Goal: Task Accomplishment & Management: Manage account settings

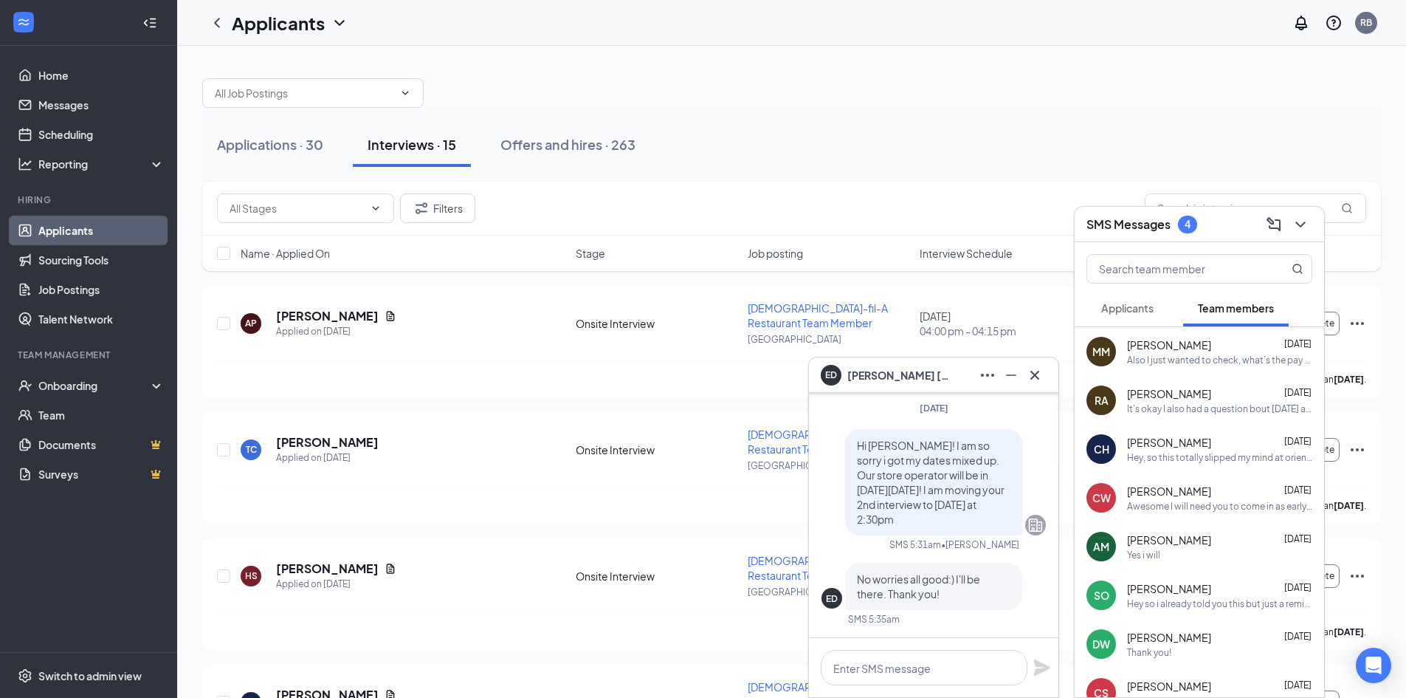
click at [1140, 306] on span "Applicants" at bounding box center [1128, 307] width 52 height 13
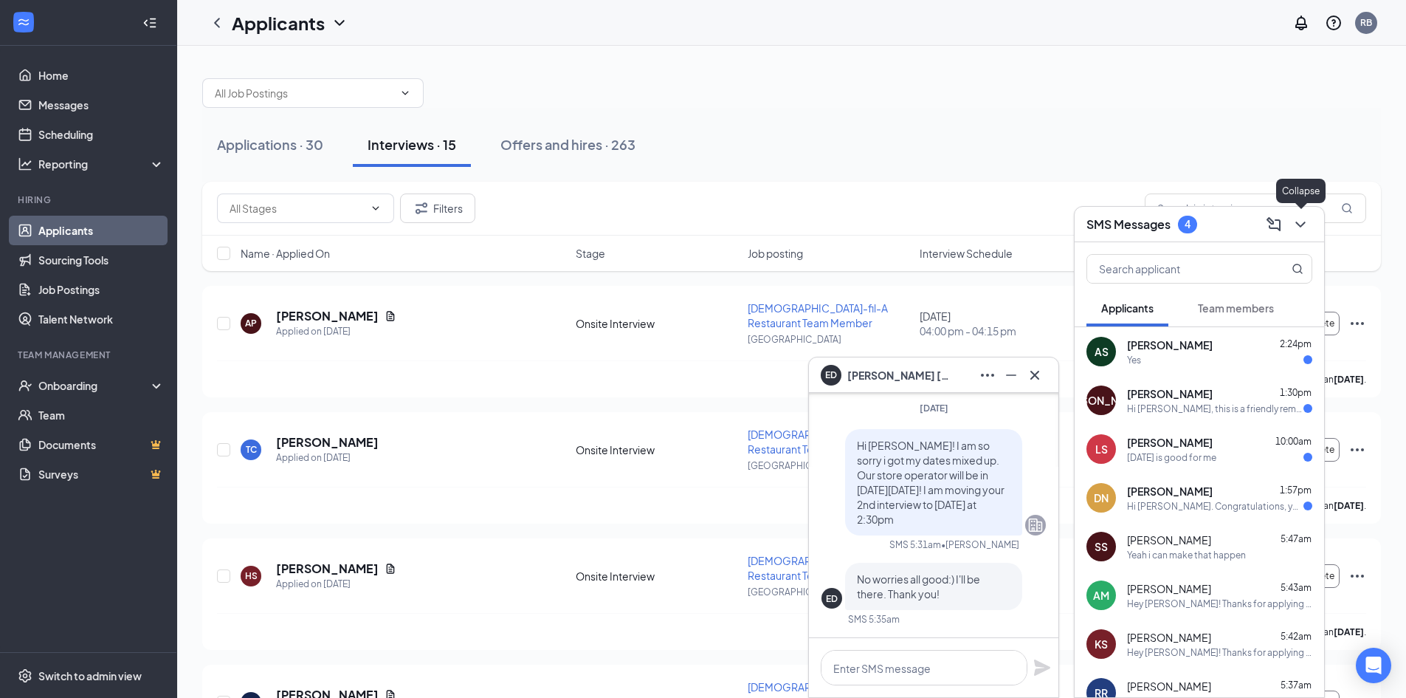
click at [1302, 219] on icon "ChevronDown" at bounding box center [1301, 225] width 18 height 18
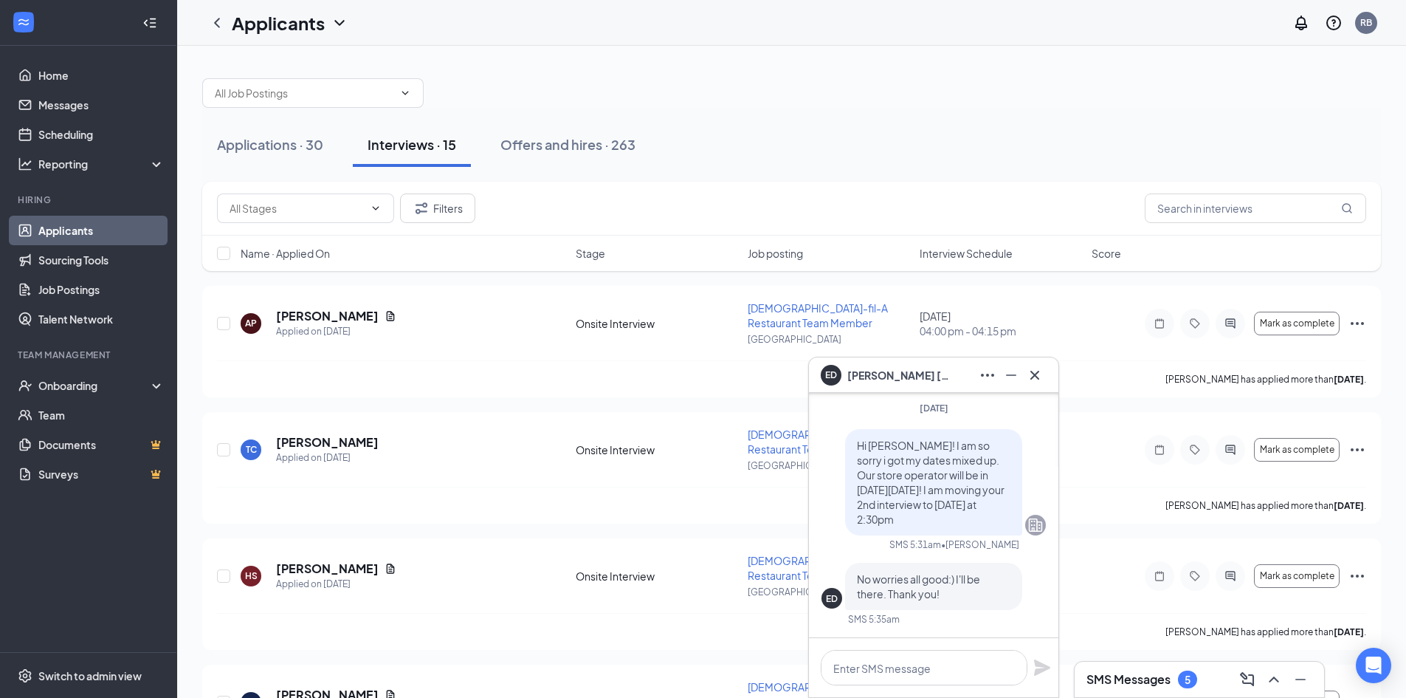
click at [1160, 672] on div "SMS Messages 5" at bounding box center [1142, 679] width 111 height 18
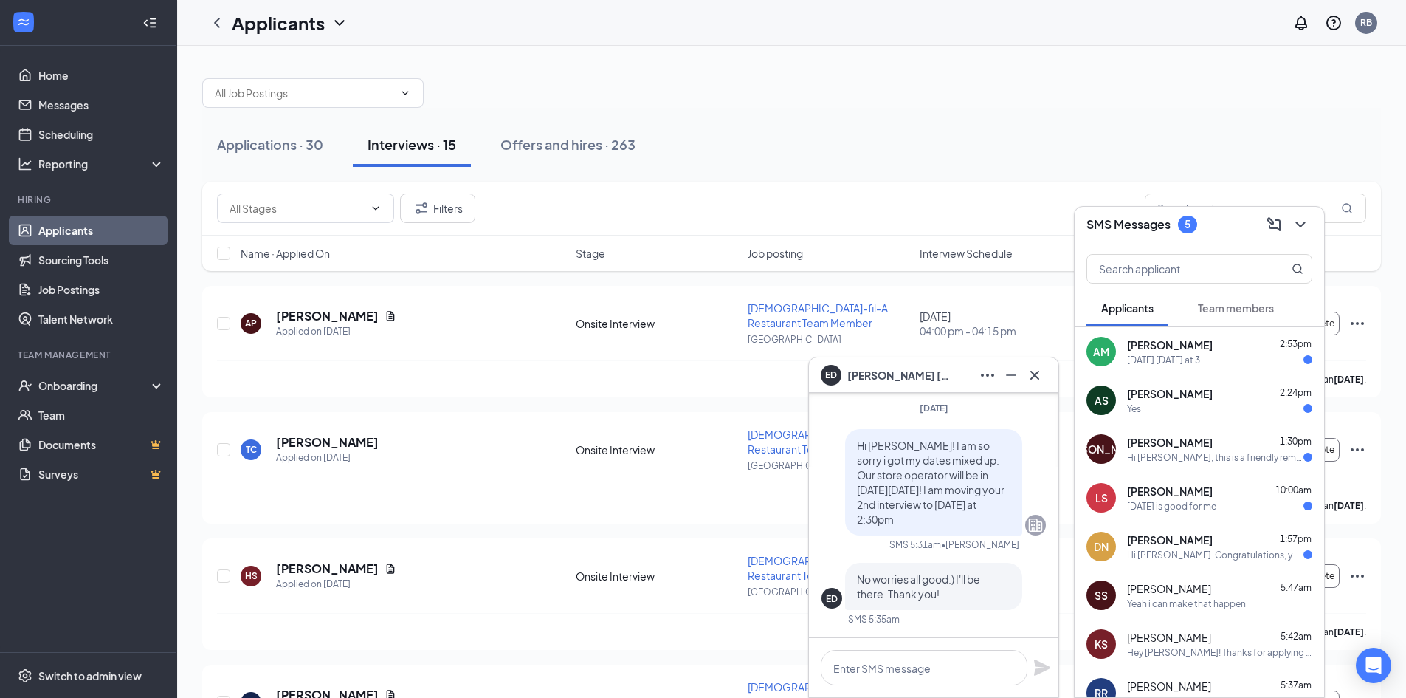
click at [1256, 537] on div "Dan Nguyen 1:57pm" at bounding box center [1219, 539] width 185 height 15
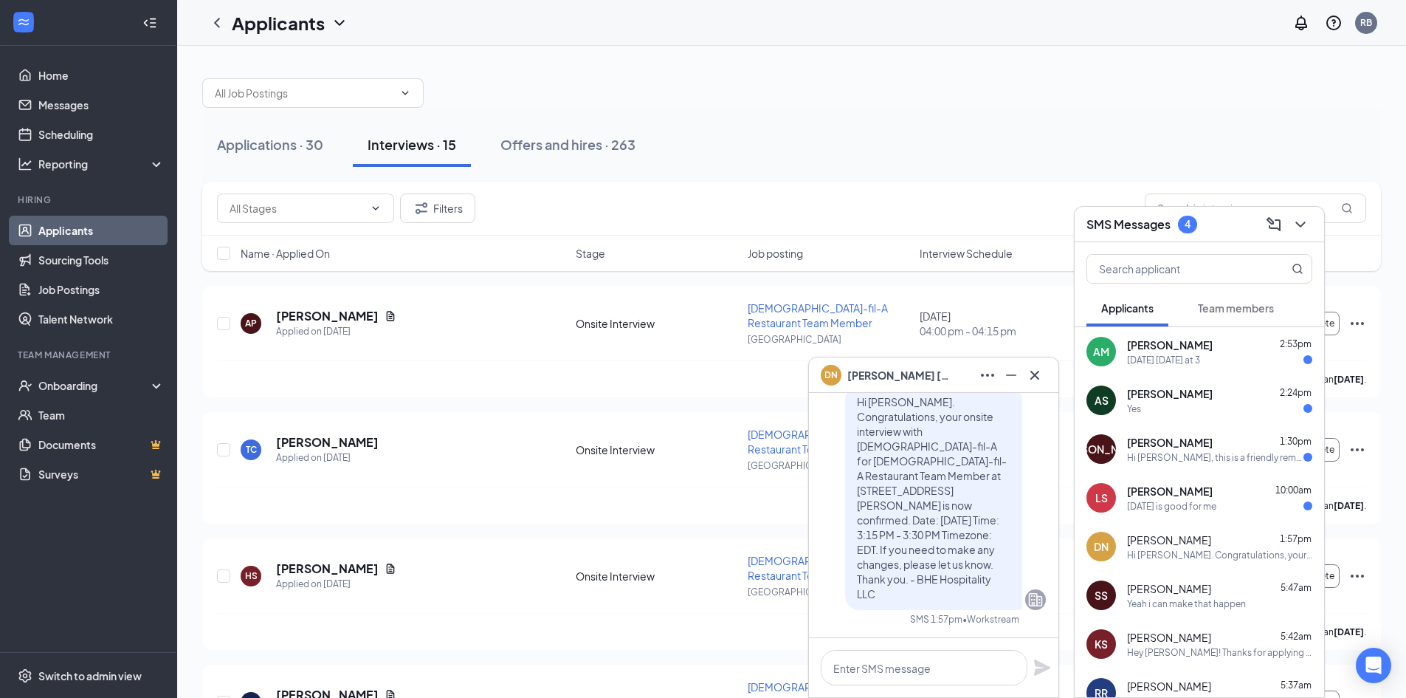
click at [1175, 356] on div "Wednesday tomorrow at 3" at bounding box center [1163, 360] width 73 height 13
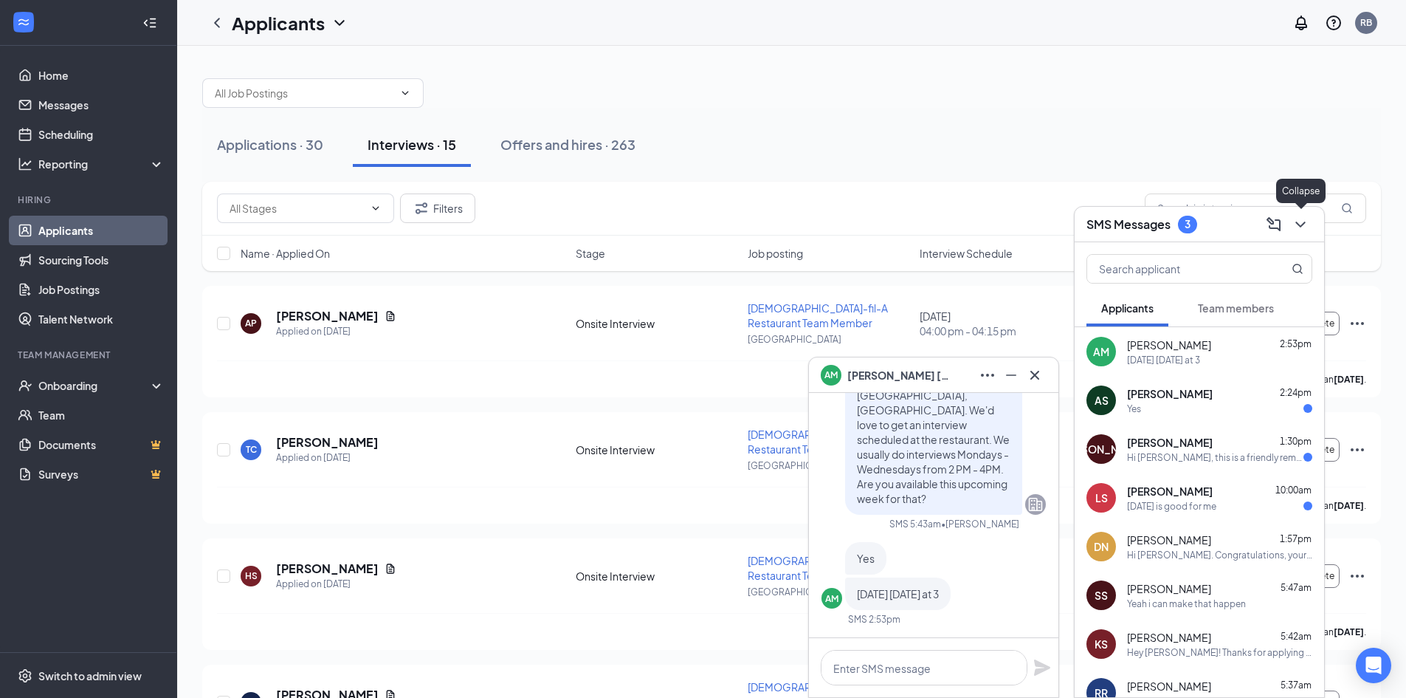
click at [1293, 219] on icon "ChevronDown" at bounding box center [1301, 225] width 18 height 18
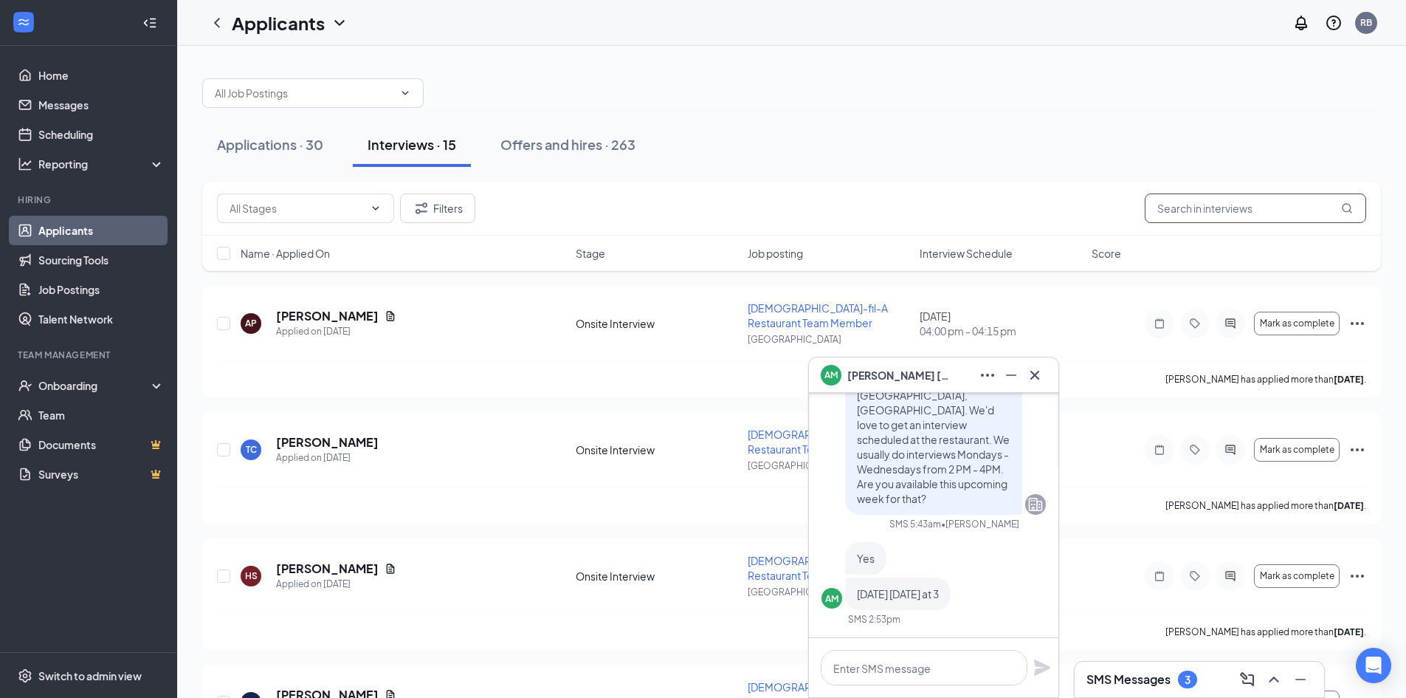
click at [1214, 210] on input "text" at bounding box center [1255, 208] width 221 height 30
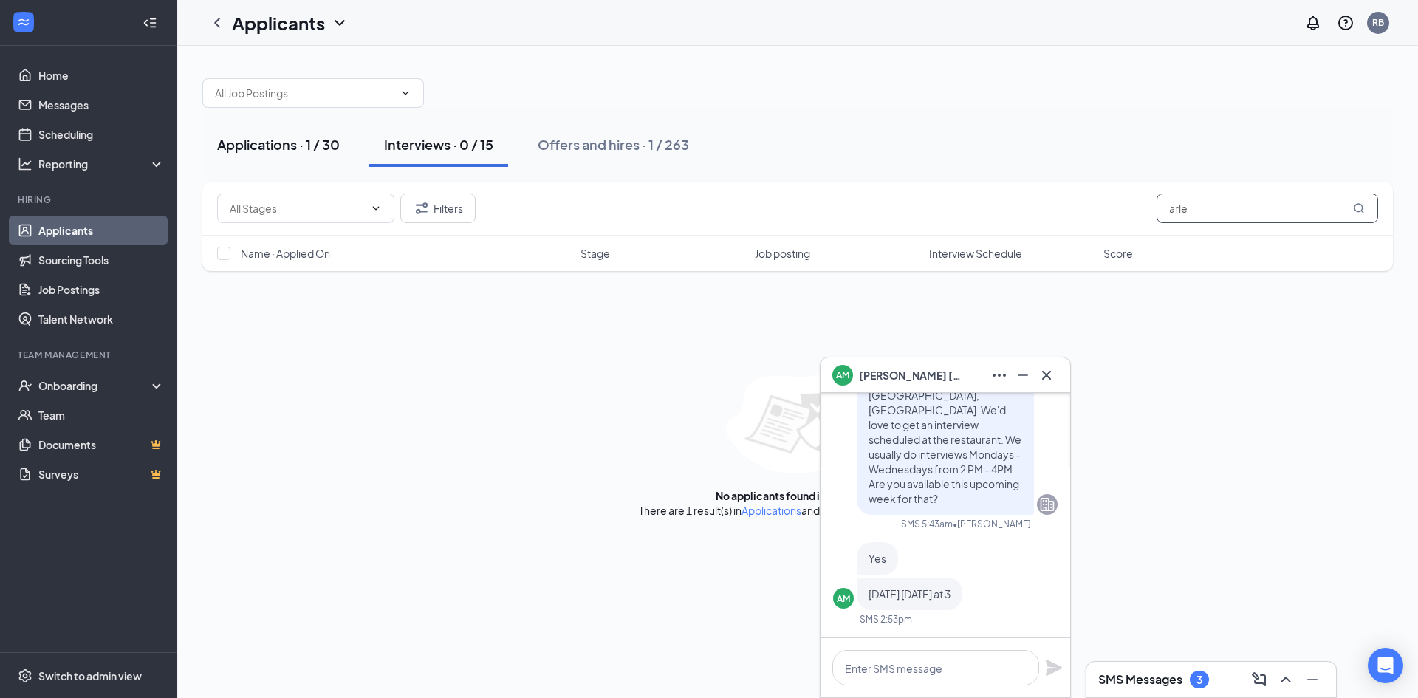
type input "arle"
click at [276, 147] on div "Applications · 1 / 30" at bounding box center [278, 144] width 123 height 18
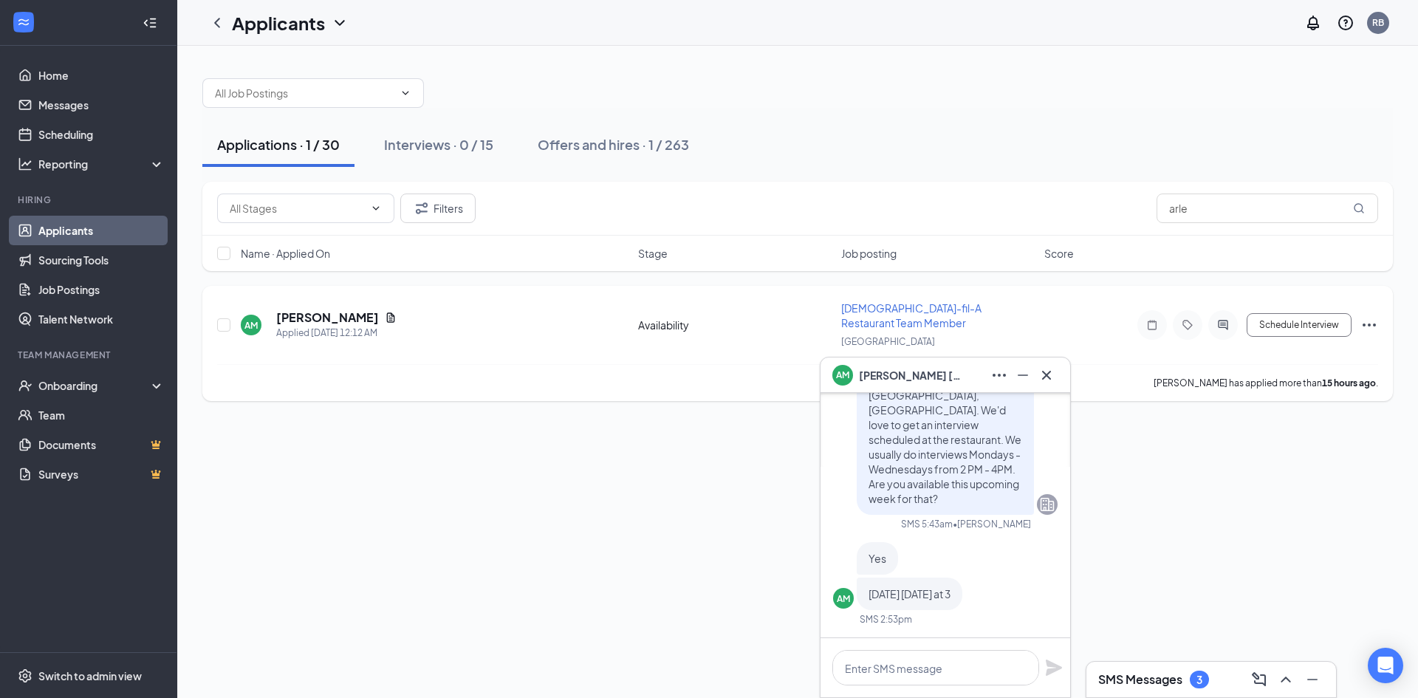
click at [1285, 329] on div "Schedule Interview" at bounding box center [1245, 325] width 266 height 30
click at [1279, 315] on button "Schedule Interview" at bounding box center [1298, 325] width 105 height 24
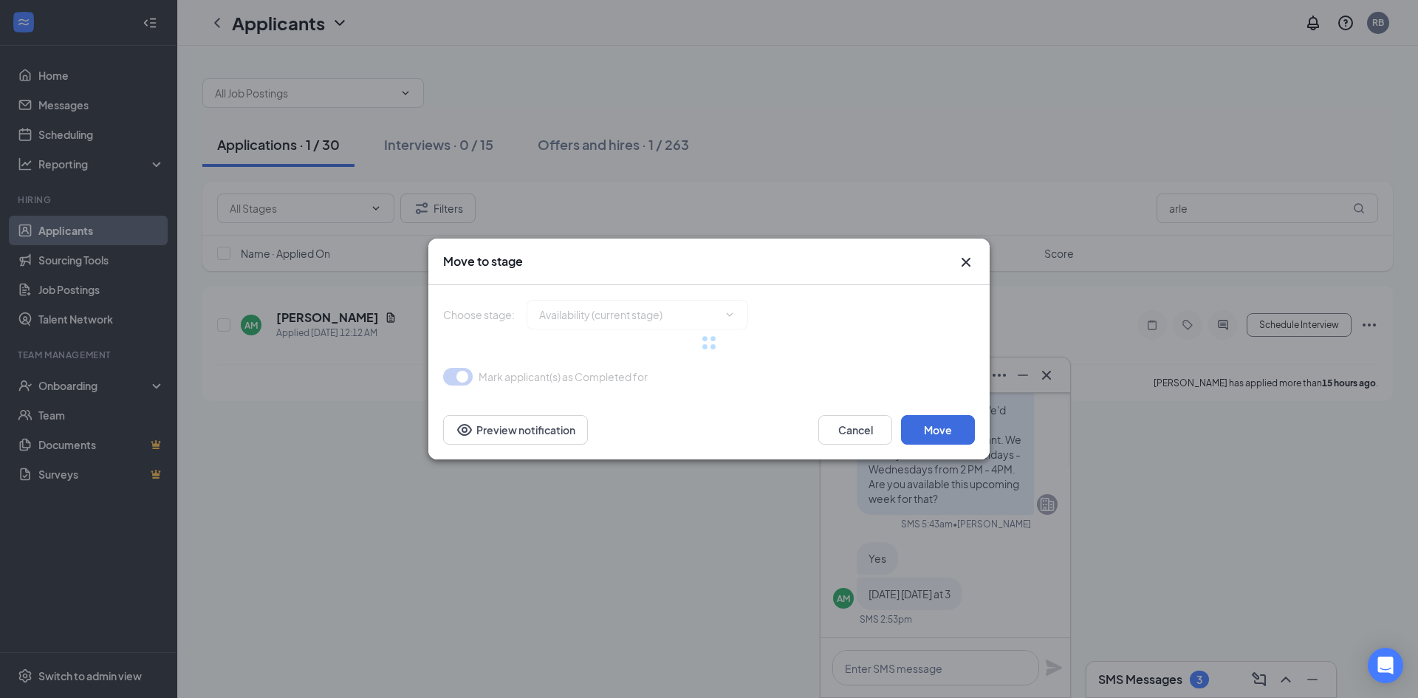
type input "Onsite Interview (next stage)"
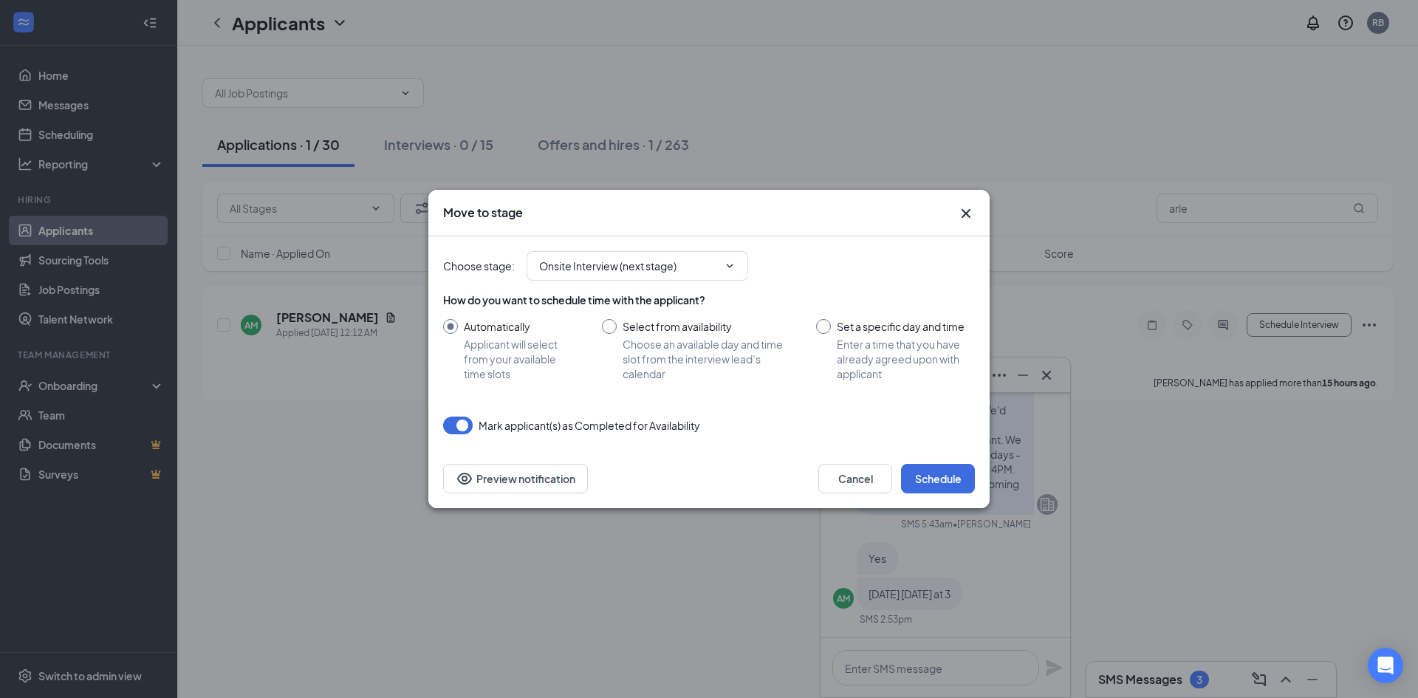
click at [624, 339] on input "Select from availability Choose an available day and time slot from the intervi…" at bounding box center [694, 350] width 185 height 62
radio input "true"
radio input "false"
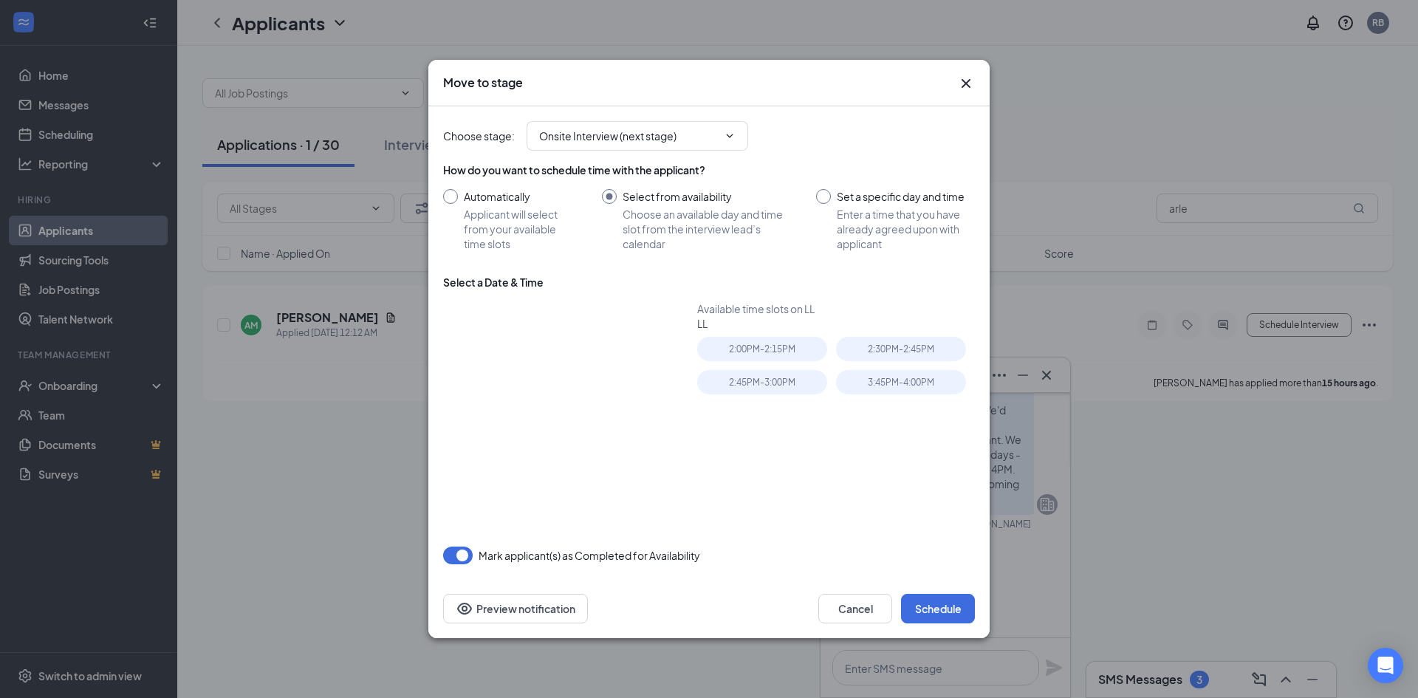
type input "[DATE]"
click at [876, 390] on div "3:45PM - 4:00PM" at bounding box center [901, 382] width 130 height 24
click at [939, 605] on button "Schedule" at bounding box center [938, 609] width 74 height 30
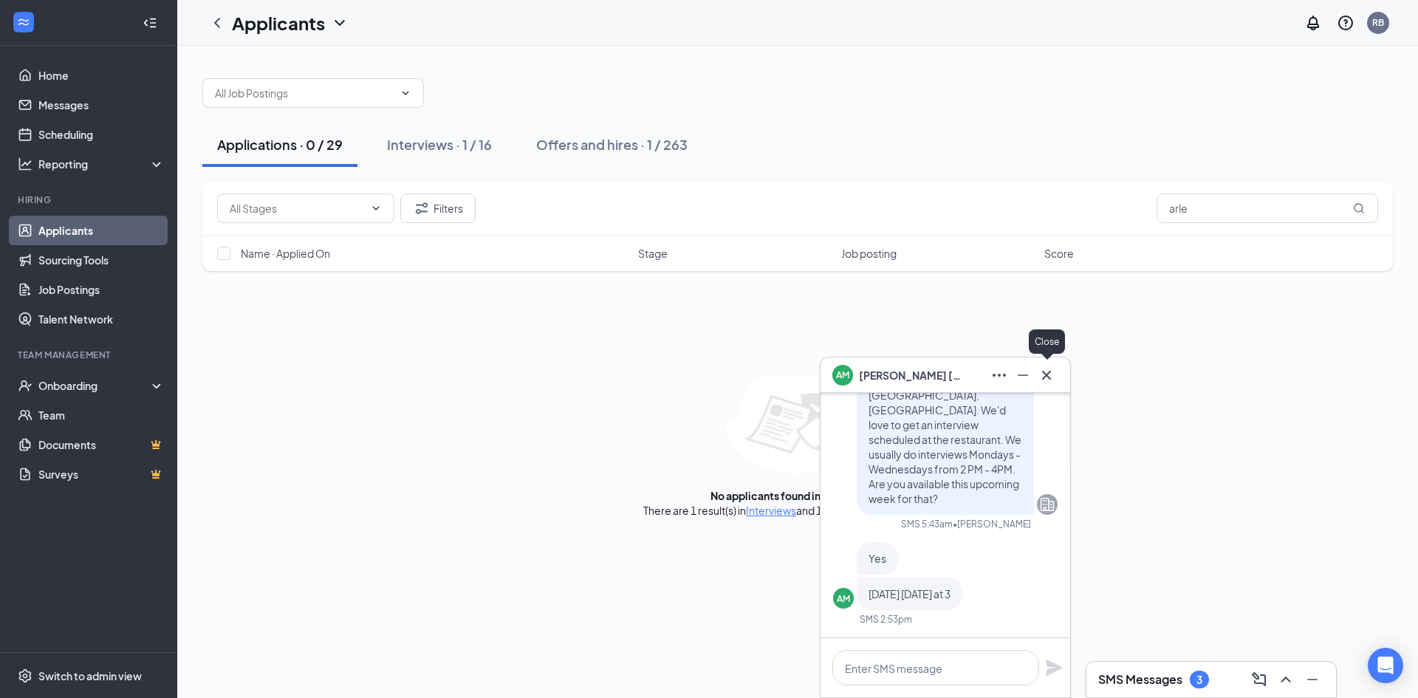
click at [1048, 386] on button at bounding box center [1046, 375] width 24 height 24
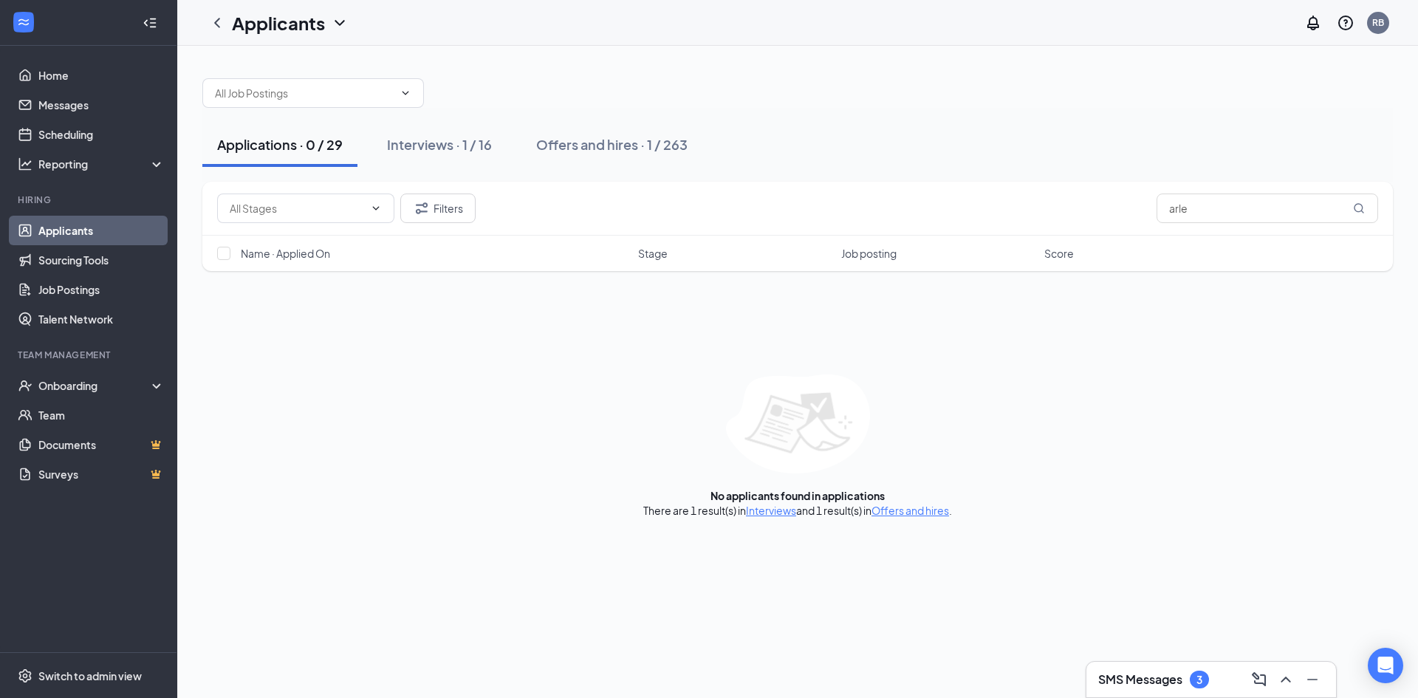
click at [1195, 672] on div "3" at bounding box center [1198, 679] width 19 height 18
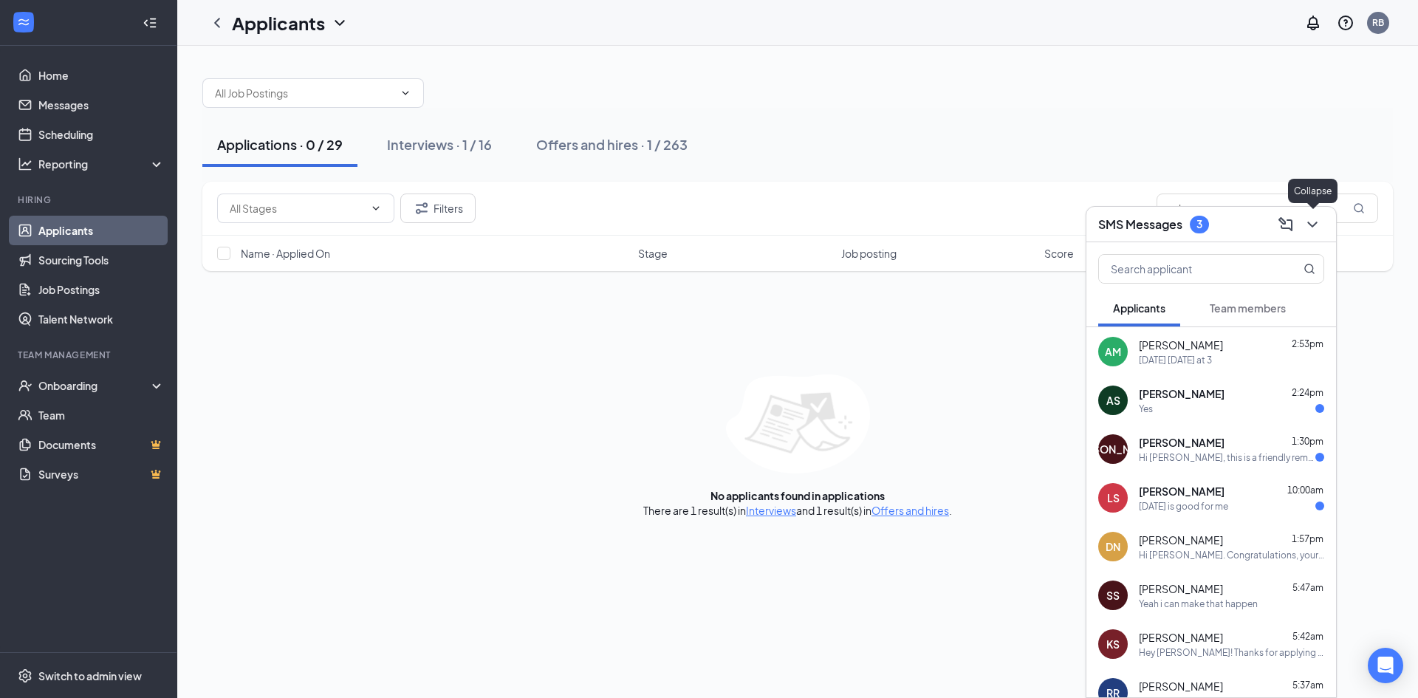
click at [1322, 229] on button at bounding box center [1312, 225] width 24 height 24
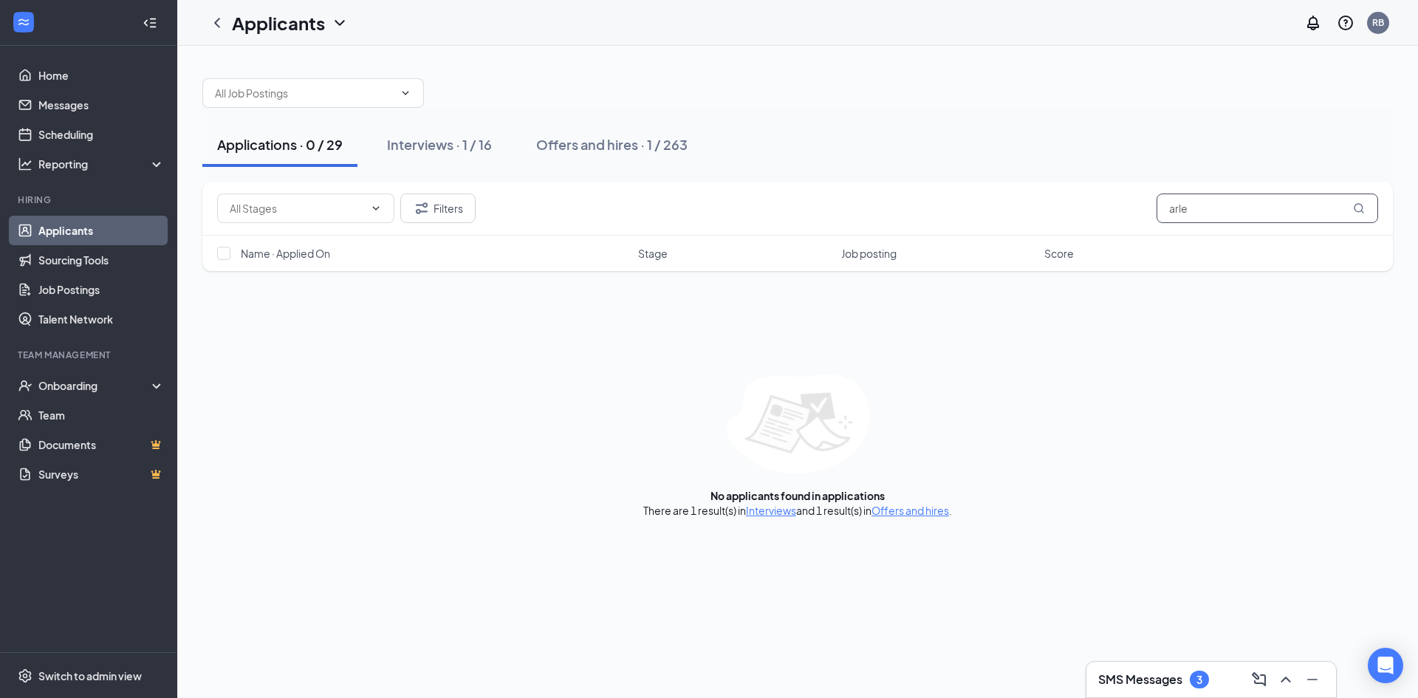
drag, startPoint x: 1209, startPoint y: 211, endPoint x: 940, endPoint y: 214, distance: 268.8
click at [940, 215] on div "Filters arle" at bounding box center [797, 208] width 1161 height 30
type input "calen"
click at [456, 204] on button "Filters" at bounding box center [437, 208] width 75 height 30
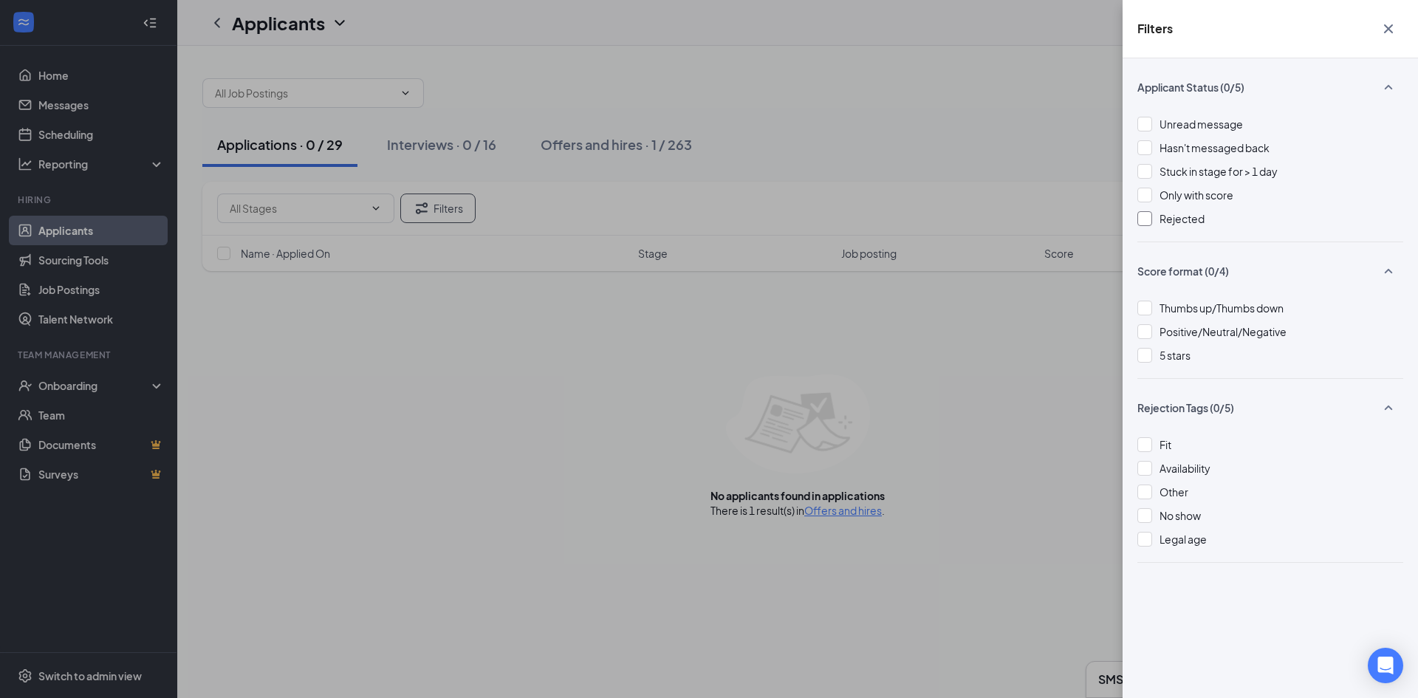
drag, startPoint x: 1164, startPoint y: 219, endPoint x: 1145, endPoint y: 221, distance: 18.6
click at [1164, 219] on span "Rejected" at bounding box center [1181, 218] width 45 height 13
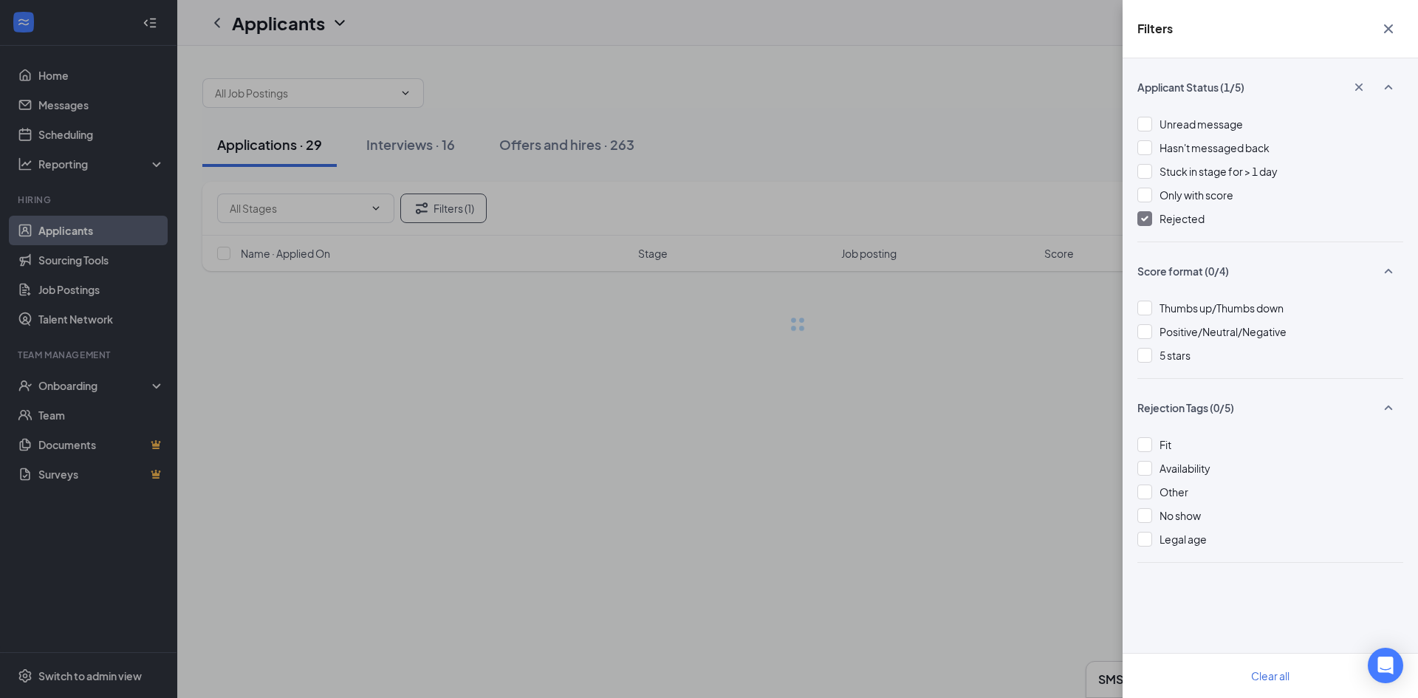
click at [930, 120] on div "Filters Applicant Status (1/5) Unread message Hasn't messaged back Stuck in sta…" at bounding box center [709, 349] width 1418 height 698
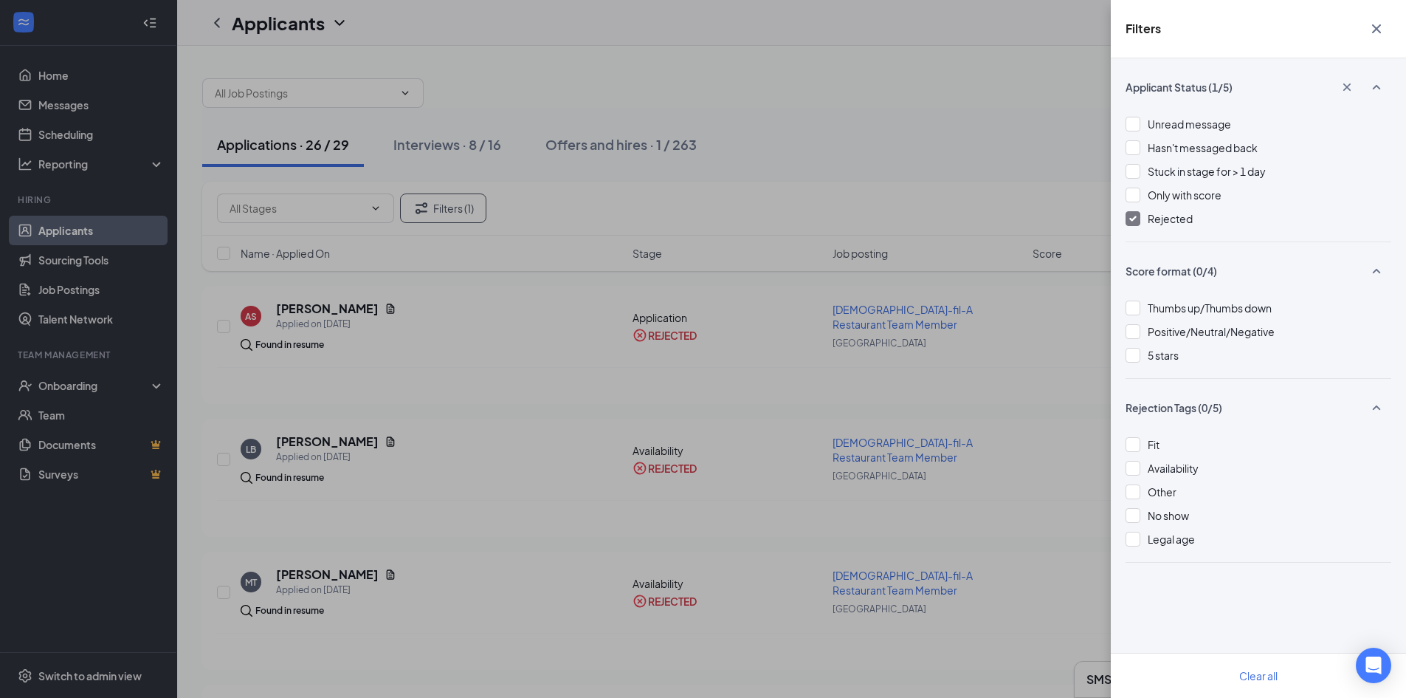
click at [1375, 32] on icon "Cross" at bounding box center [1377, 29] width 18 height 18
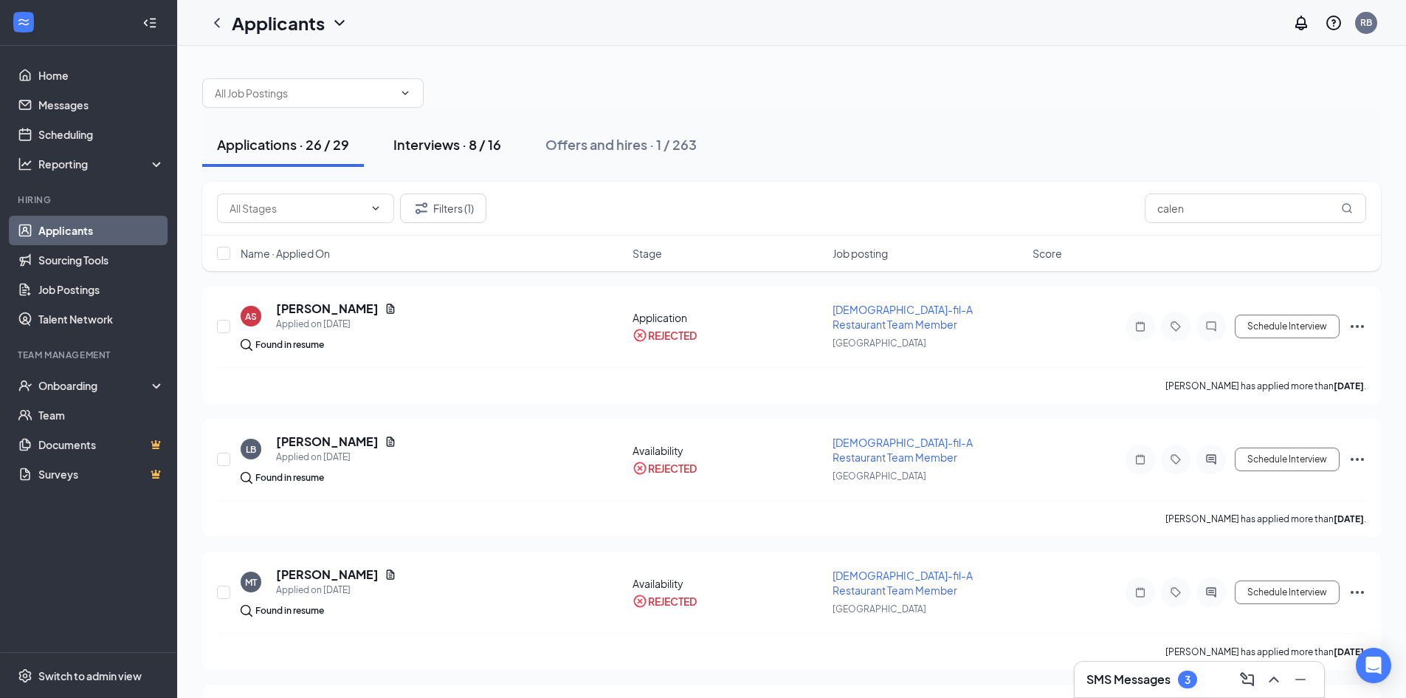
click at [442, 148] on div "Interviews · 8 / 16" at bounding box center [448, 144] width 108 height 18
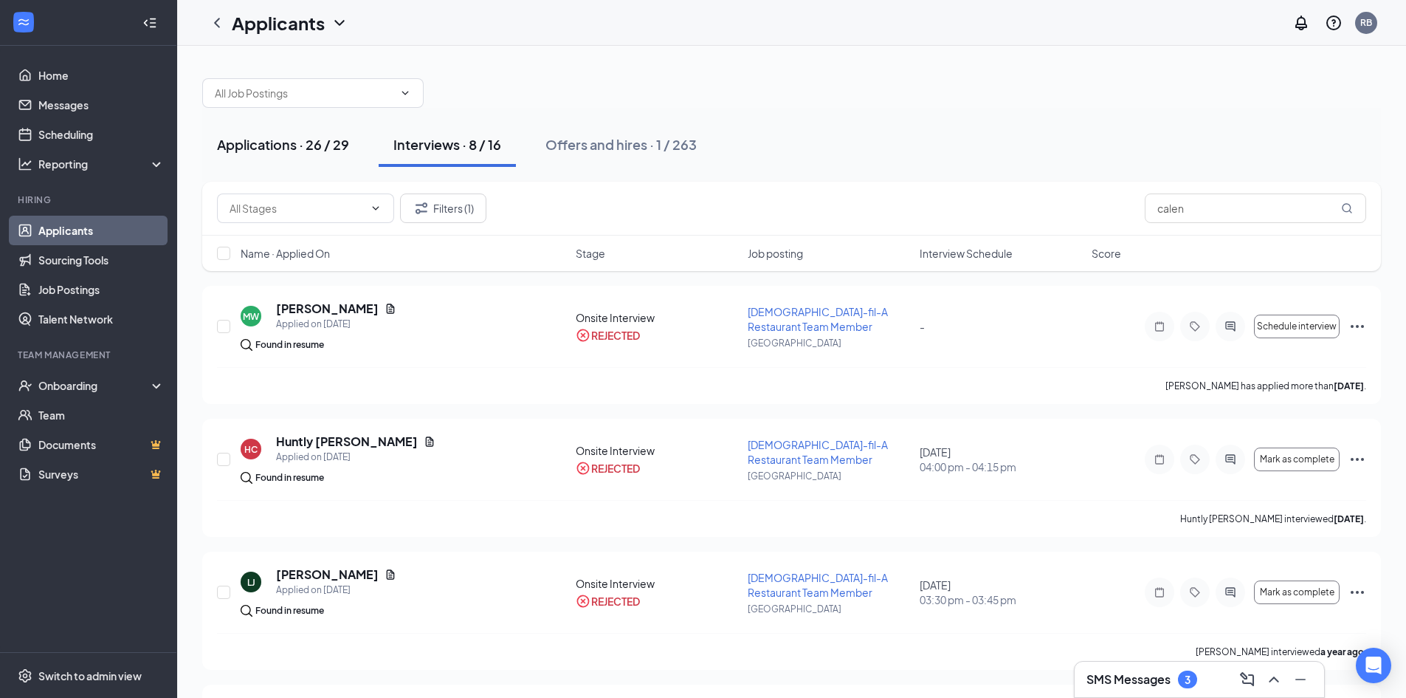
click at [281, 154] on button "Applications · 26 / 29" at bounding box center [283, 145] width 162 height 44
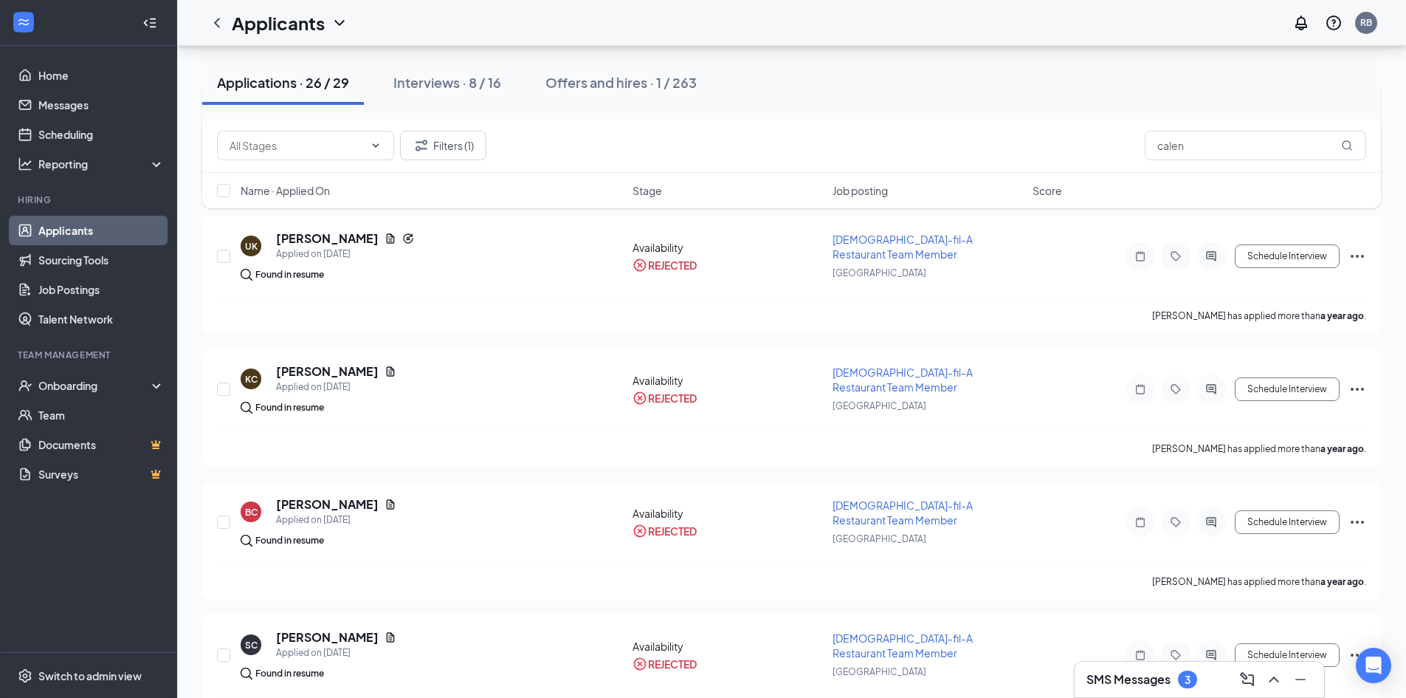
scroll to position [994, 0]
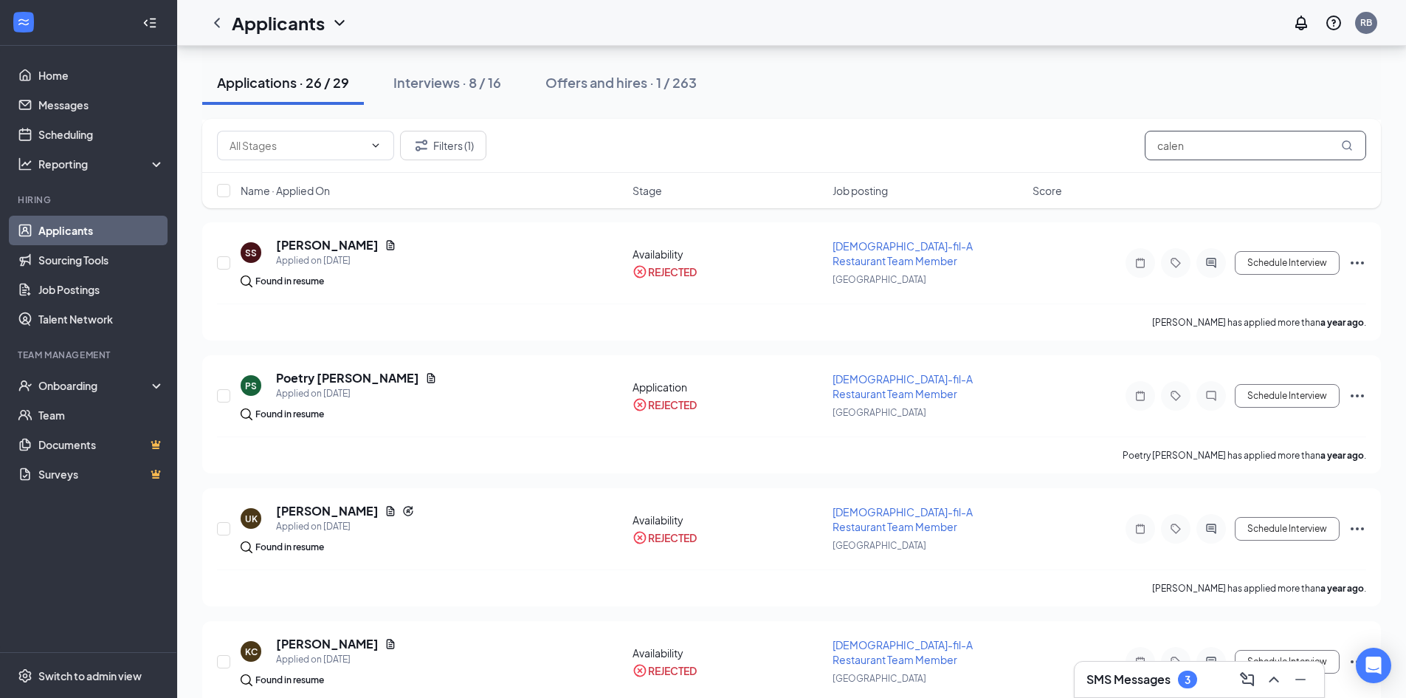
click at [1168, 148] on input "calen" at bounding box center [1255, 146] width 221 height 30
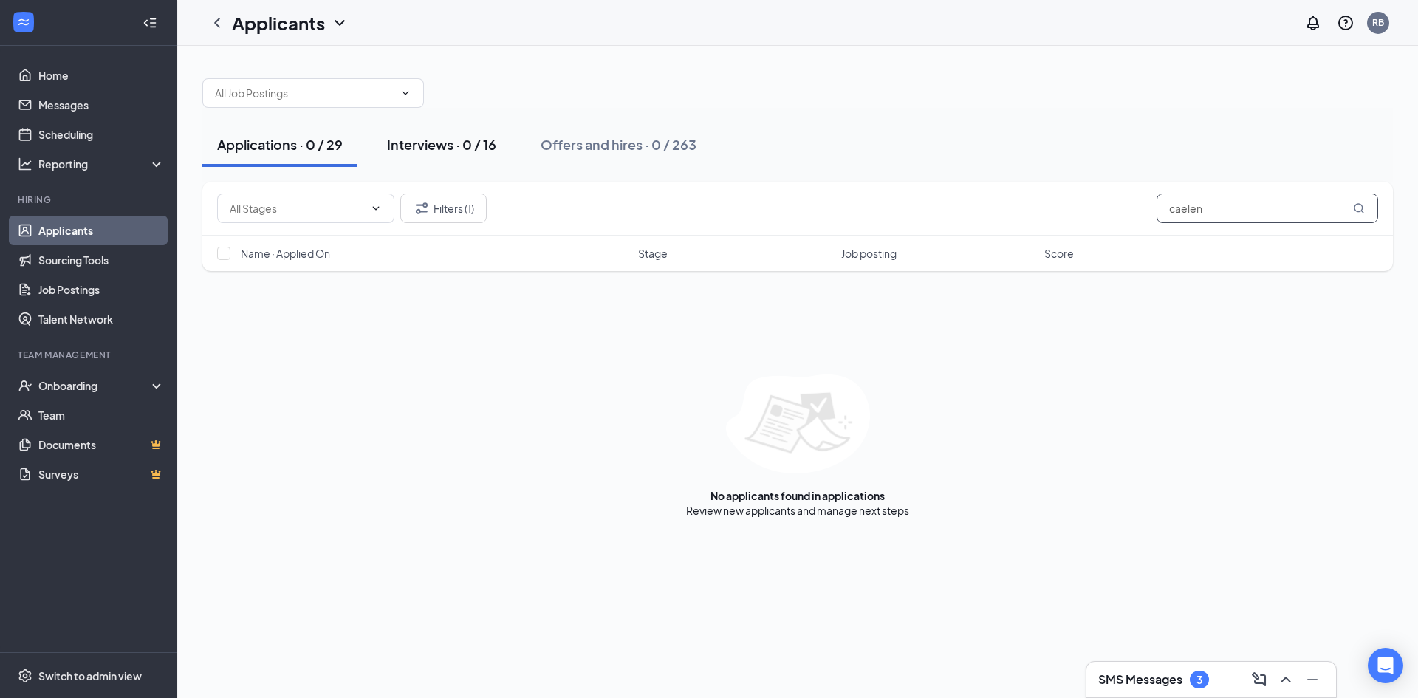
type input "caelen"
click at [478, 142] on div "Interviews · 0 / 16" at bounding box center [441, 144] width 109 height 18
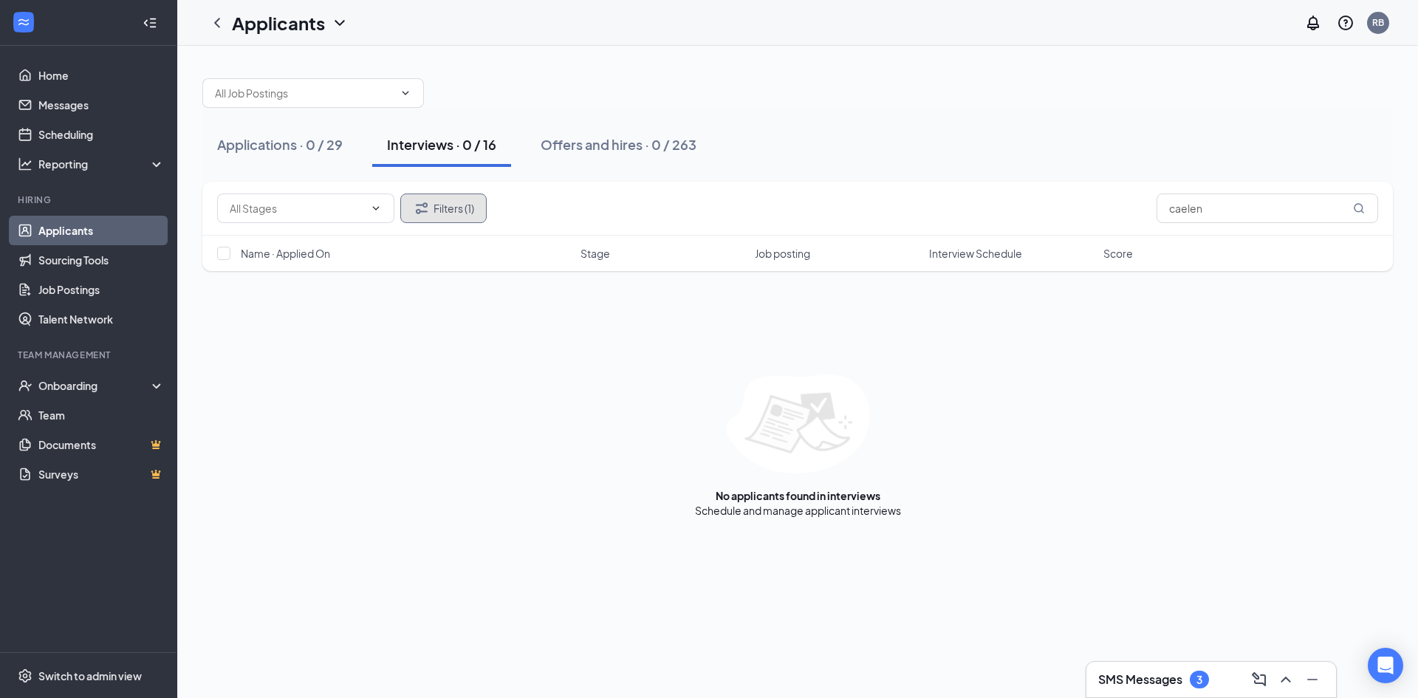
click at [449, 208] on button "Filters (1)" at bounding box center [443, 208] width 86 height 30
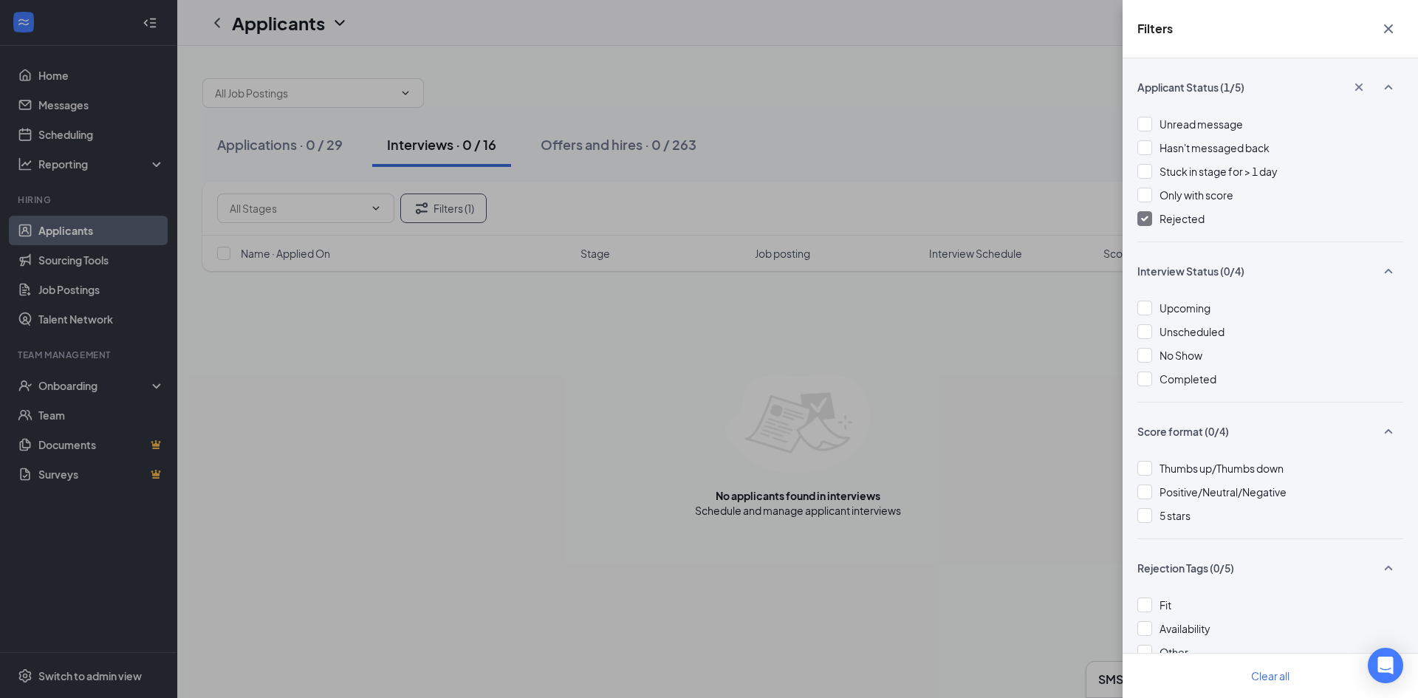
click at [1145, 216] on img at bounding box center [1144, 219] width 7 height 6
click at [891, 109] on div "Filters Applicant Status (0/5) Unread message Hasn't messaged back Stuck in sta…" at bounding box center [709, 349] width 1418 height 698
click at [1386, 27] on icon "Cross" at bounding box center [1388, 28] width 9 height 9
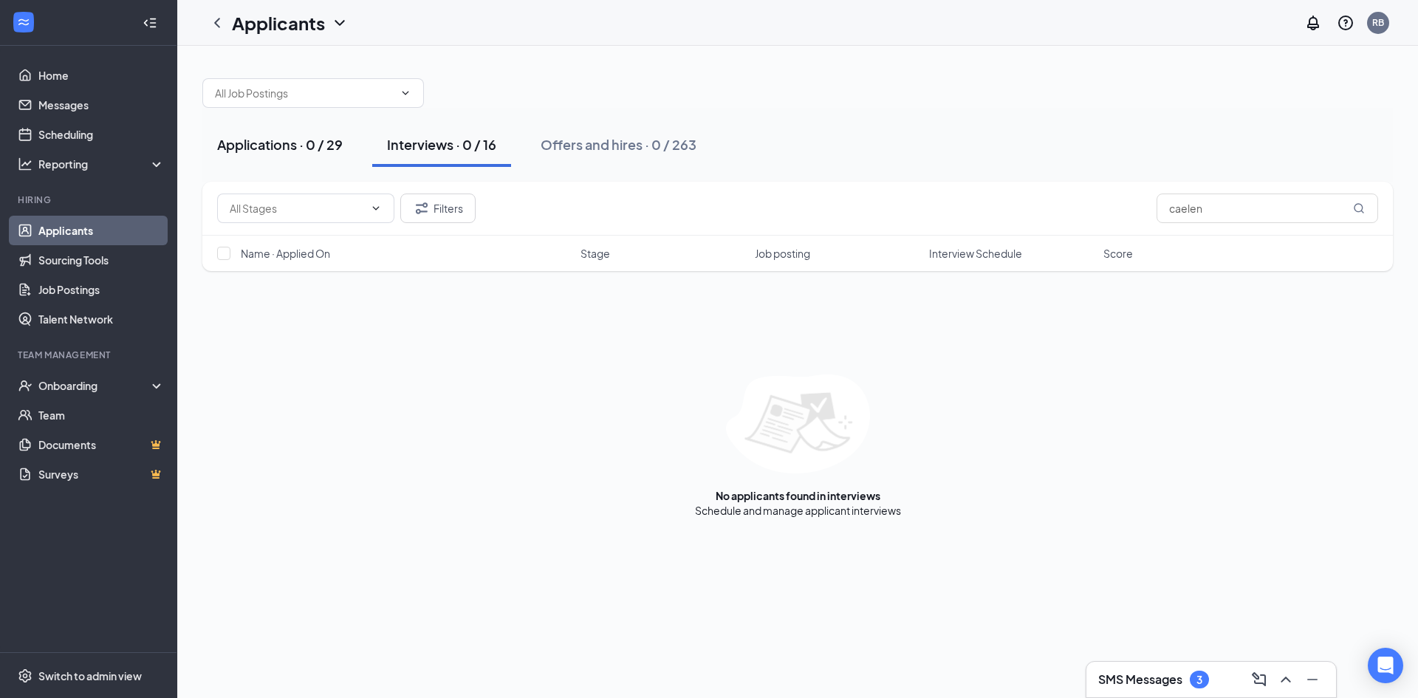
click at [332, 141] on div "Applications · 0 / 29" at bounding box center [280, 144] width 126 height 18
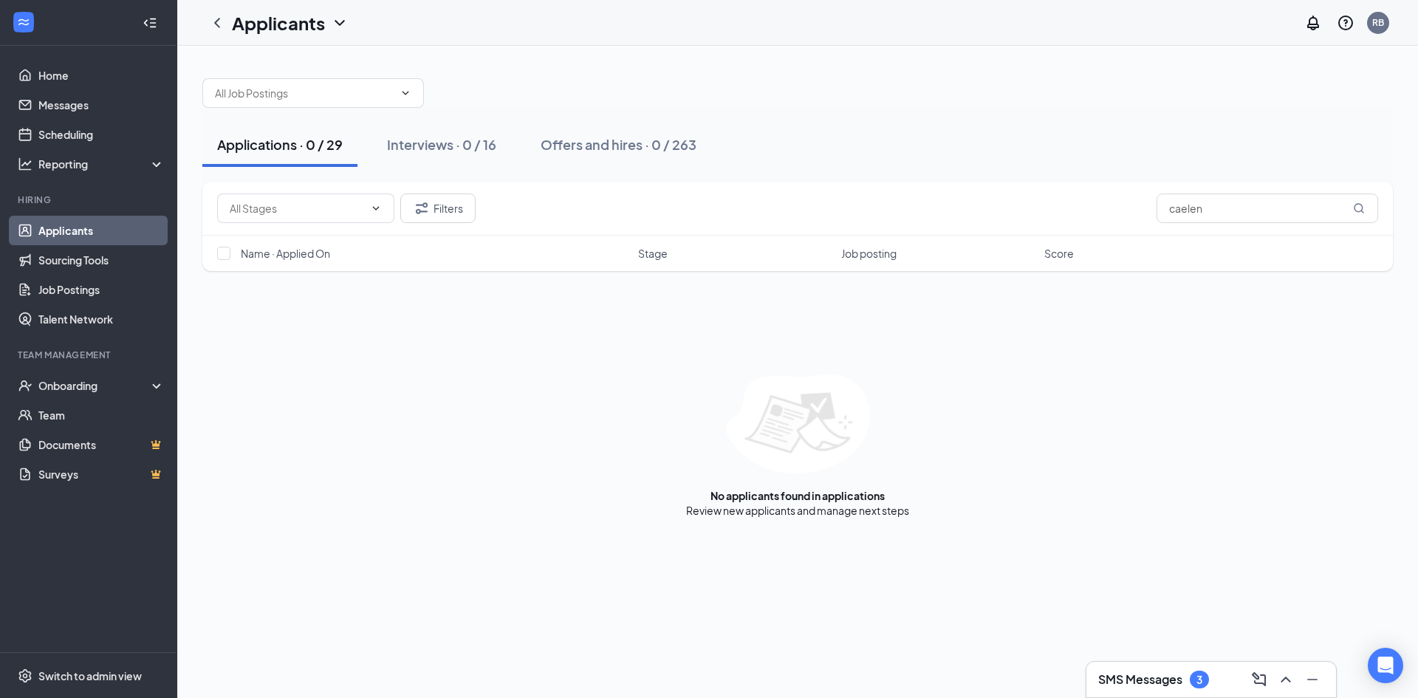
click at [1203, 662] on div "SMS Messages 3" at bounding box center [1211, 679] width 250 height 35
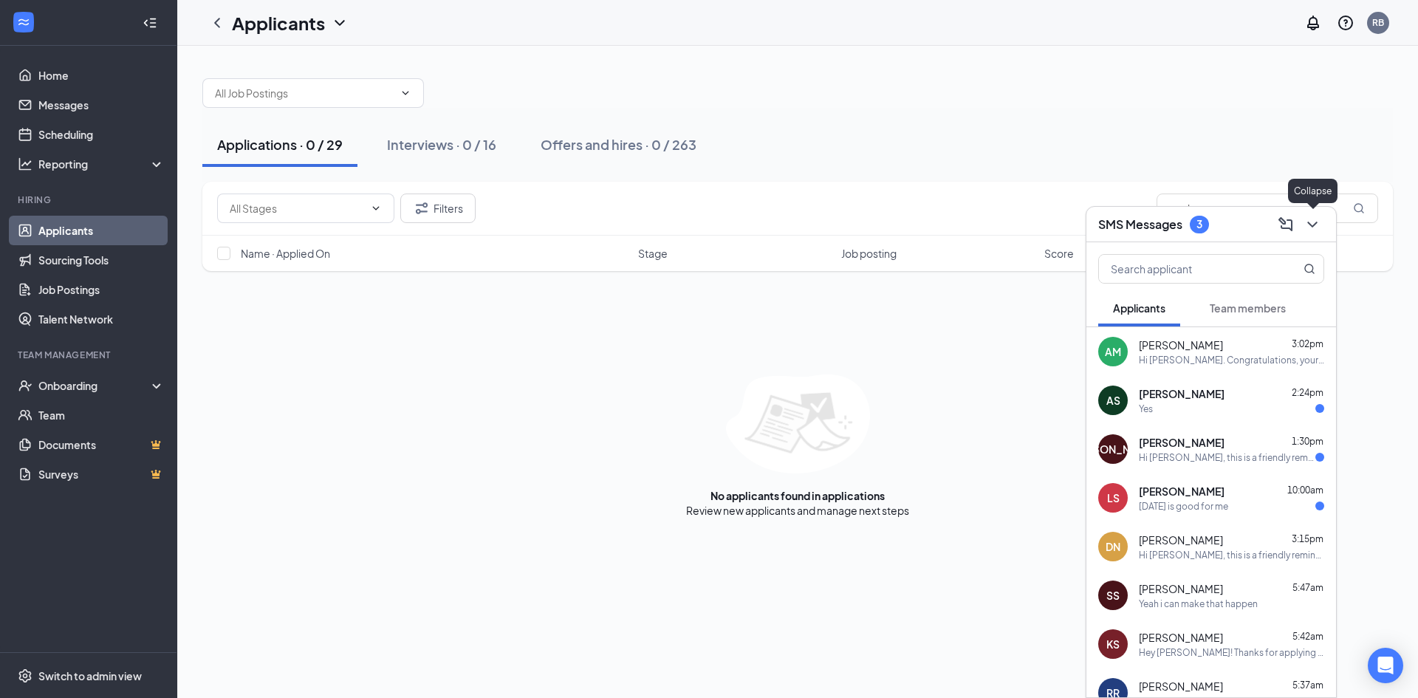
click at [1322, 222] on button at bounding box center [1312, 225] width 24 height 24
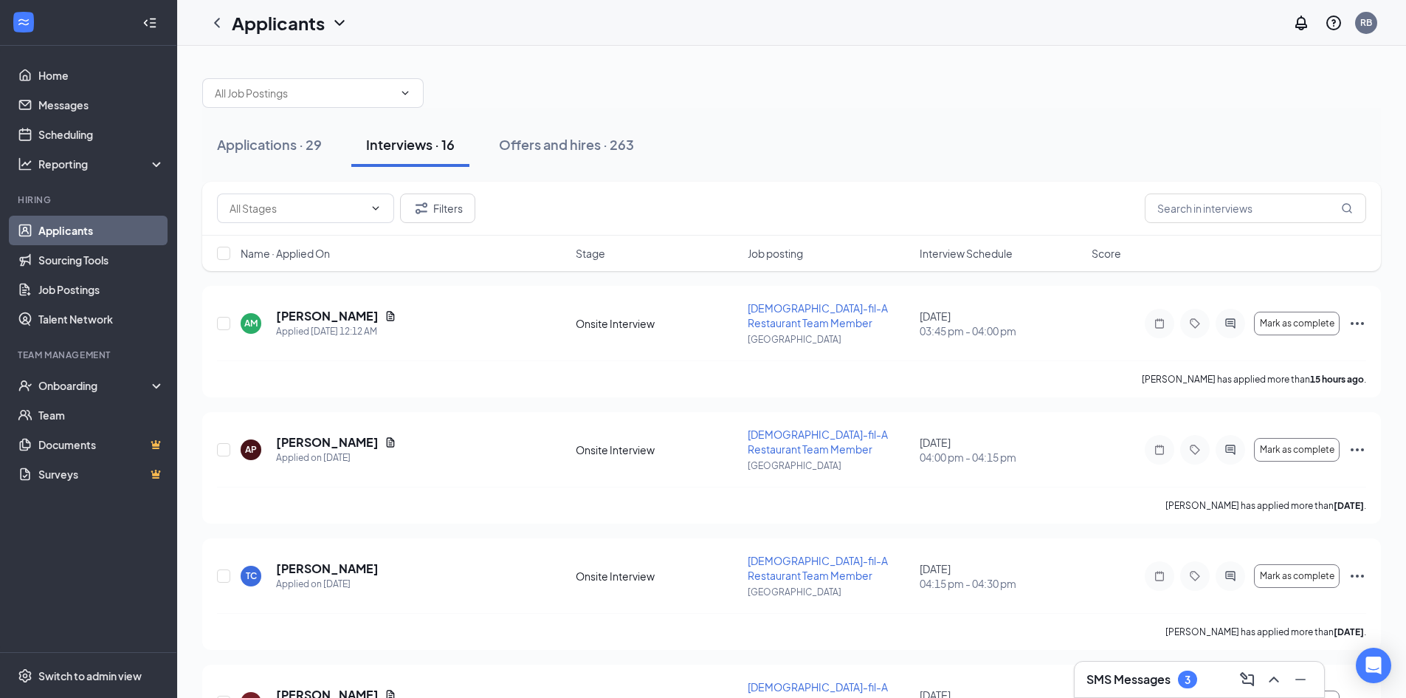
click at [1189, 672] on div "3" at bounding box center [1187, 679] width 19 height 18
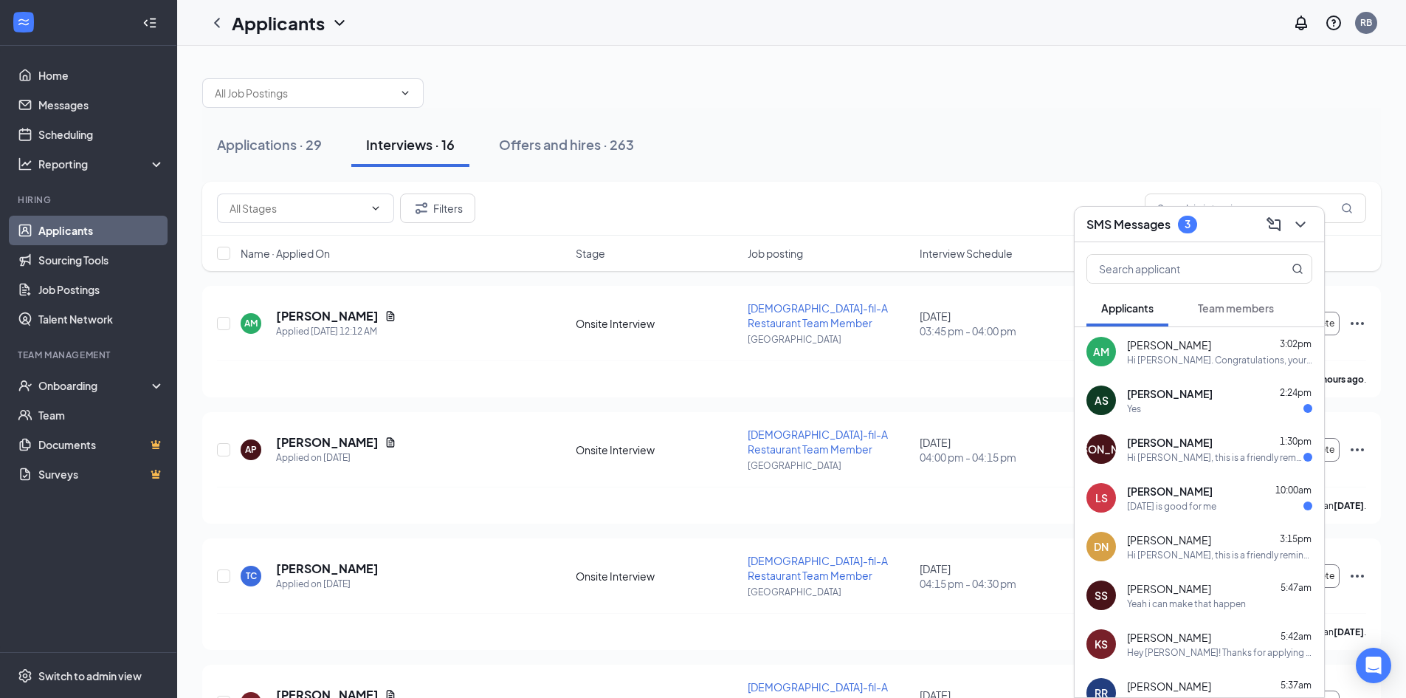
click at [1213, 512] on div "LS [PERSON_NAME] 10:00am [DATE] is good for me" at bounding box center [1200, 497] width 250 height 49
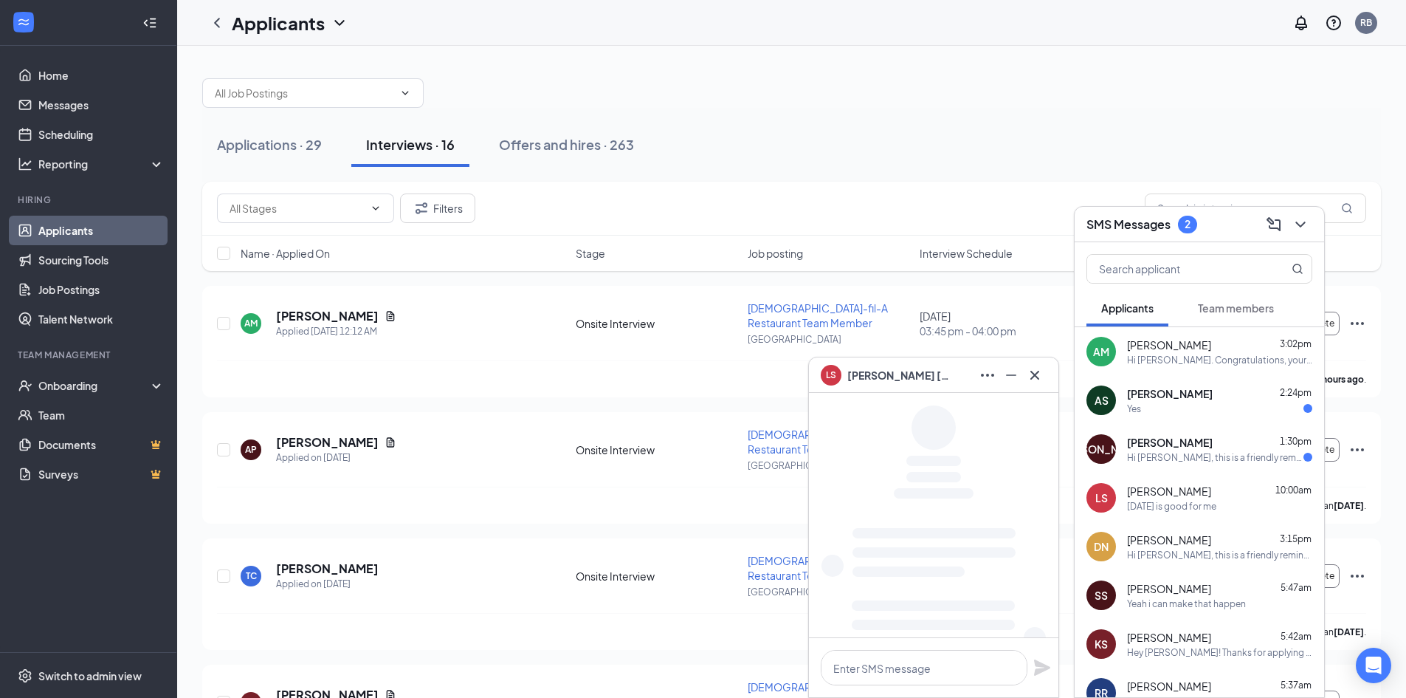
click at [1308, 219] on icon "ChevronDown" at bounding box center [1301, 225] width 18 height 18
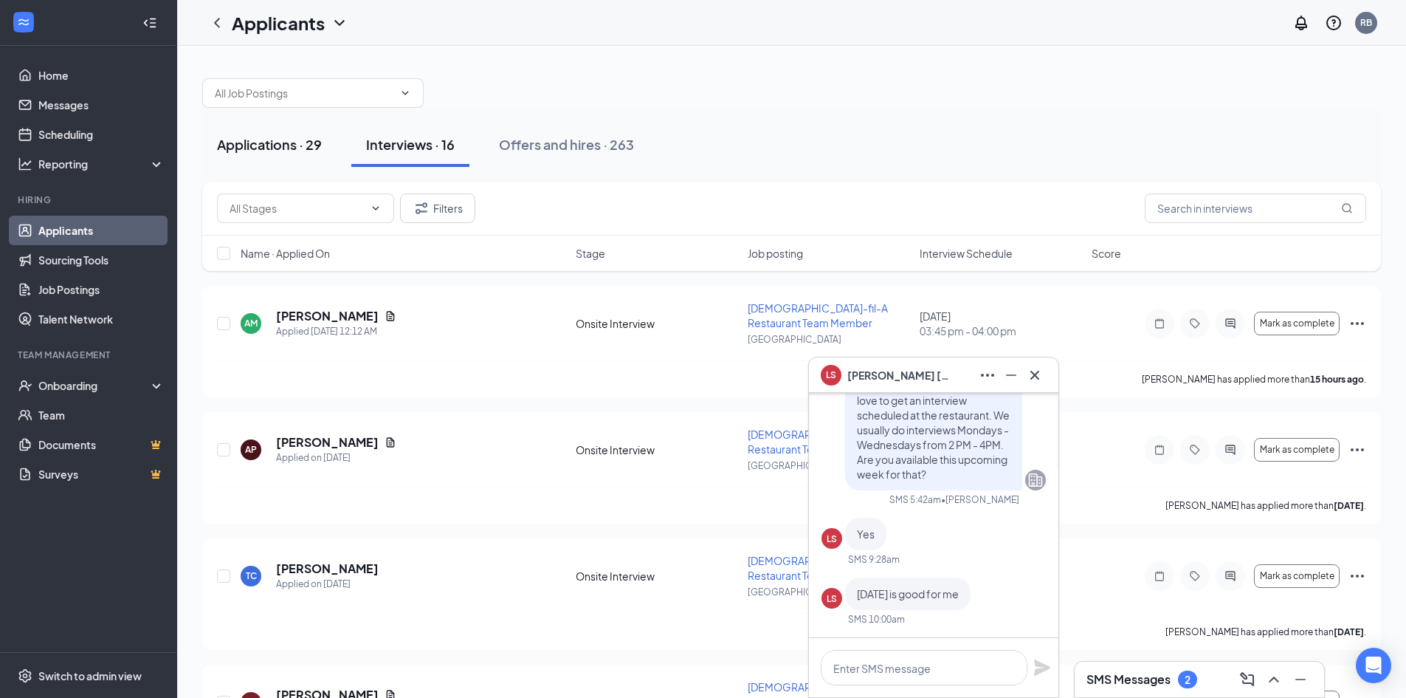
click at [275, 131] on button "Applications · 29" at bounding box center [269, 145] width 134 height 44
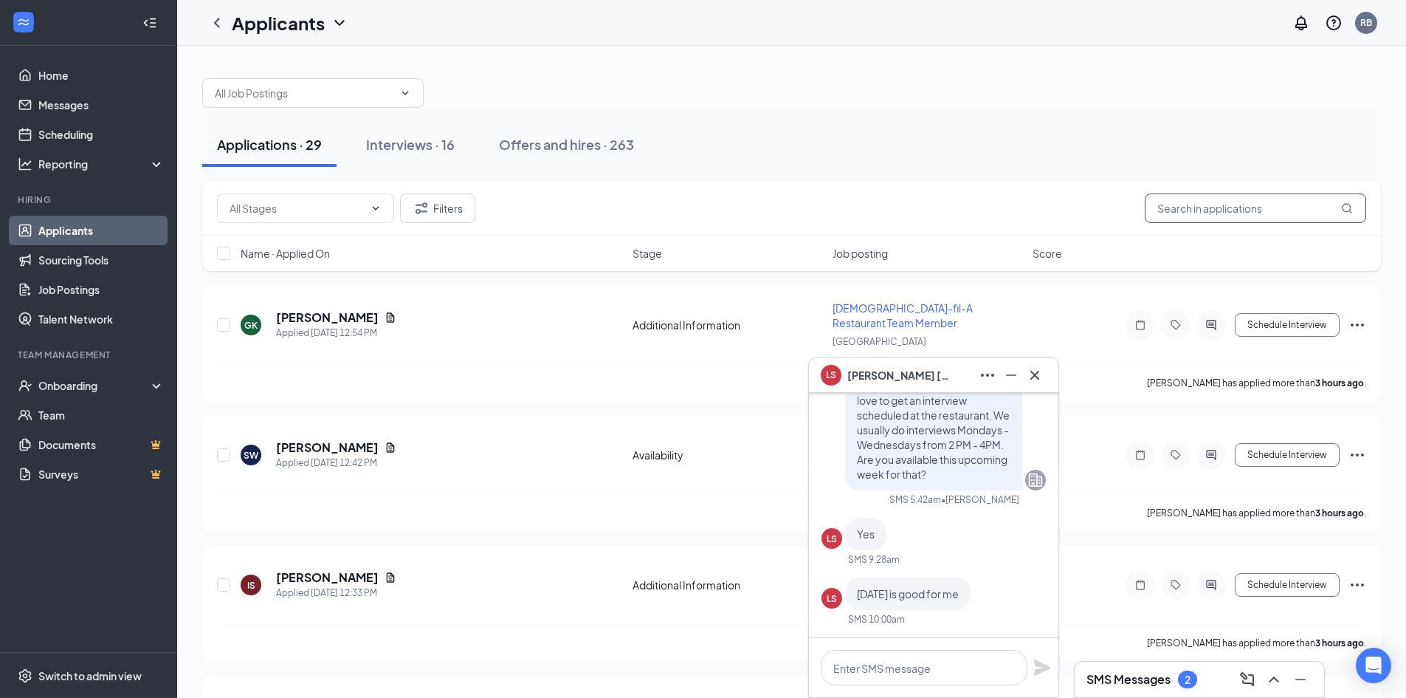
click at [1258, 213] on input "text" at bounding box center [1255, 208] width 221 height 30
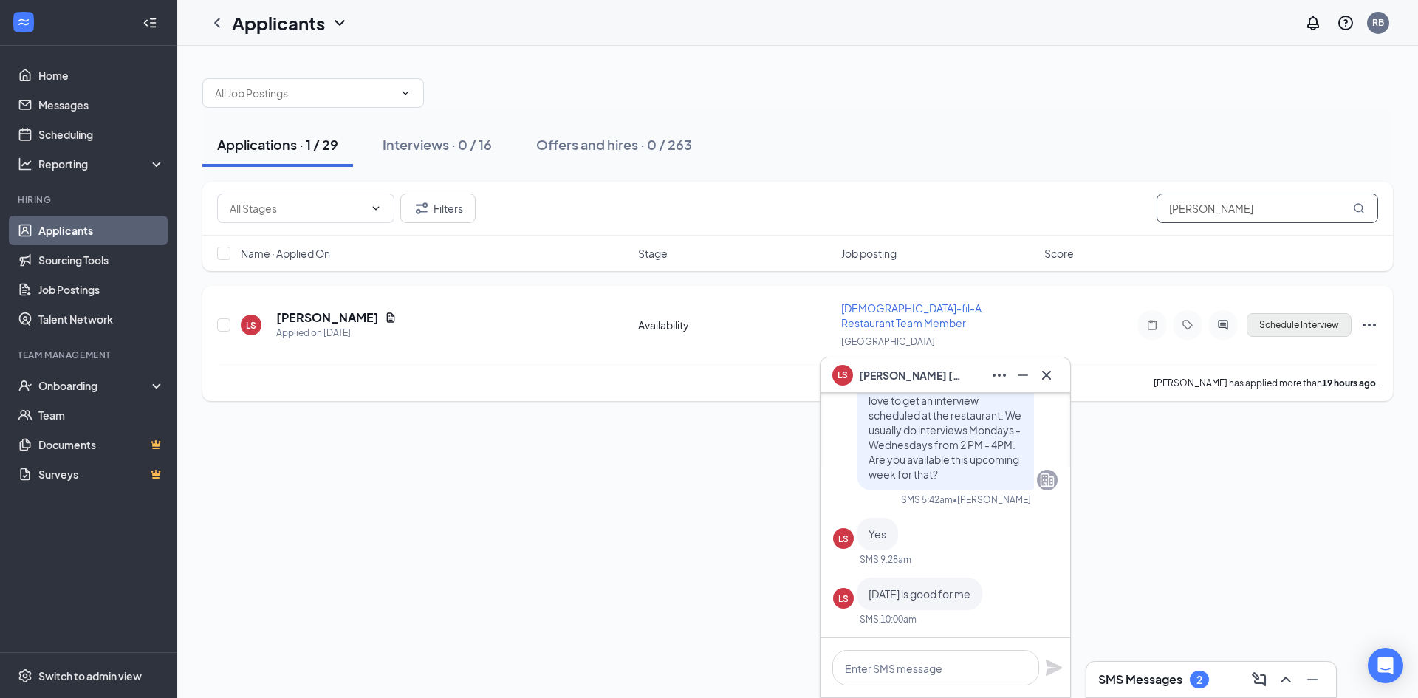
type input "[PERSON_NAME]"
click at [1299, 313] on button "Schedule Interview" at bounding box center [1298, 325] width 105 height 24
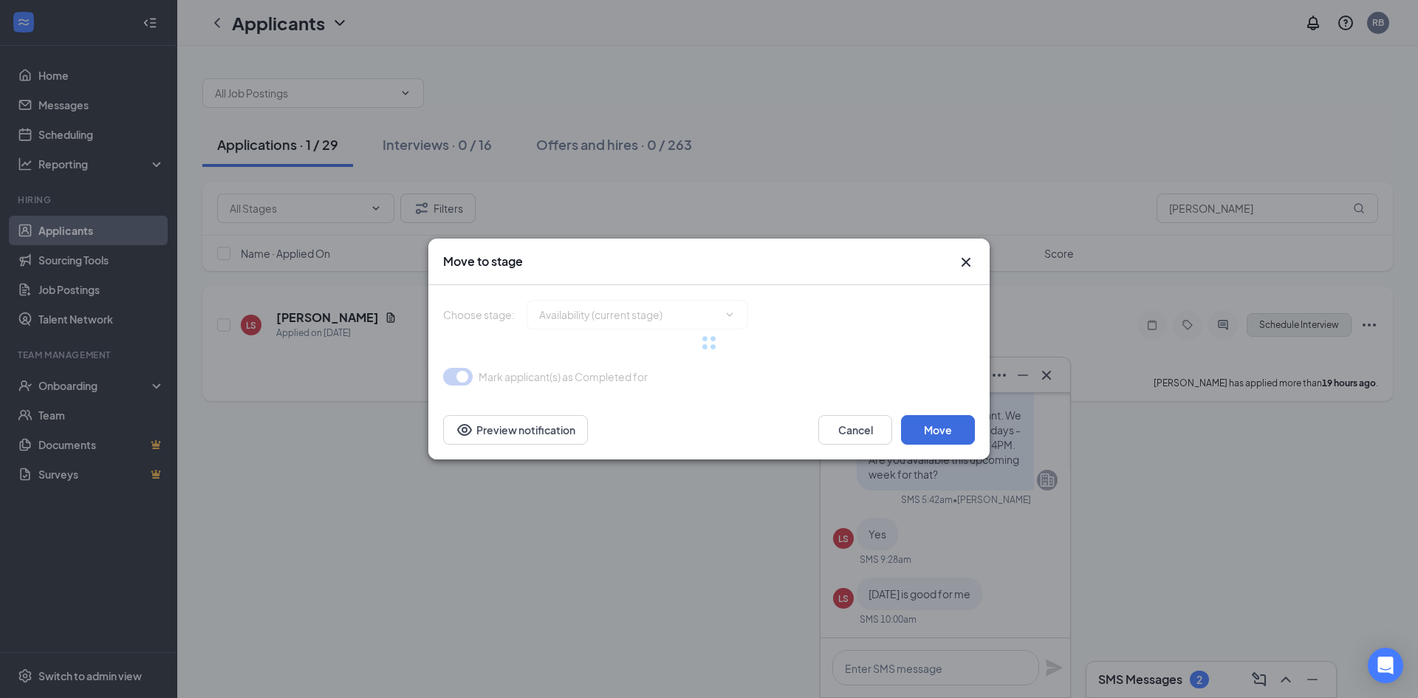
type input "Onsite Interview (next stage)"
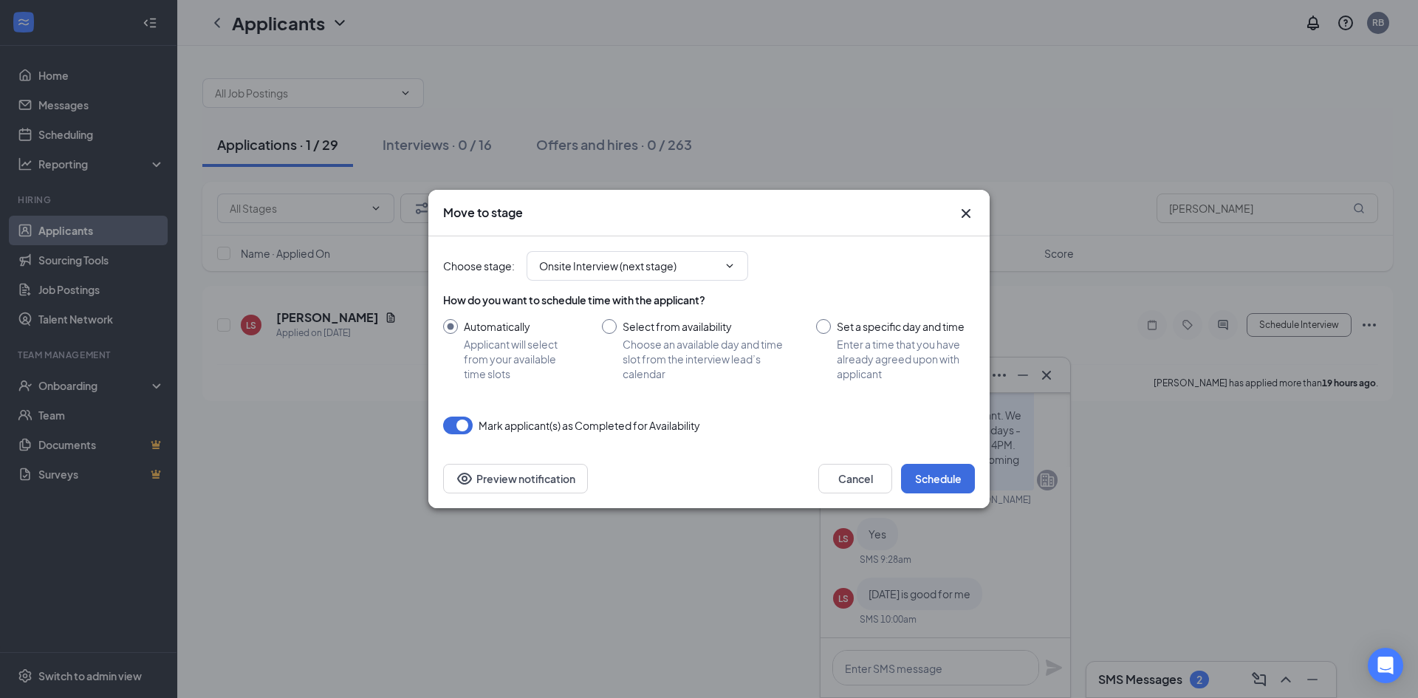
click at [645, 331] on input "Select from availability Choose an available day and time slot from the intervi…" at bounding box center [694, 350] width 185 height 62
radio input "true"
radio input "false"
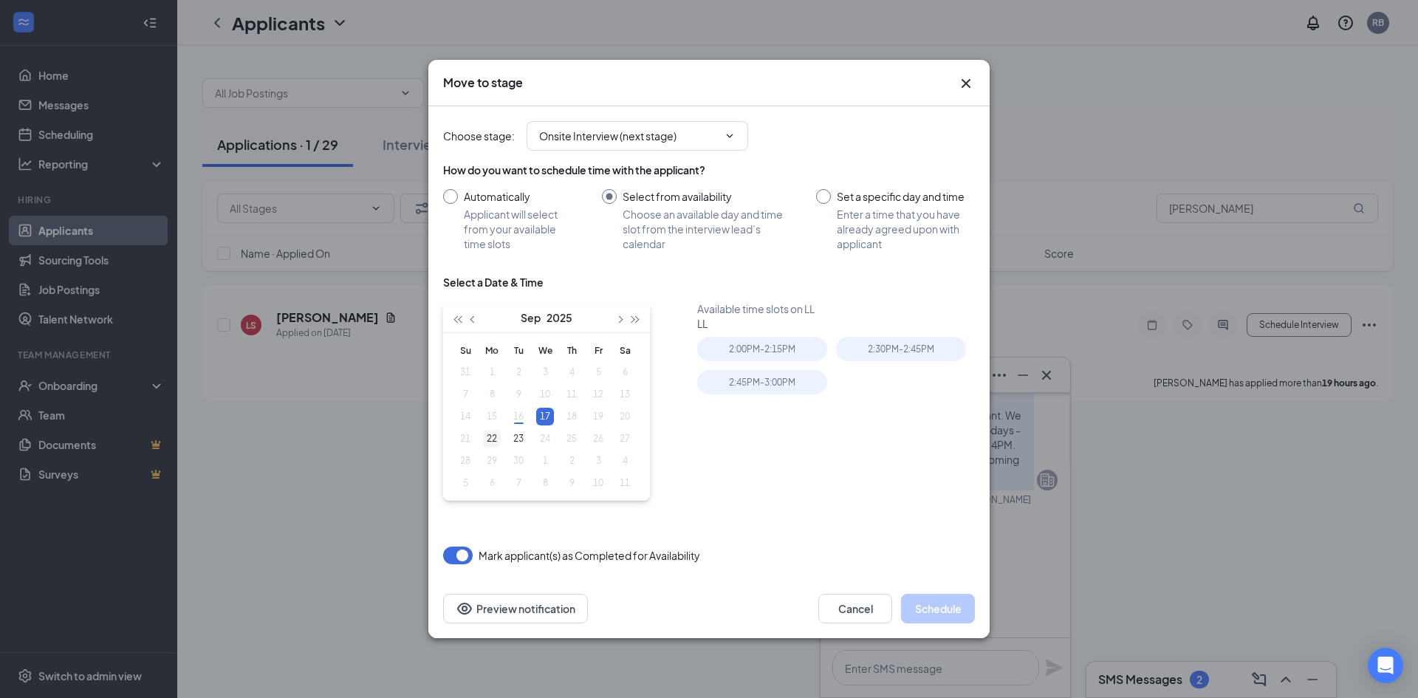
click at [490, 440] on div "22" at bounding box center [492, 439] width 18 height 18
type input "[DATE]"
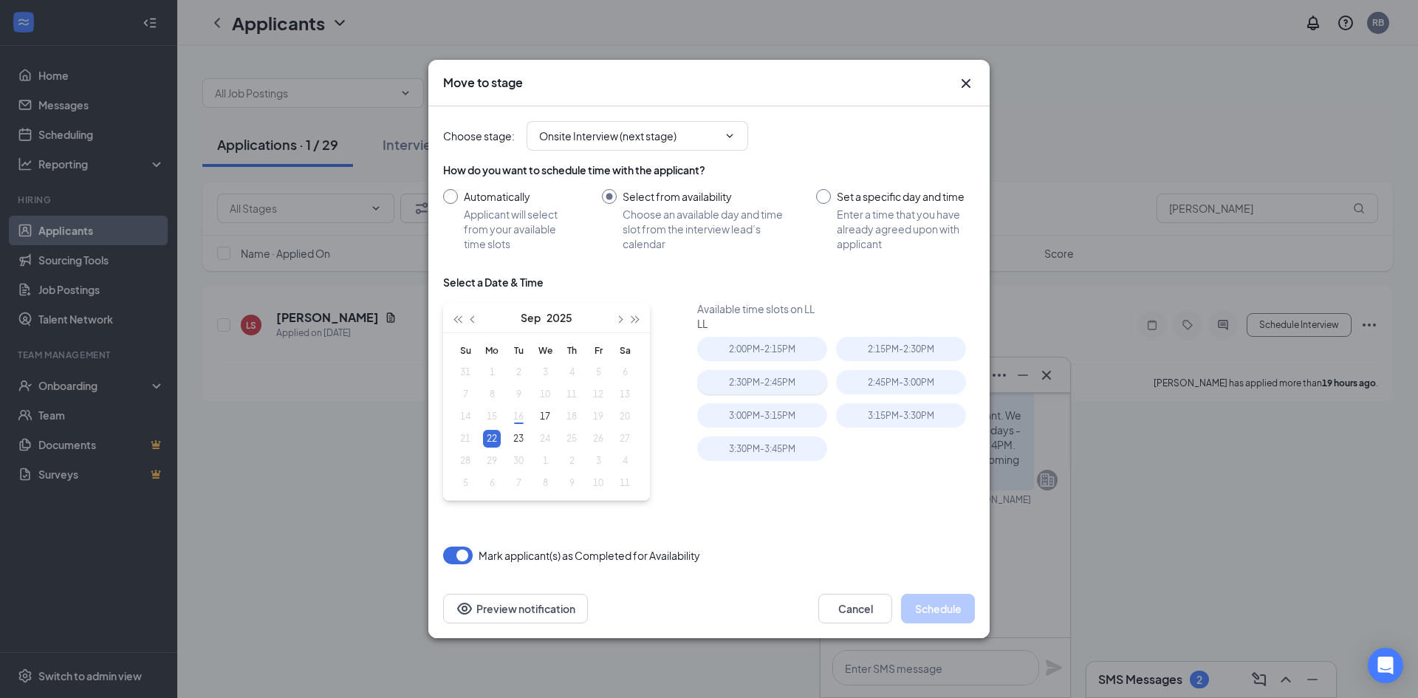
click at [780, 382] on div "2:30PM - 2:45PM" at bounding box center [762, 382] width 130 height 24
click at [935, 610] on button "Schedule" at bounding box center [938, 609] width 74 height 30
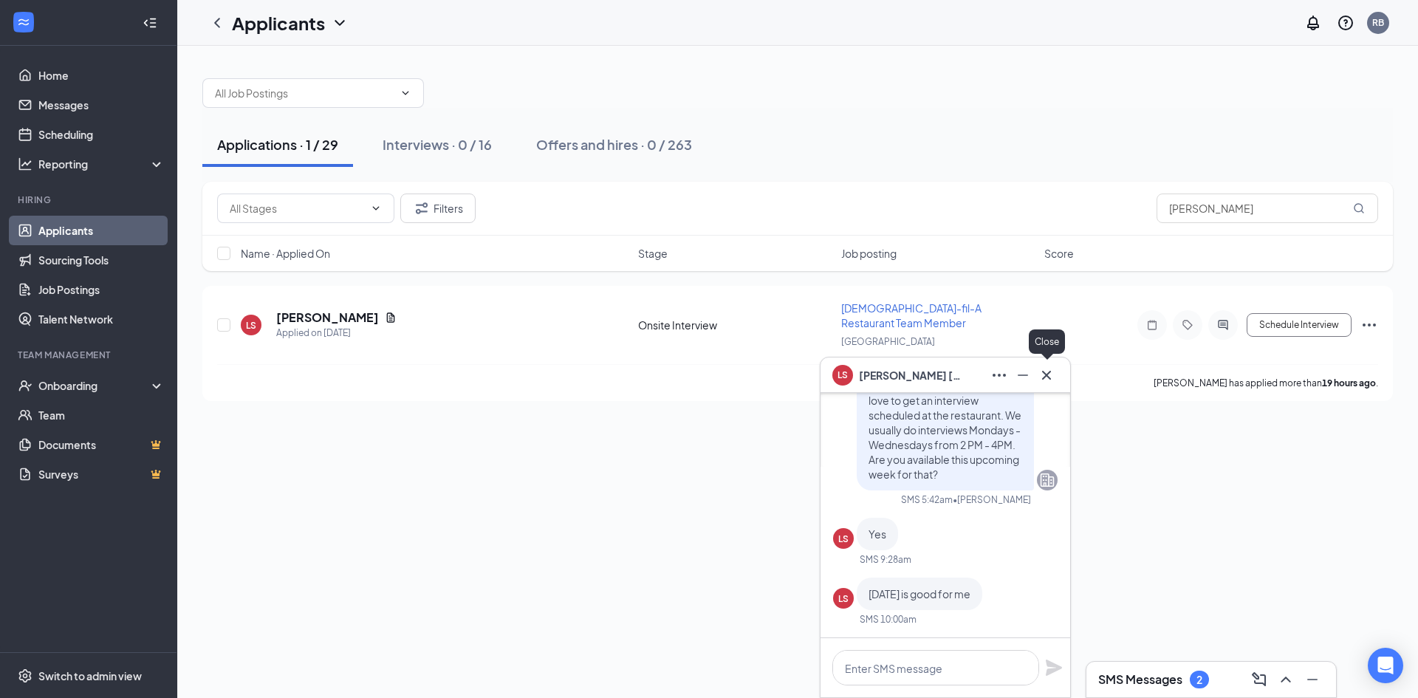
click at [1046, 366] on icon "Cross" at bounding box center [1046, 375] width 18 height 18
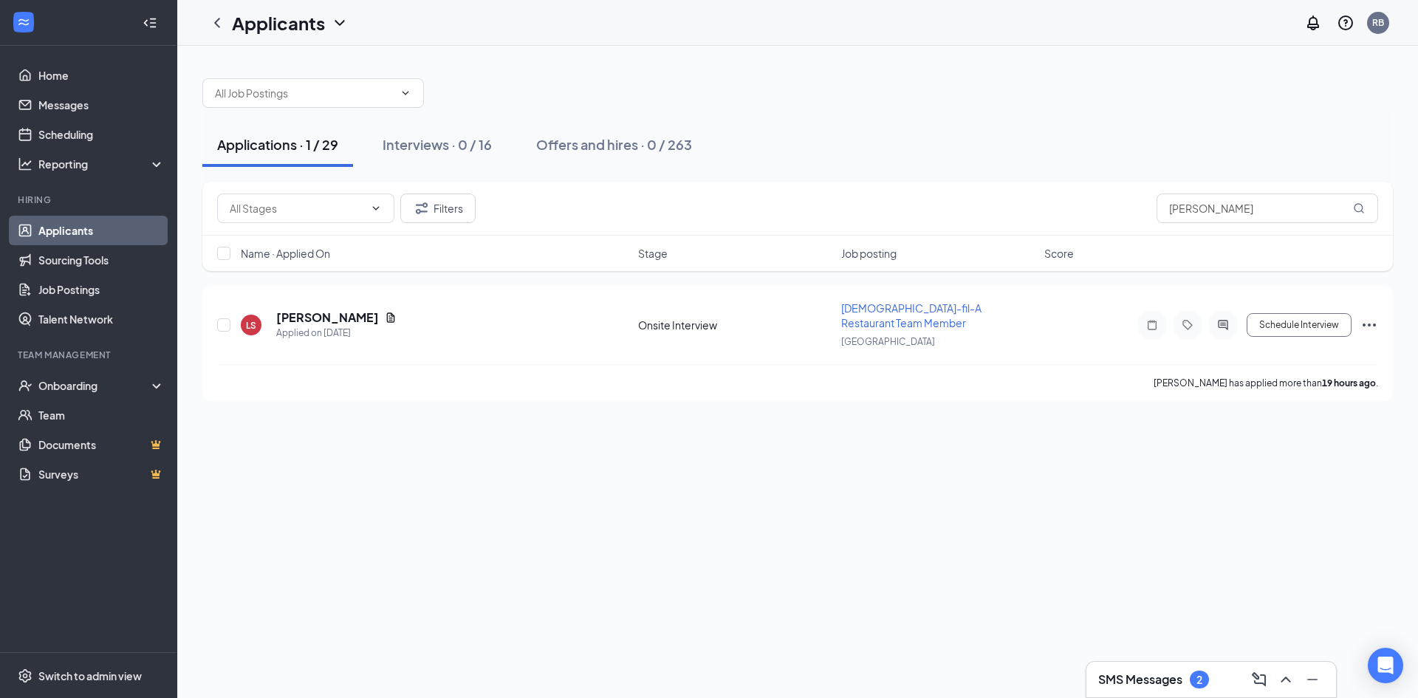
click at [1159, 672] on h3 "SMS Messages" at bounding box center [1140, 679] width 84 height 16
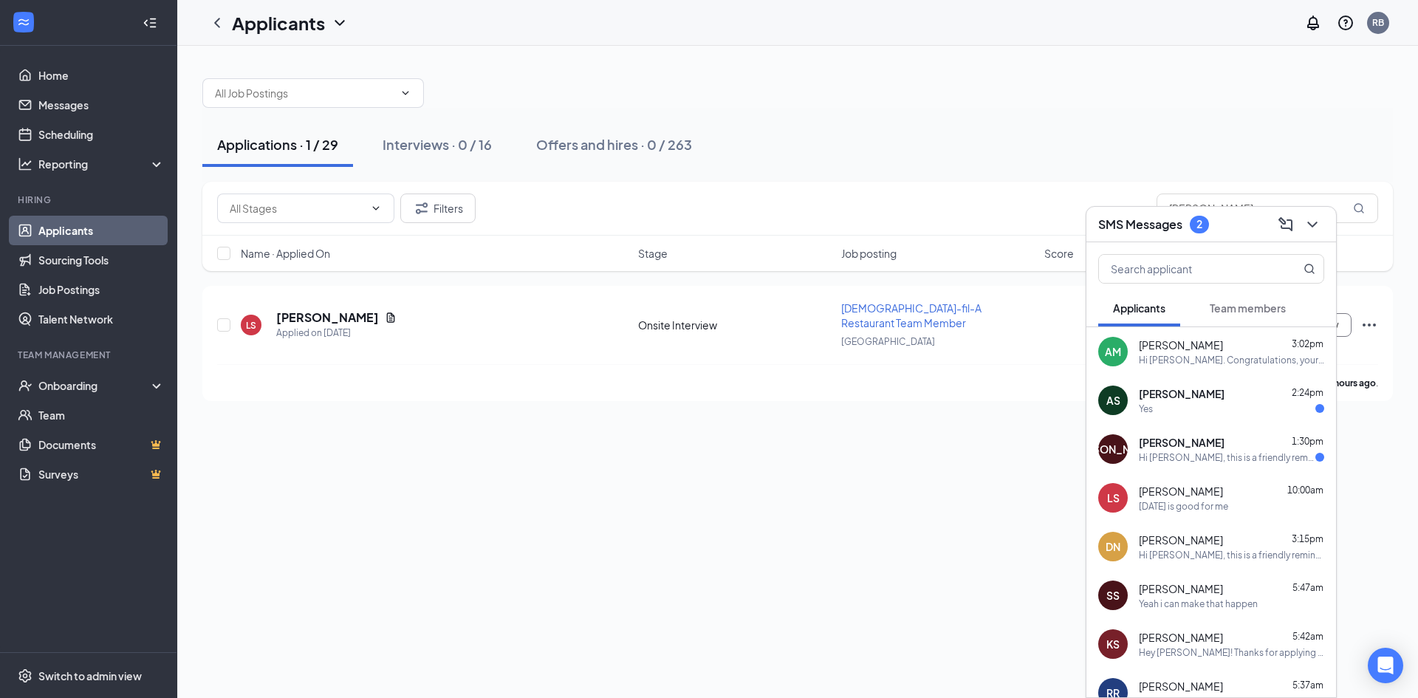
click at [1212, 461] on div "Hi [PERSON_NAME], this is a friendly reminder. Your interview with [DEMOGRAPHIC…" at bounding box center [1226, 457] width 176 height 13
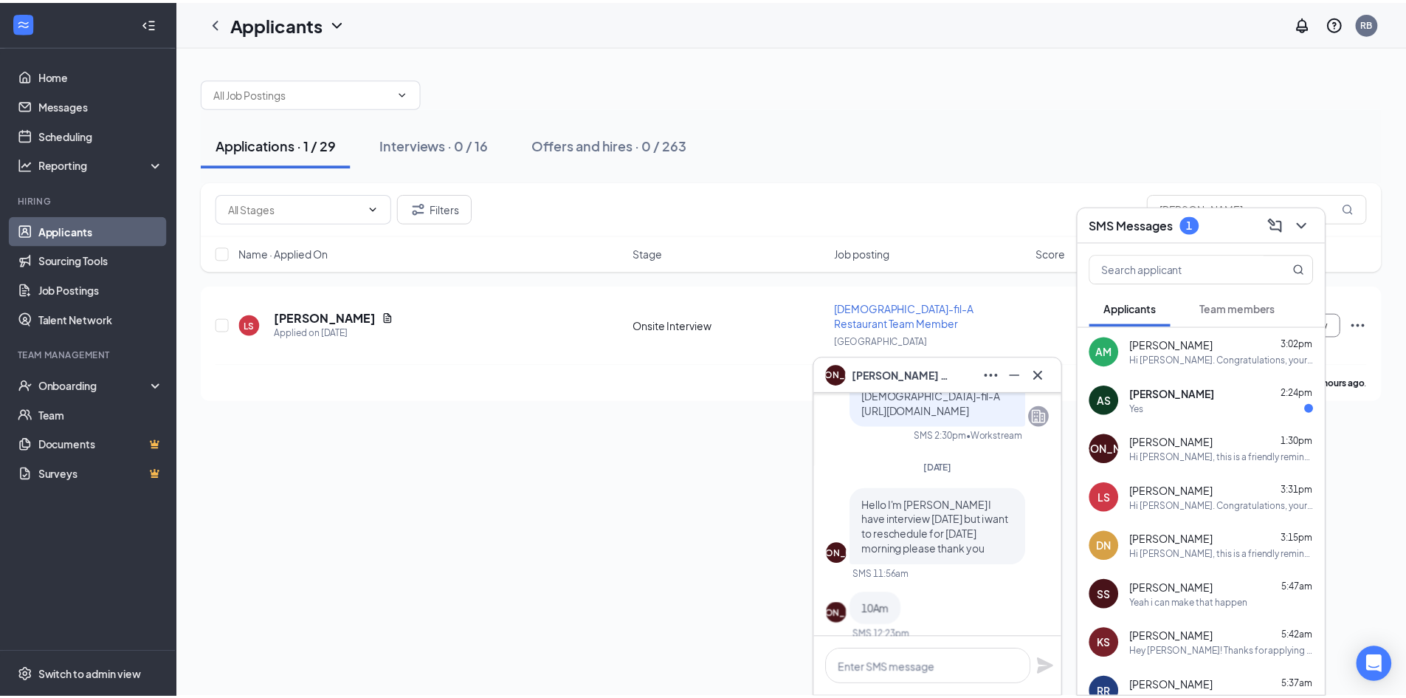
scroll to position [-295, 0]
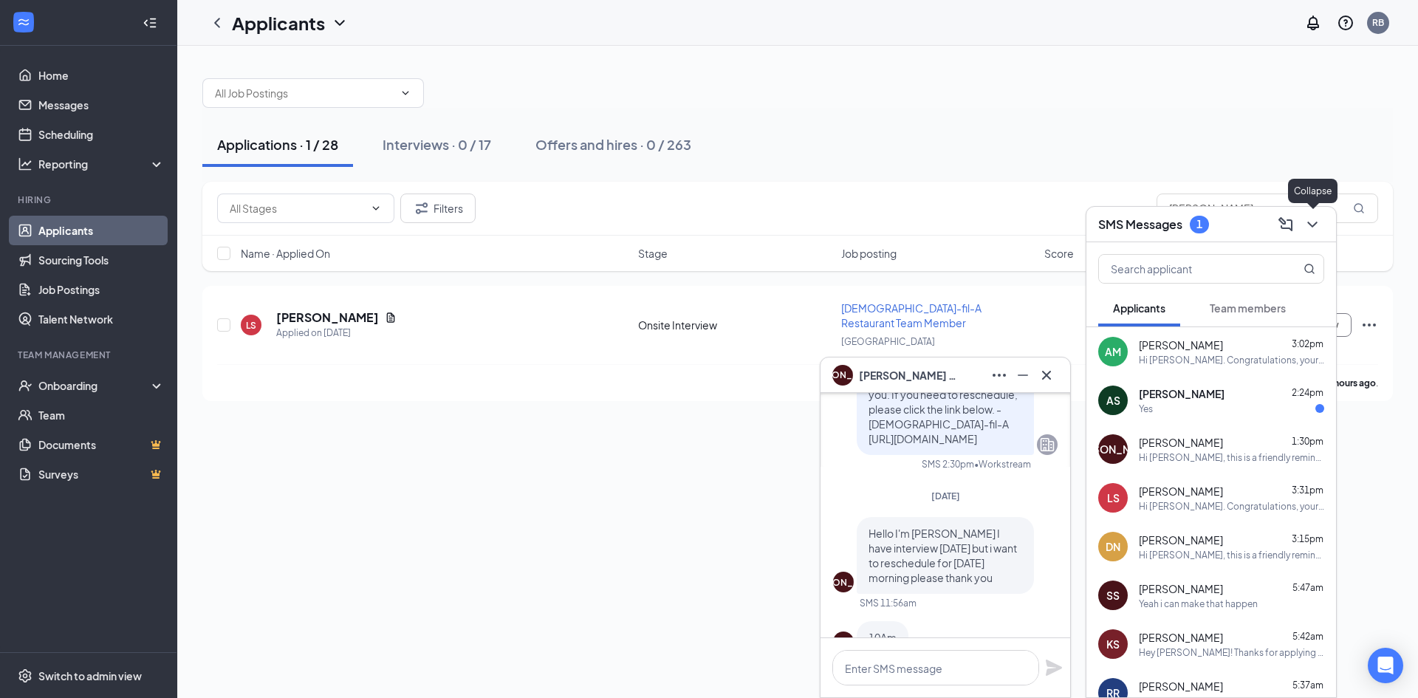
click at [1306, 226] on icon "ChevronDown" at bounding box center [1312, 225] width 18 height 18
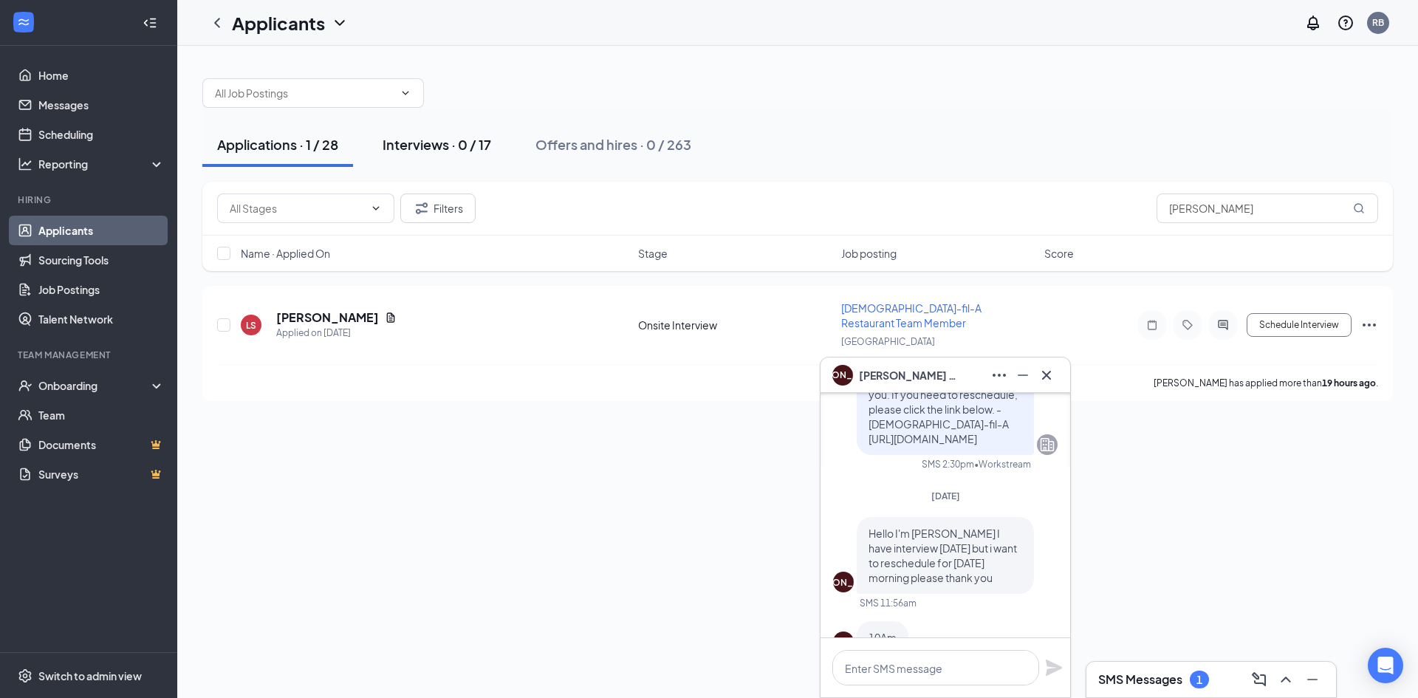
click at [482, 140] on div "Interviews · 0 / 17" at bounding box center [436, 144] width 109 height 18
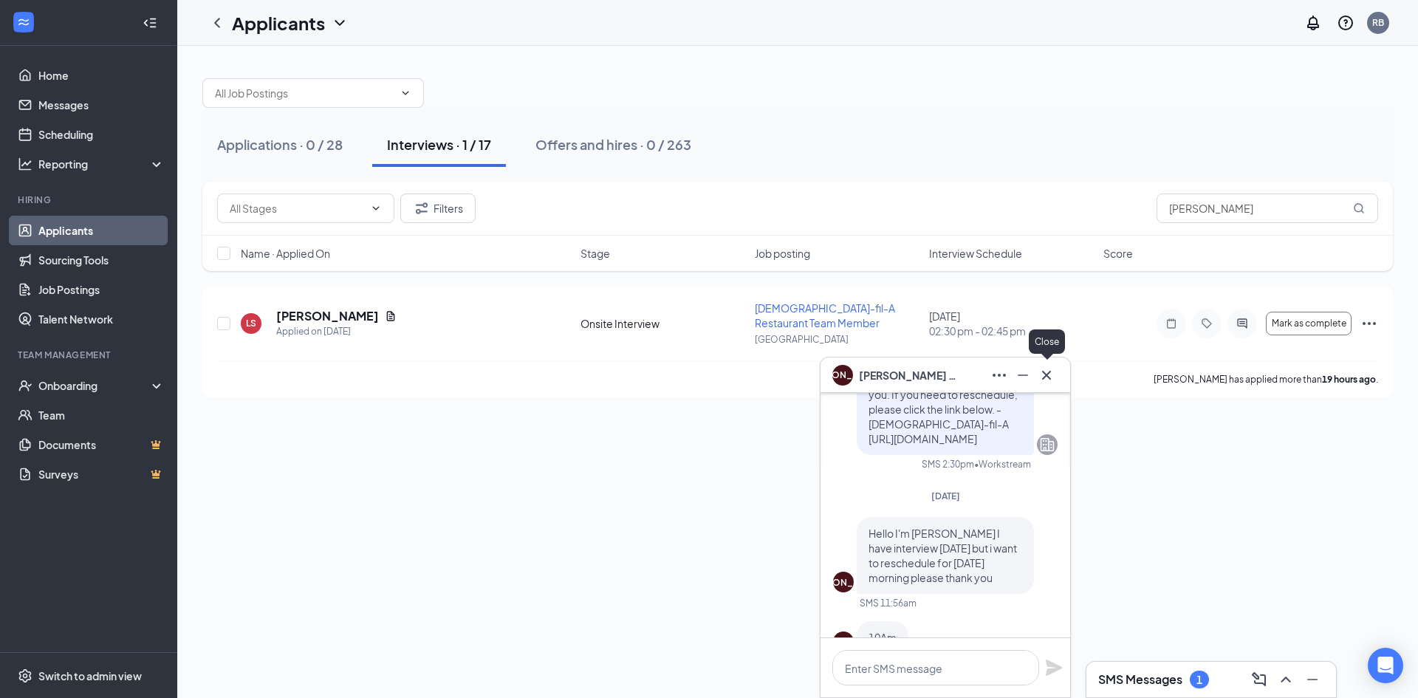
click at [1056, 382] on div at bounding box center [1046, 375] width 24 height 24
drag, startPoint x: 1257, startPoint y: 214, endPoint x: 1099, endPoint y: 209, distance: 158.1
click at [1102, 209] on div "Filters [PERSON_NAME]" at bounding box center [797, 208] width 1161 height 30
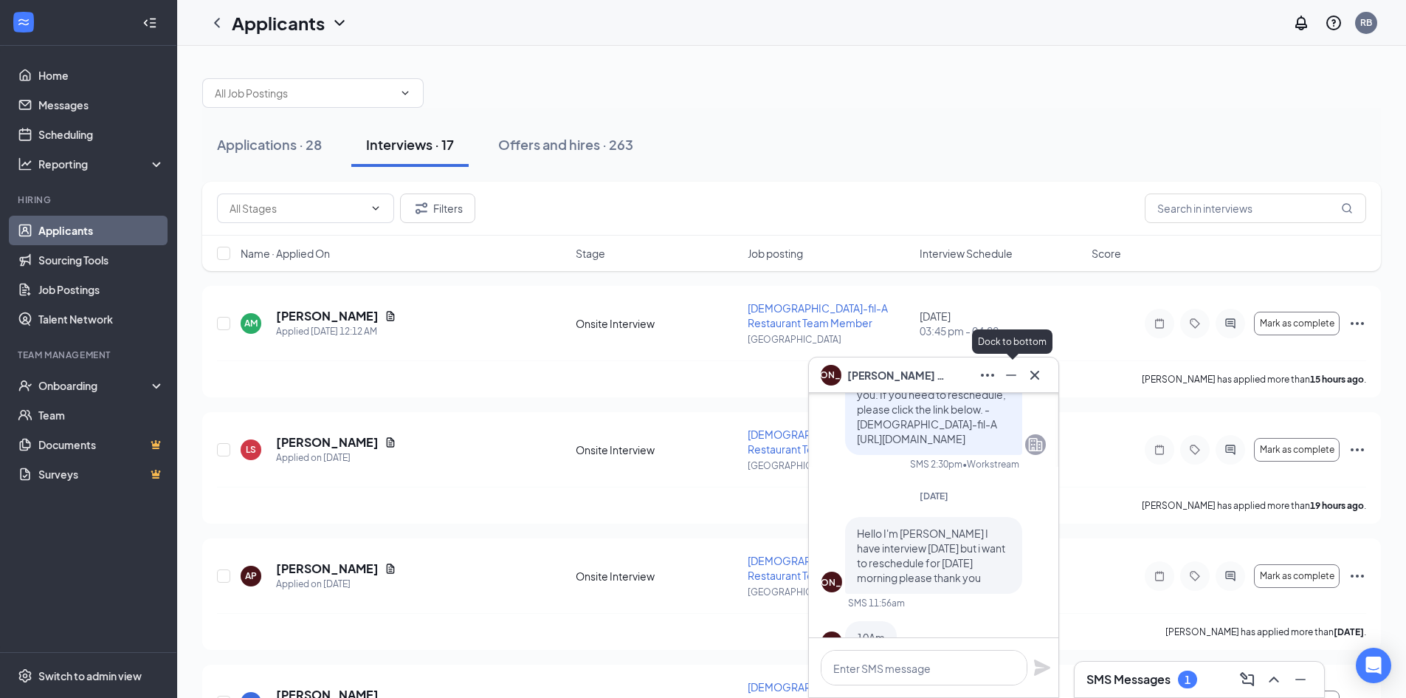
click at [1017, 374] on icon "Minimize" at bounding box center [1012, 375] width 18 height 18
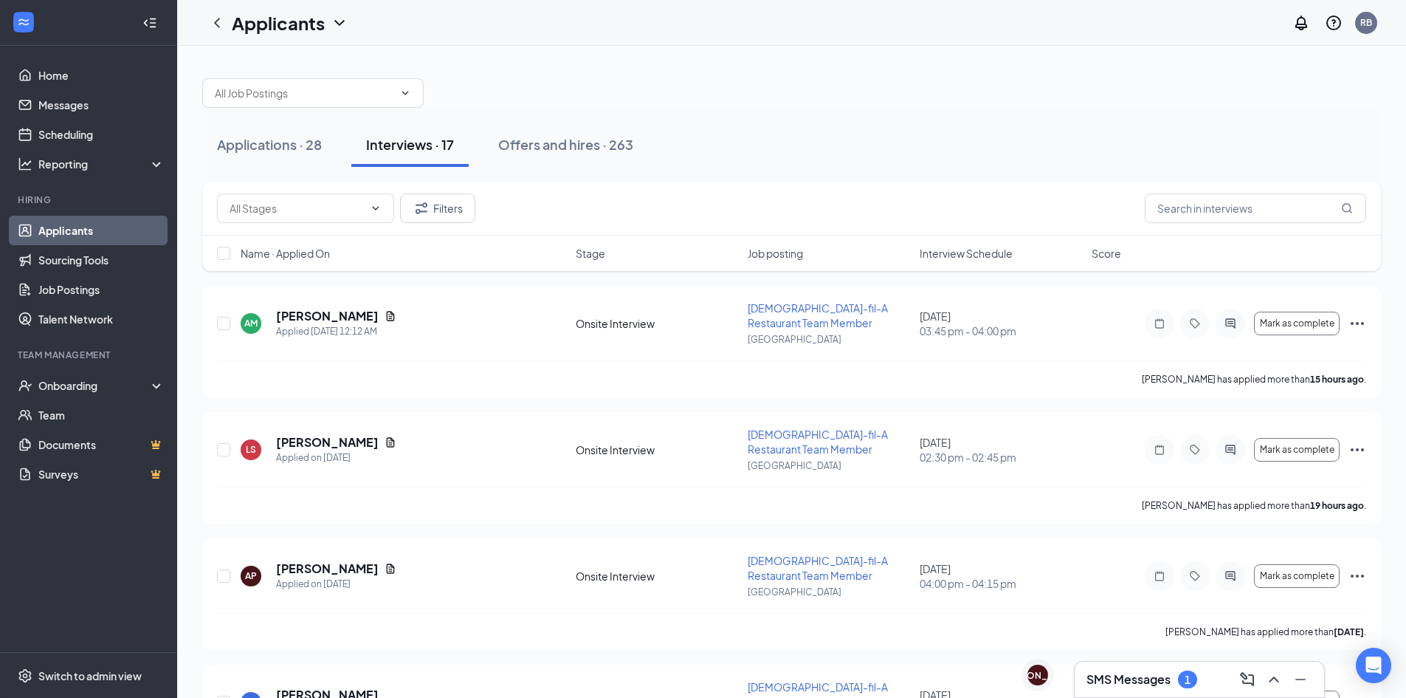
click at [983, 255] on span "Interview Schedule" at bounding box center [966, 253] width 93 height 15
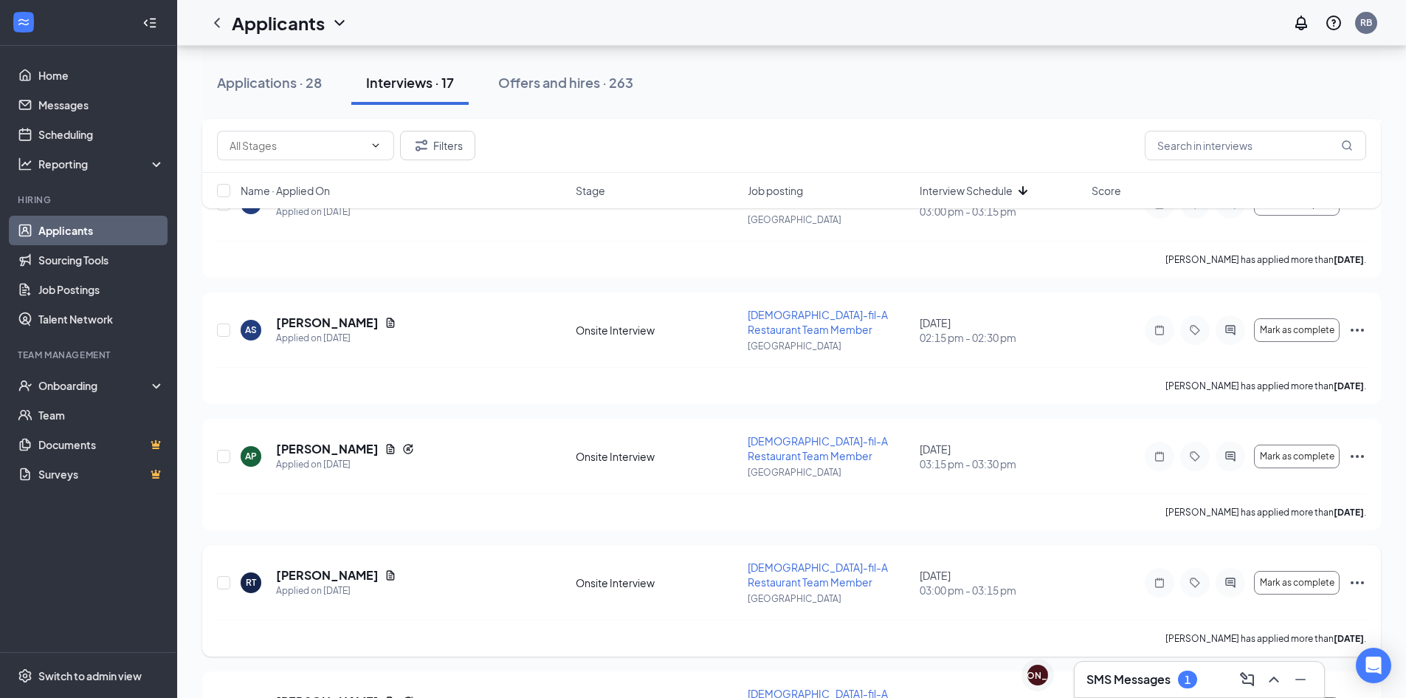
scroll to position [1255, 0]
click at [1130, 672] on h3 "SMS Messages" at bounding box center [1129, 679] width 84 height 16
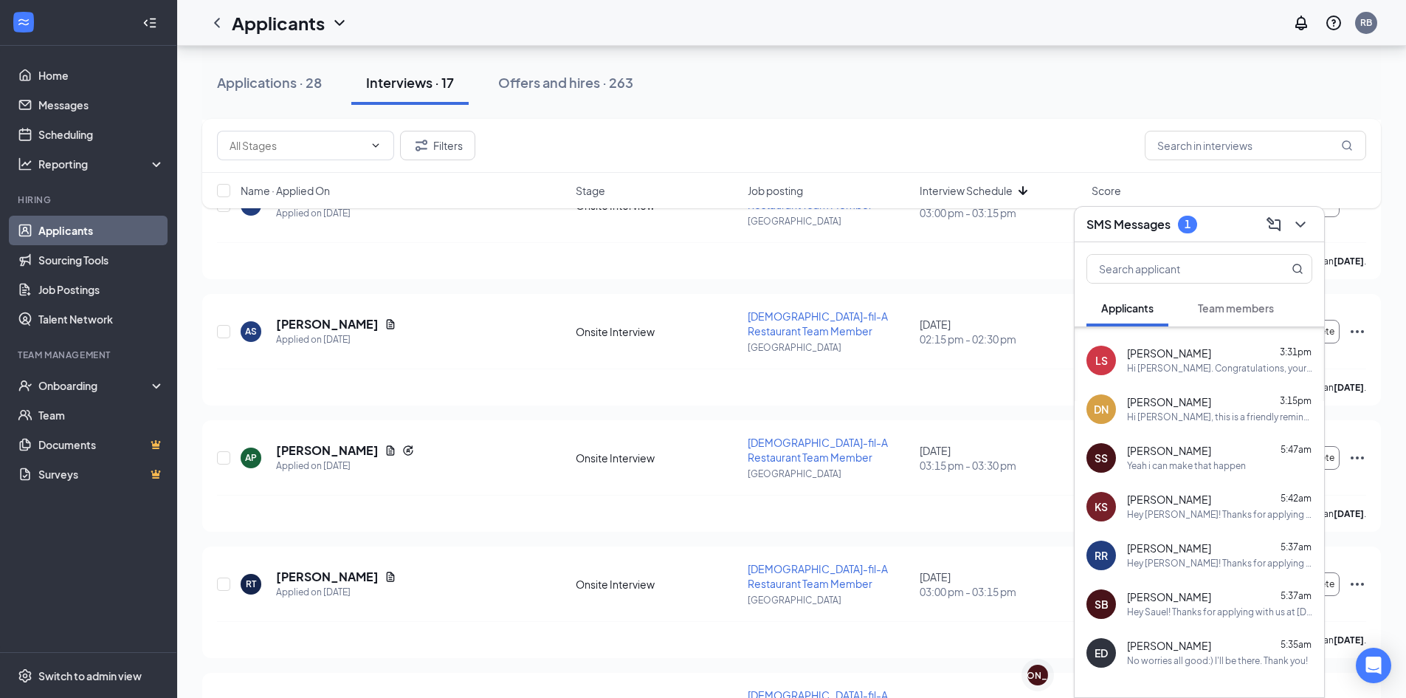
scroll to position [148, 0]
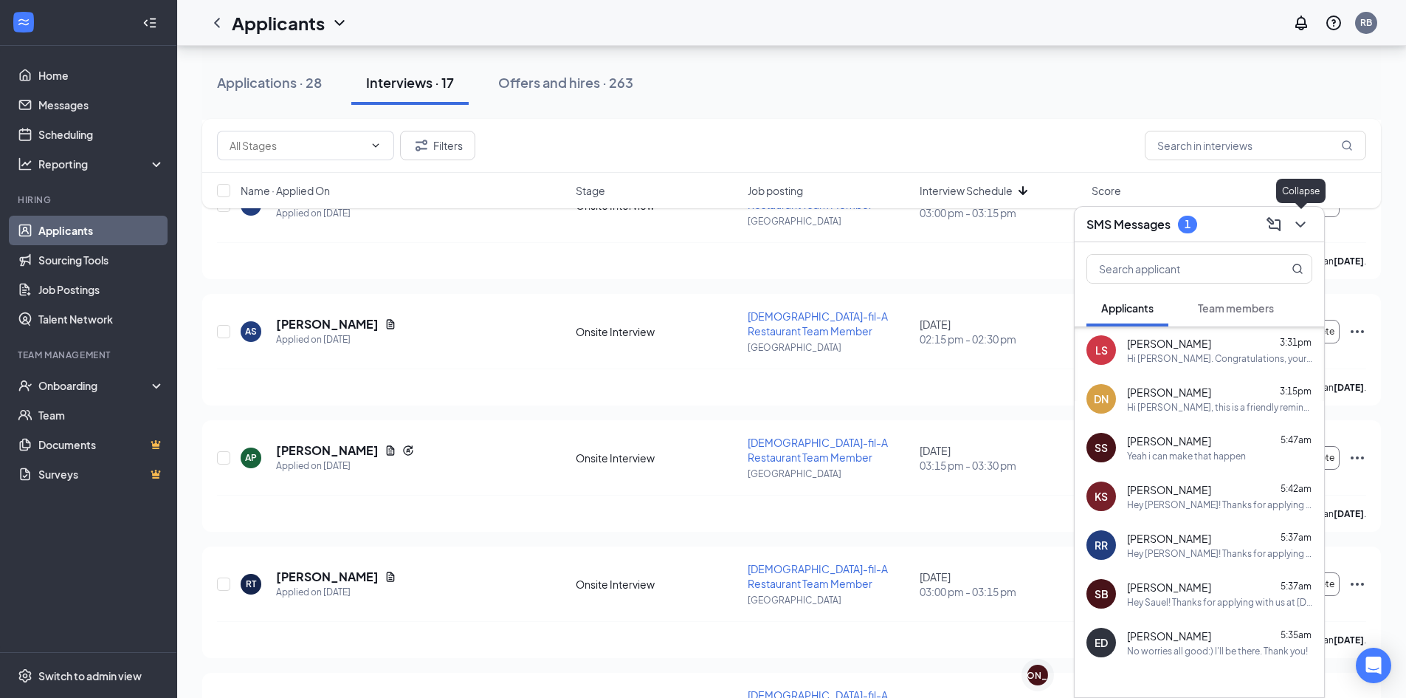
click at [1301, 223] on icon "ChevronDown" at bounding box center [1301, 225] width 18 height 18
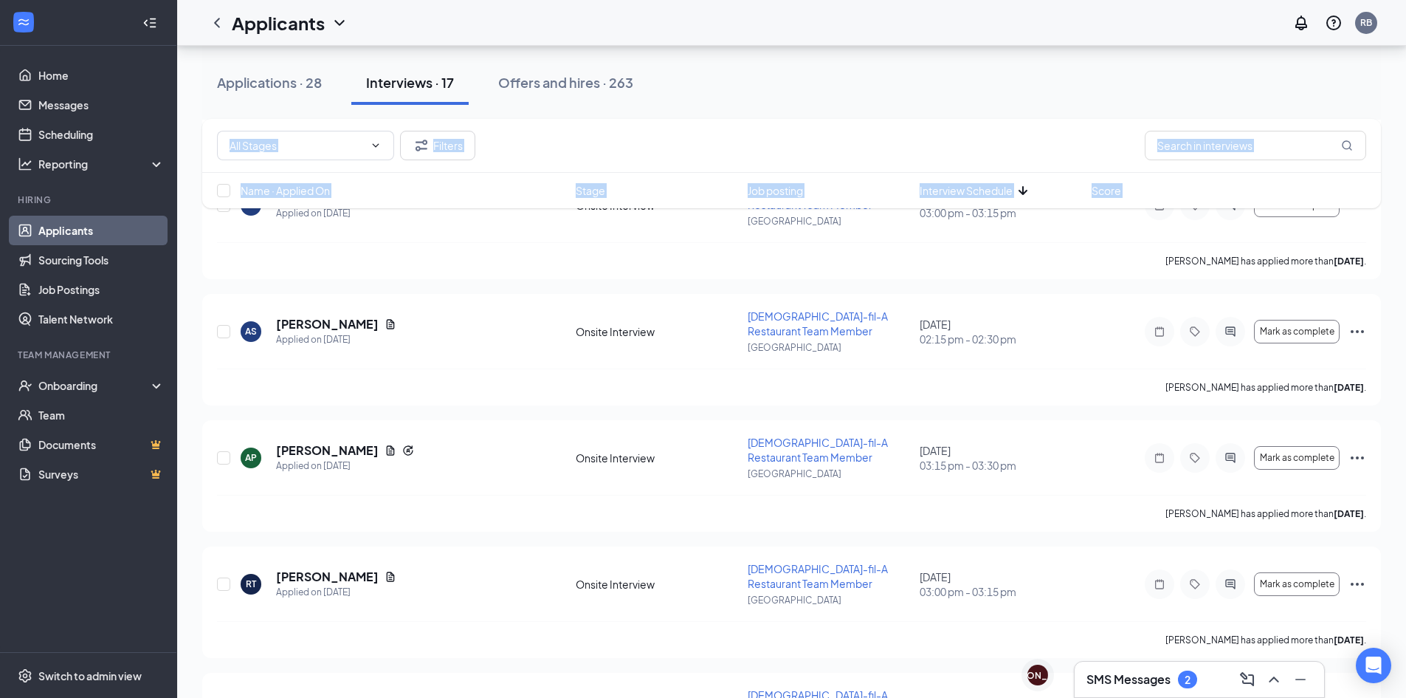
drag, startPoint x: 752, startPoint y: 102, endPoint x: 196, endPoint y: 83, distance: 555.5
click at [742, 80] on div "Applications · 28 Interviews · 17 Offers and hires · 263" at bounding box center [791, 83] width 1179 height 44
click at [816, 82] on div "Applications · 28 Interviews · 17 Offers and hires · 263" at bounding box center [791, 83] width 1179 height 44
click at [769, 111] on div "Applications · 28 Interviews · 17 Offers and hires · 263" at bounding box center [791, 83] width 1179 height 74
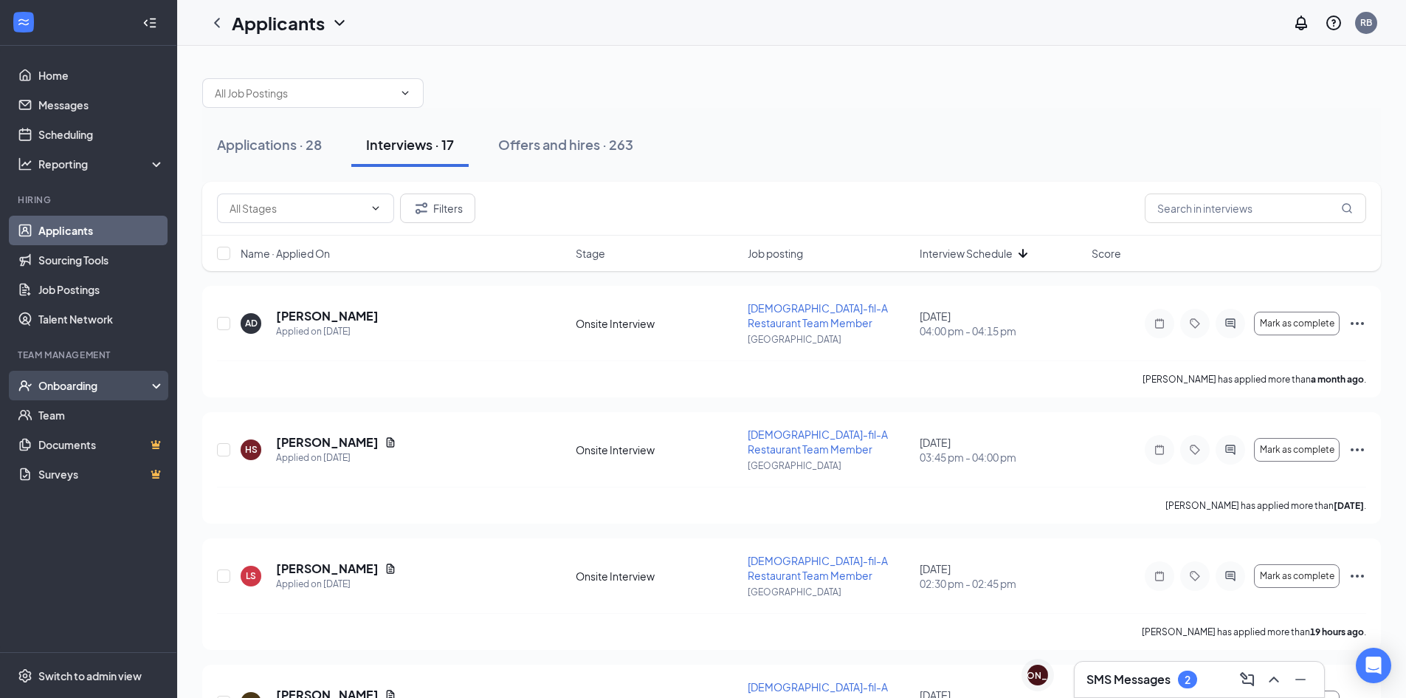
click at [89, 394] on div "Onboarding" at bounding box center [88, 386] width 177 height 30
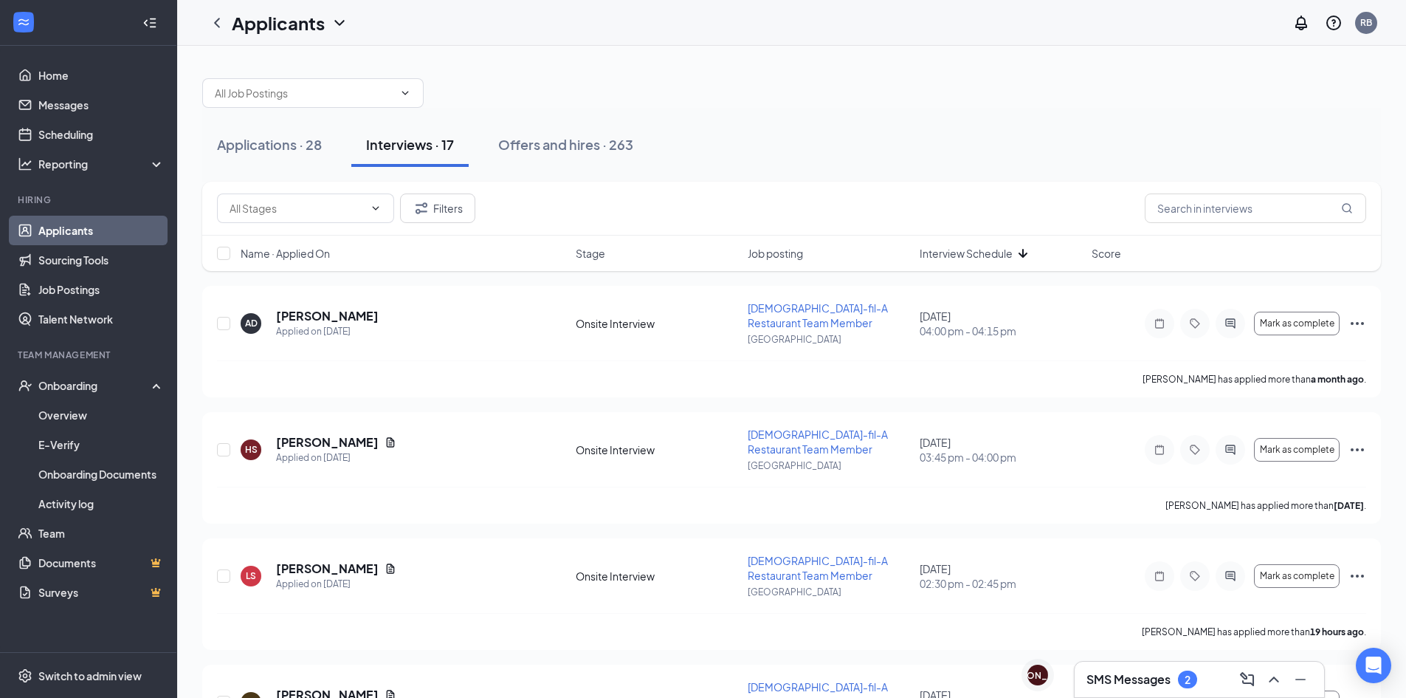
click at [1206, 148] on div "Applications · 28 Interviews · 17 Offers and hires · 263" at bounding box center [791, 145] width 1179 height 44
click at [1161, 672] on h3 "SMS Messages" at bounding box center [1129, 679] width 84 height 16
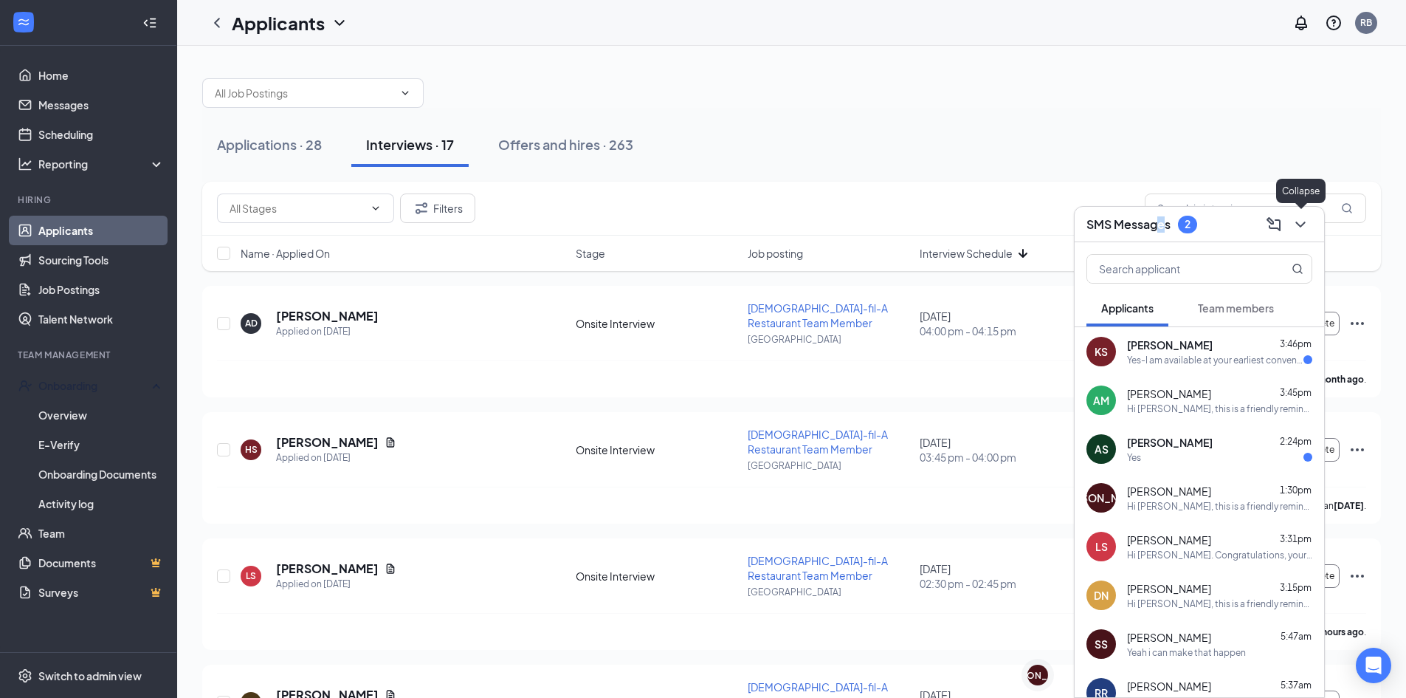
click at [1295, 222] on icon "ChevronDown" at bounding box center [1301, 225] width 18 height 18
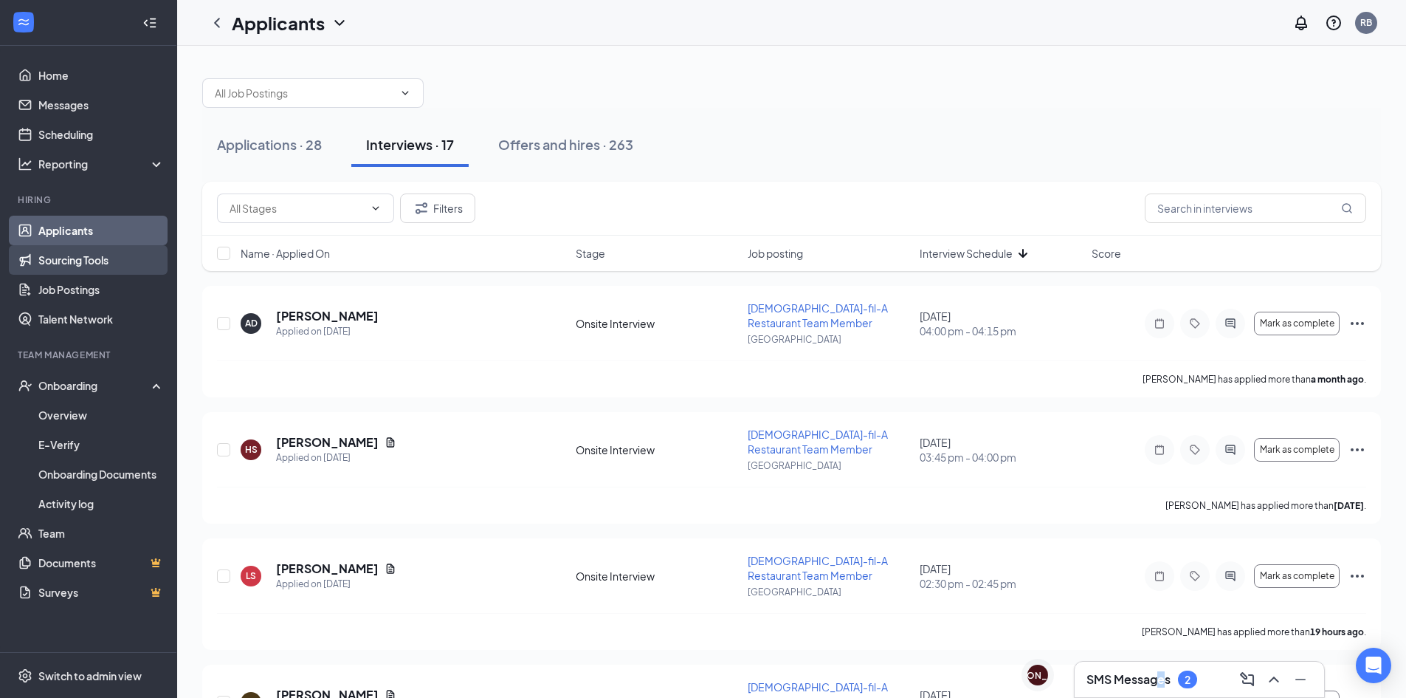
click at [125, 262] on link "Sourcing Tools" at bounding box center [101, 260] width 126 height 30
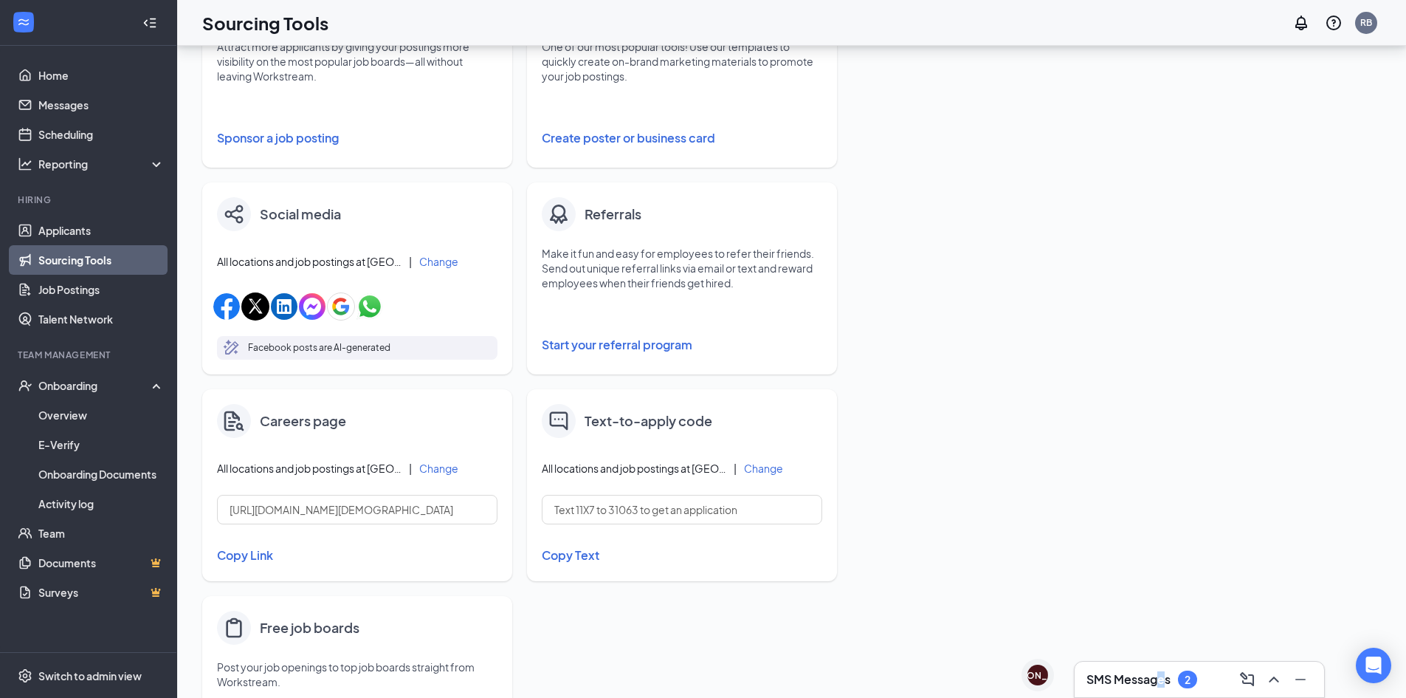
scroll to position [369, 0]
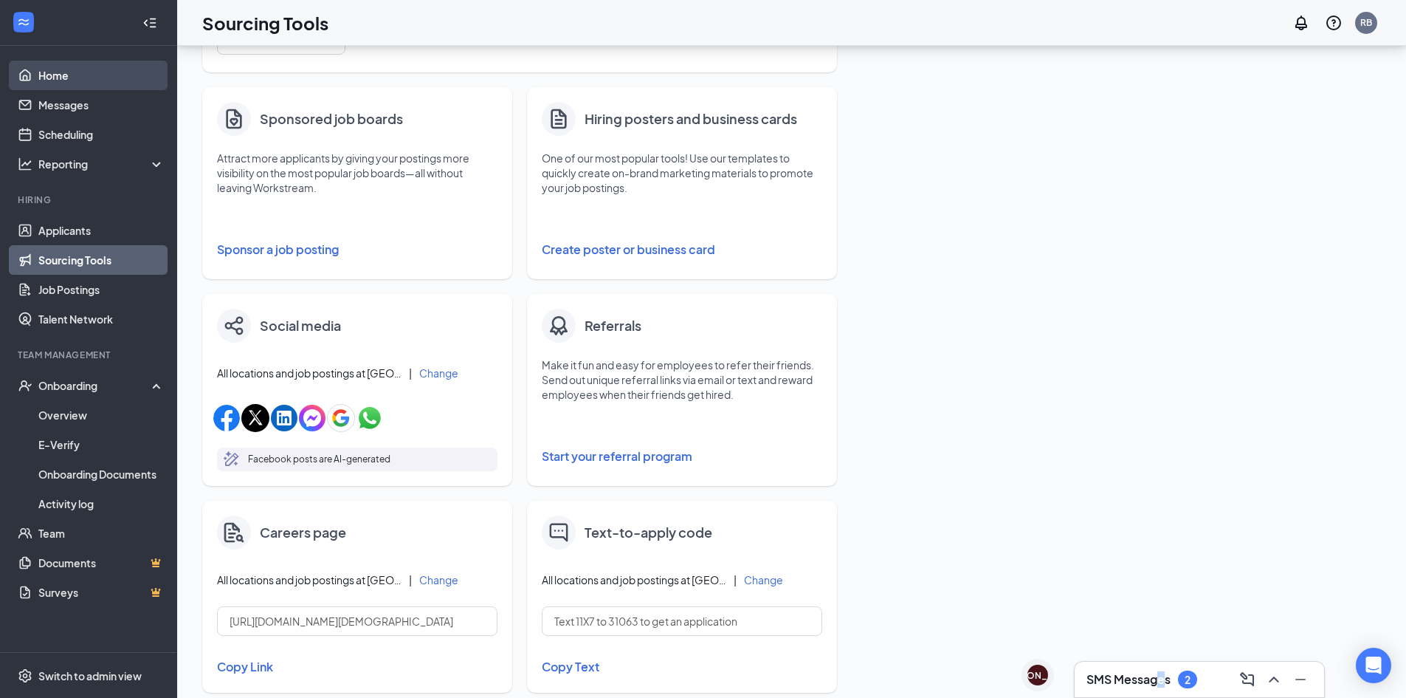
click at [77, 69] on link "Home" at bounding box center [101, 76] width 126 height 30
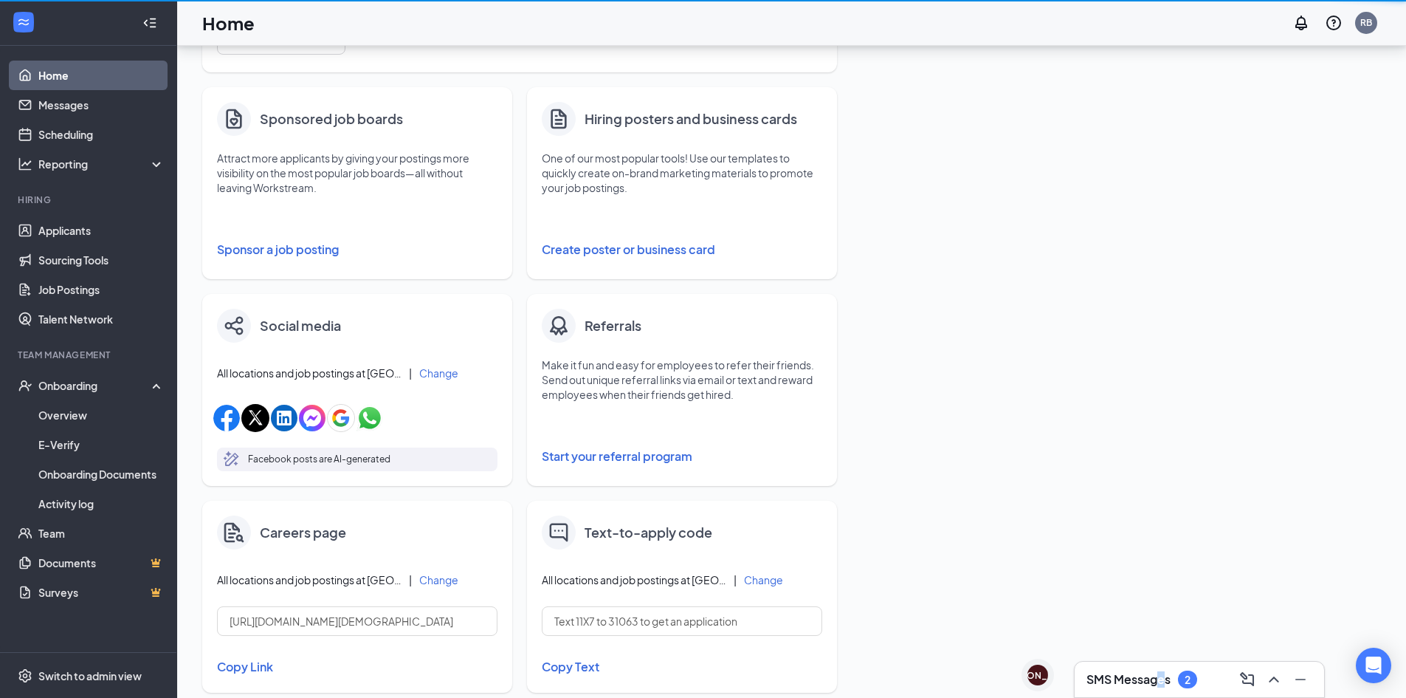
scroll to position [31, 0]
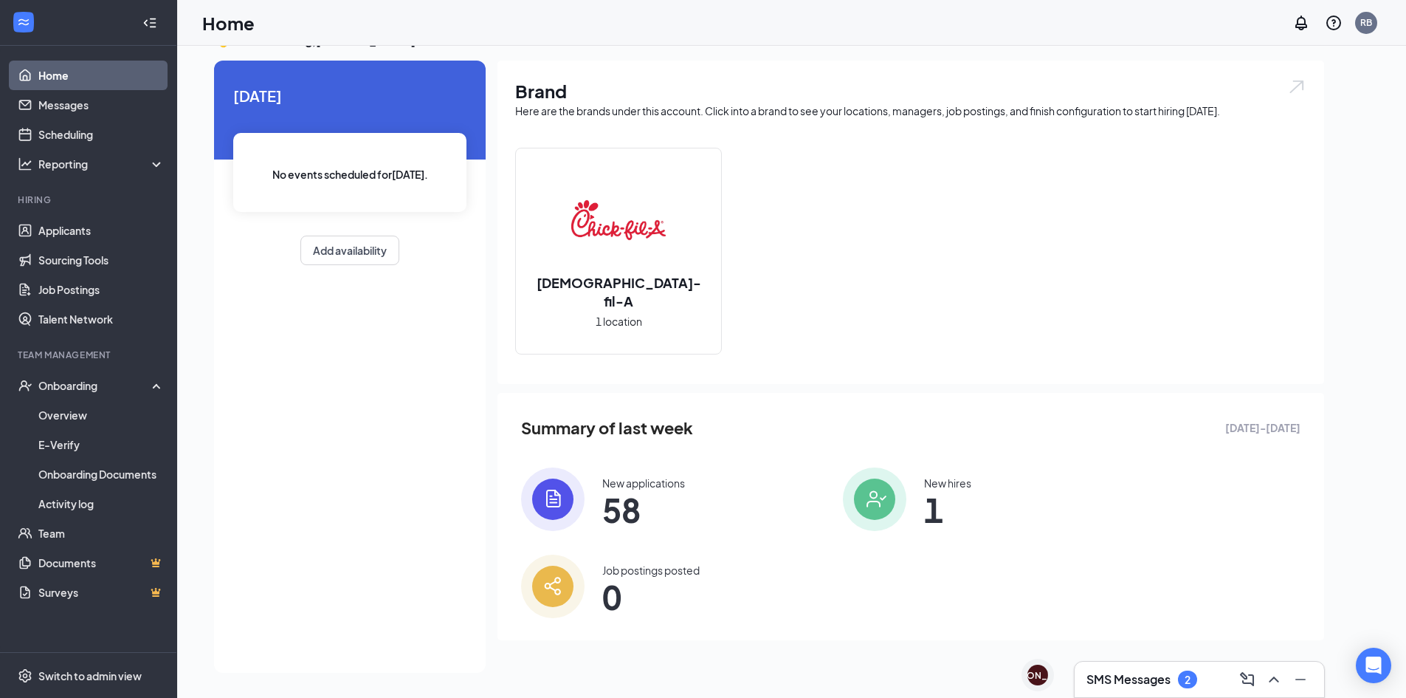
click at [608, 534] on div "Summary of last week [DATE] - [DATE] New applications 58 New hires 1 Job postin…" at bounding box center [911, 516] width 827 height 247
click at [621, 501] on span "58" at bounding box center [643, 509] width 83 height 27
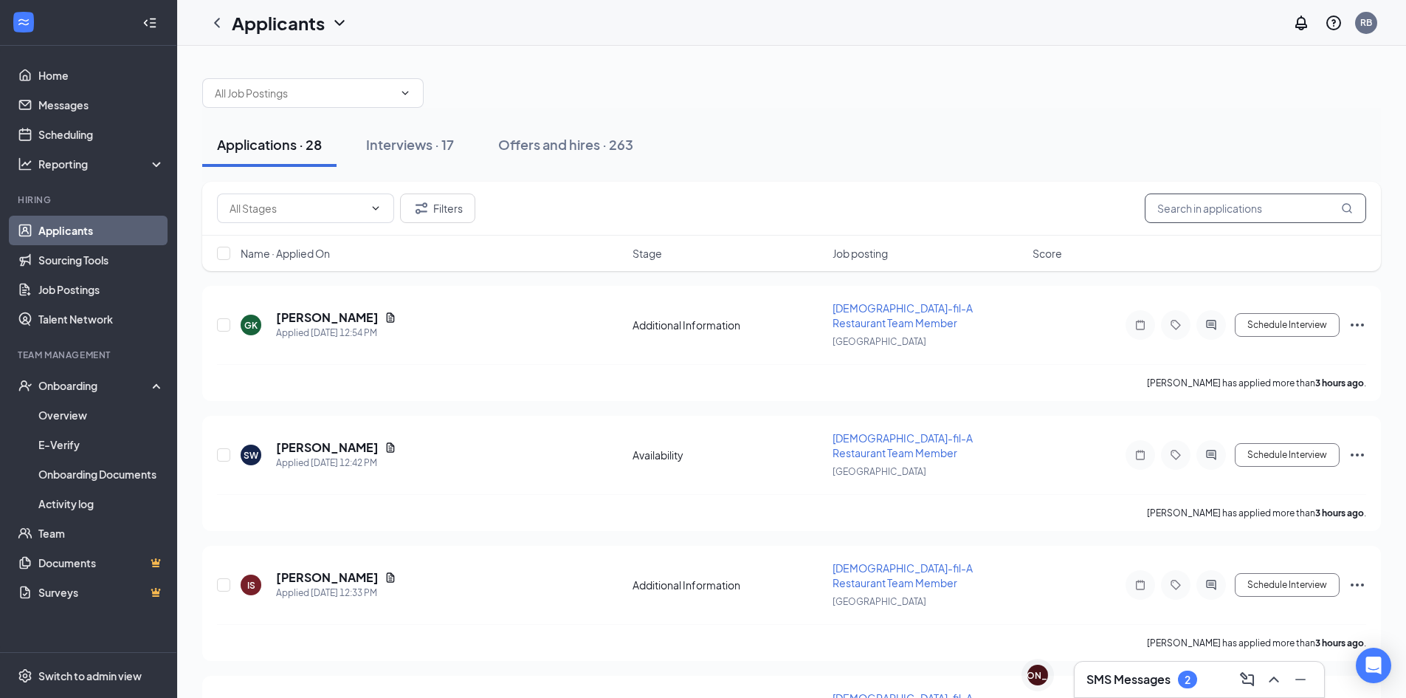
click at [1168, 211] on input "text" at bounding box center [1255, 208] width 221 height 30
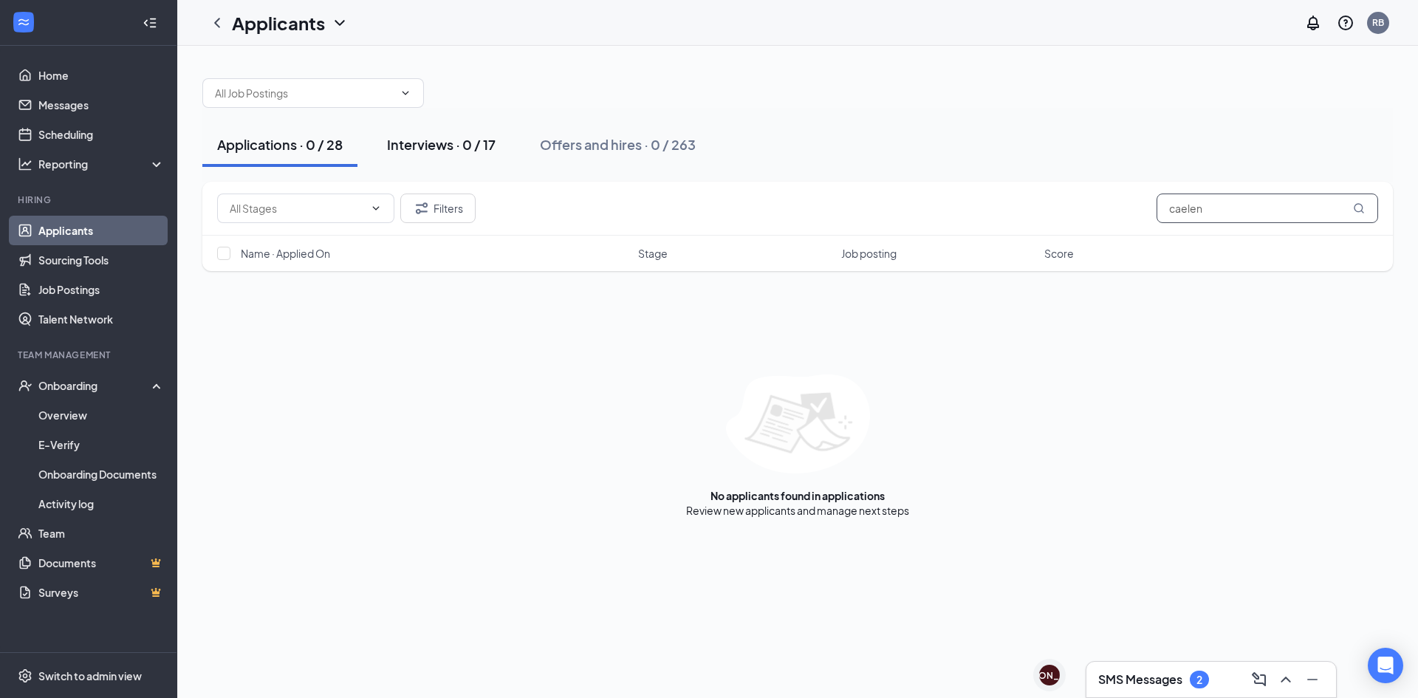
type input "caelen"
click at [473, 138] on div "Interviews · 0 / 17" at bounding box center [441, 144] width 109 height 18
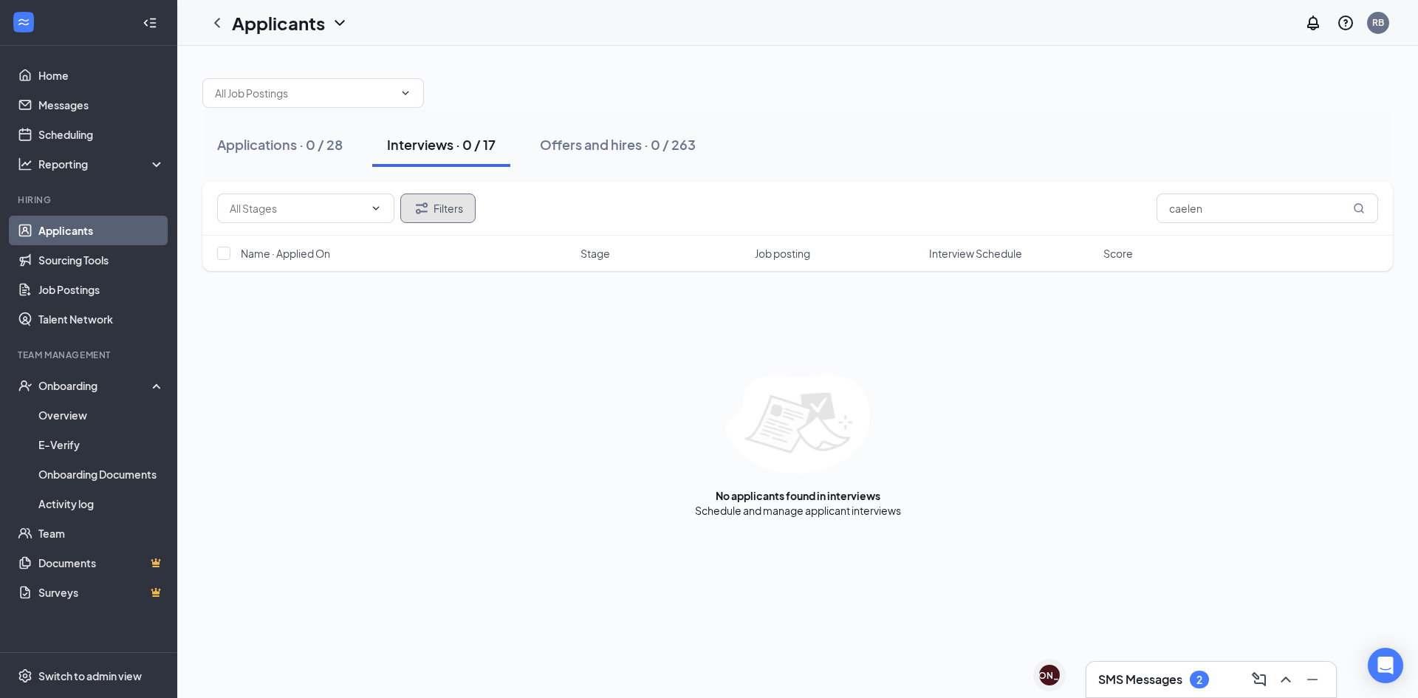
click at [447, 203] on button "Filters" at bounding box center [437, 208] width 75 height 30
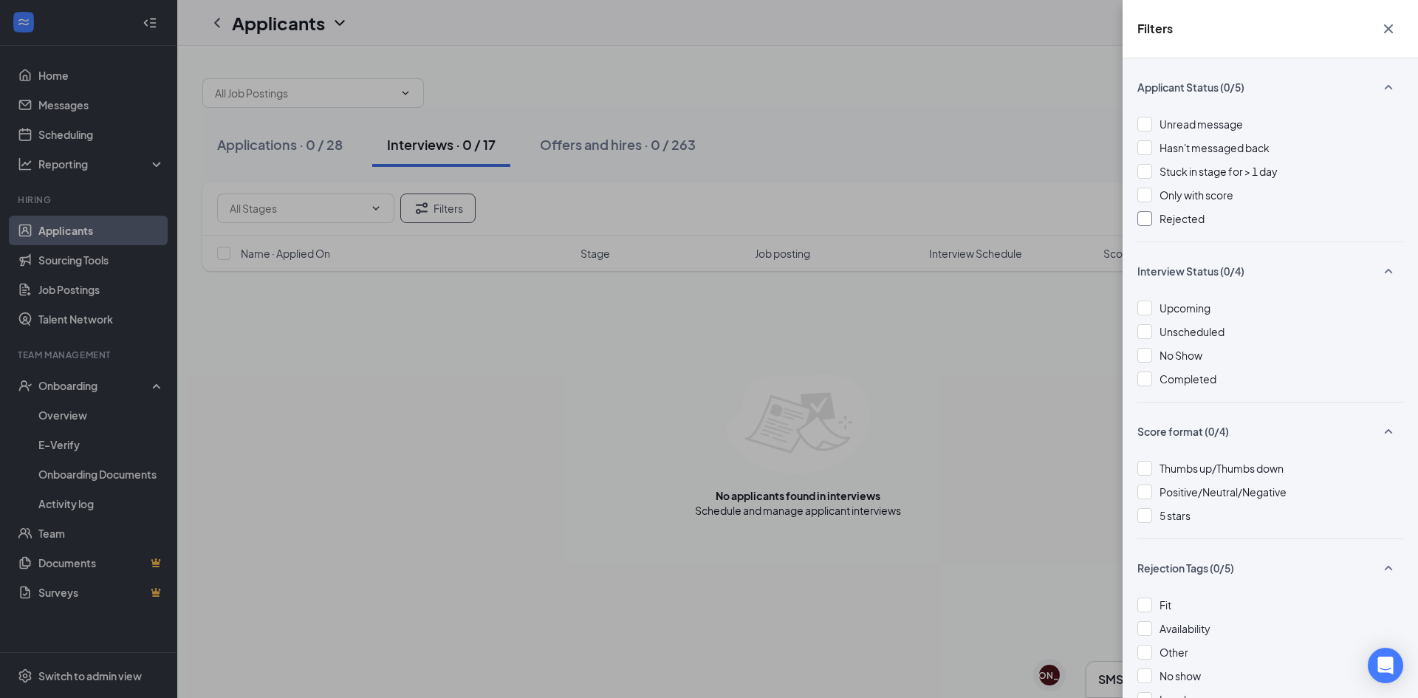
click at [1150, 219] on div at bounding box center [1144, 218] width 15 height 15
click at [760, 79] on div "Filters Applicant Status (1/5) Unread message Hasn't messaged back Stuck in sta…" at bounding box center [709, 349] width 1418 height 698
click at [1391, 21] on icon "Cross" at bounding box center [1388, 29] width 18 height 18
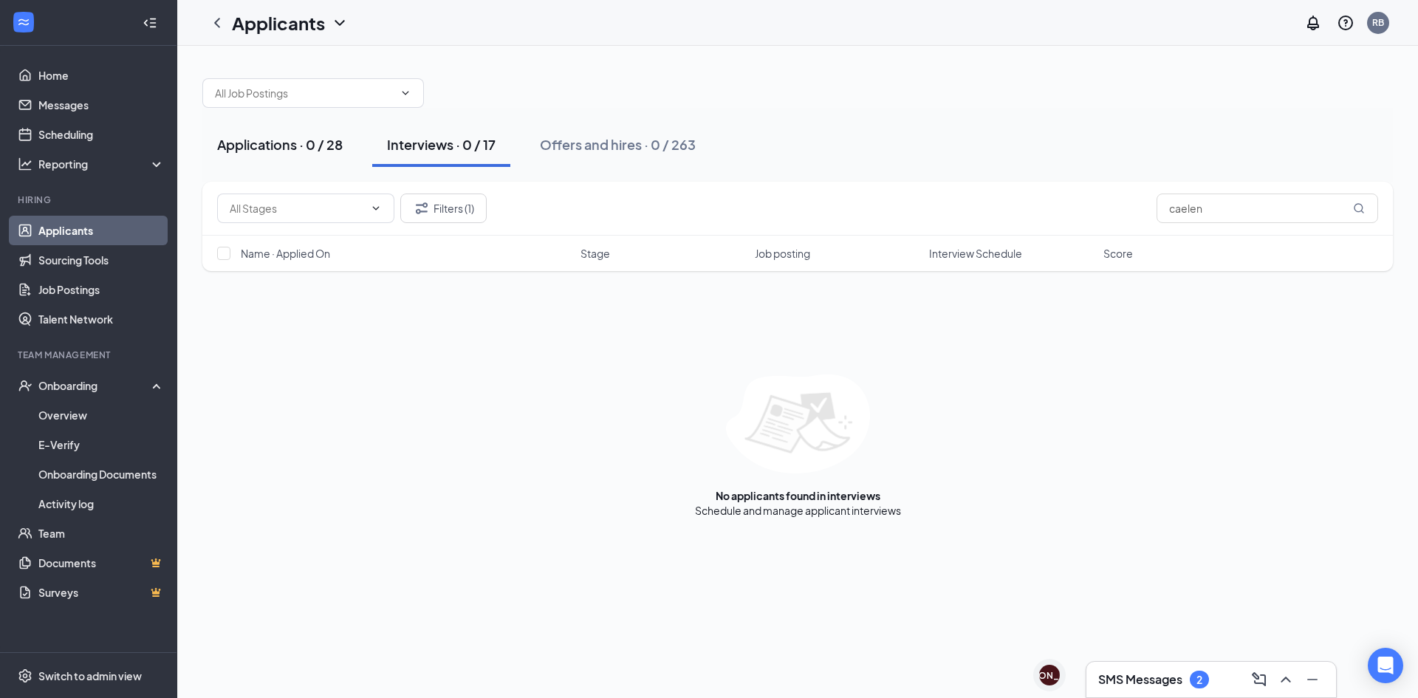
click at [335, 140] on div "Applications · 0 / 28" at bounding box center [280, 144] width 126 height 18
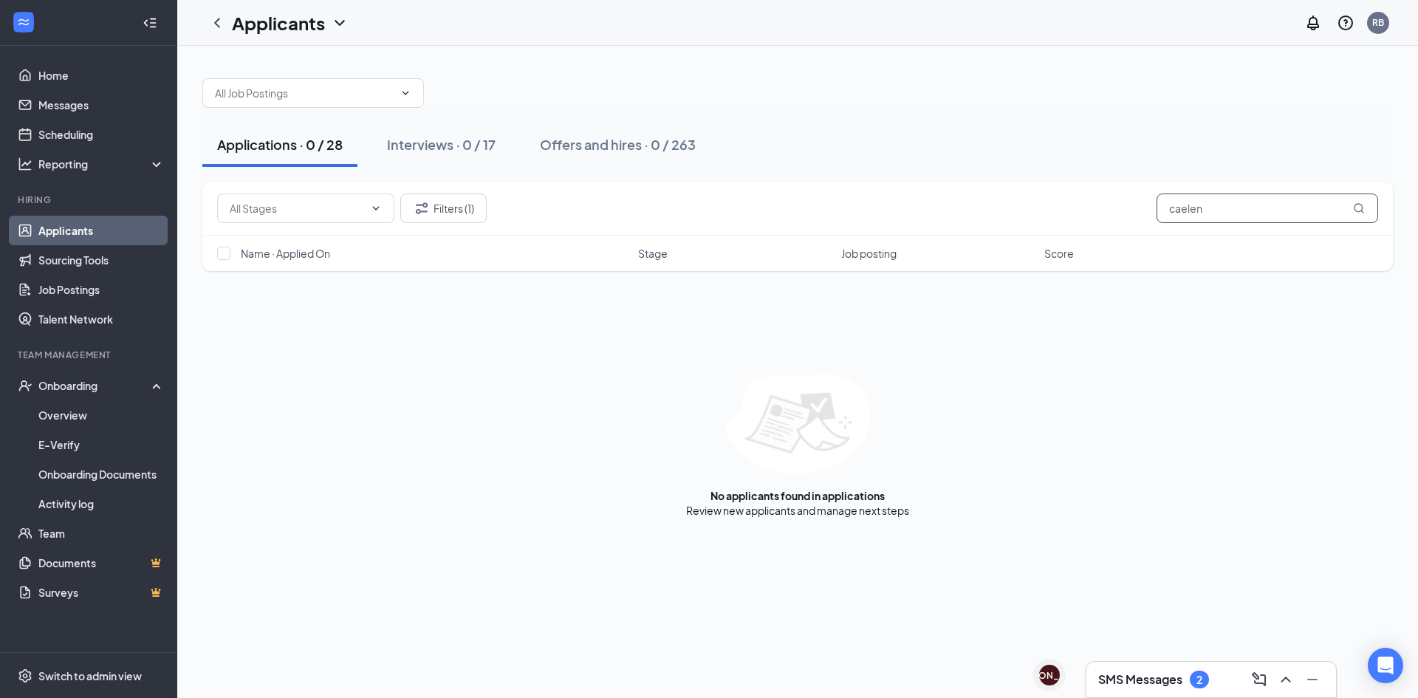
click at [1253, 215] on input "caelen" at bounding box center [1266, 208] width 221 height 30
drag, startPoint x: 1203, startPoint y: 207, endPoint x: 1145, endPoint y: 210, distance: 57.6
click at [1145, 210] on div "Filters (1) [PERSON_NAME]" at bounding box center [797, 208] width 1161 height 30
type input "Subleski"
click at [1157, 672] on h3 "SMS Messages" at bounding box center [1140, 679] width 84 height 16
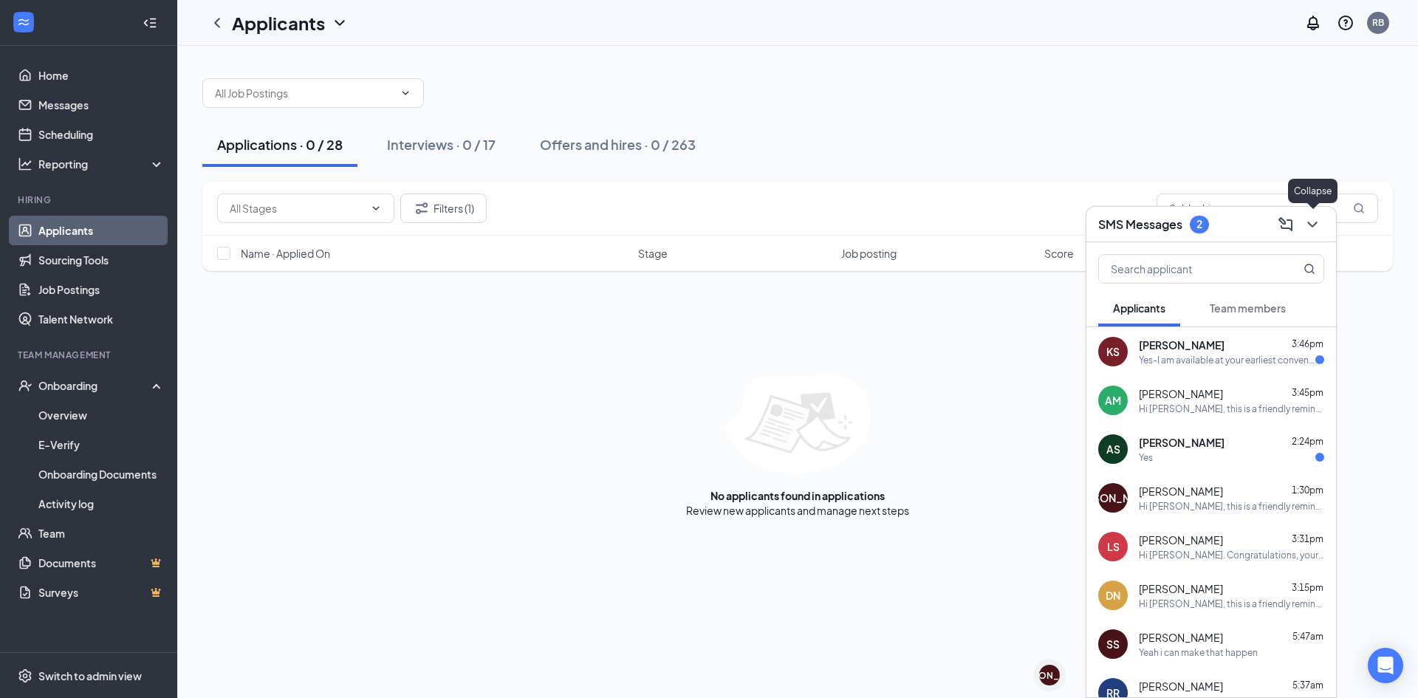
click at [1306, 230] on icon "ChevronDown" at bounding box center [1312, 225] width 18 height 18
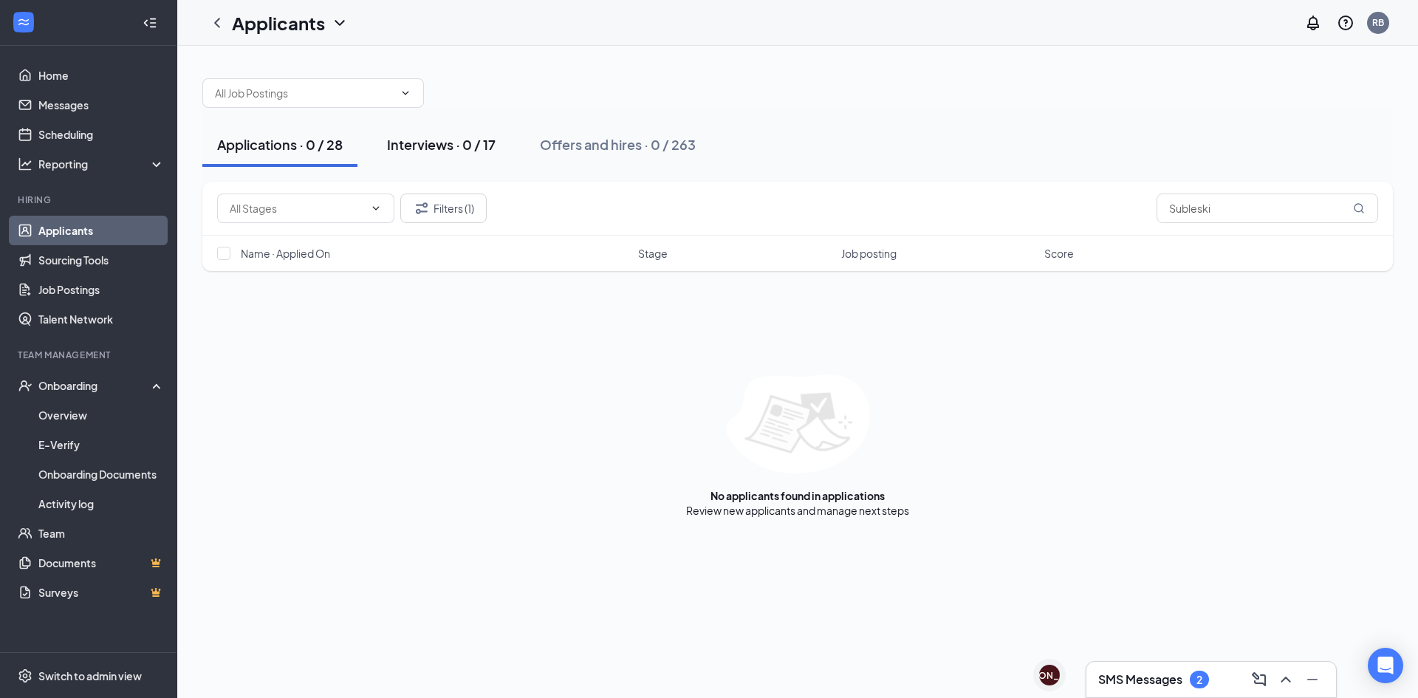
click at [451, 142] on div "Interviews · 0 / 17" at bounding box center [441, 144] width 109 height 18
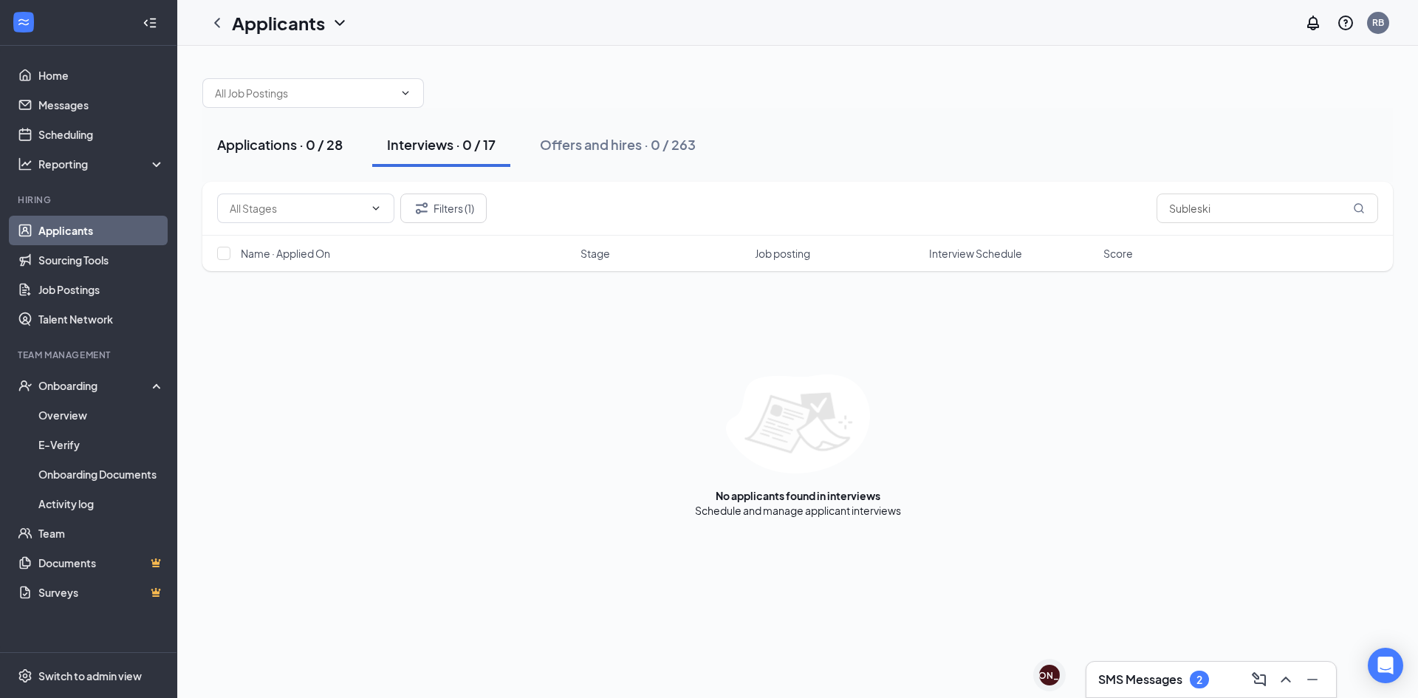
click at [246, 133] on button "Applications · 0 / 28" at bounding box center [279, 145] width 155 height 44
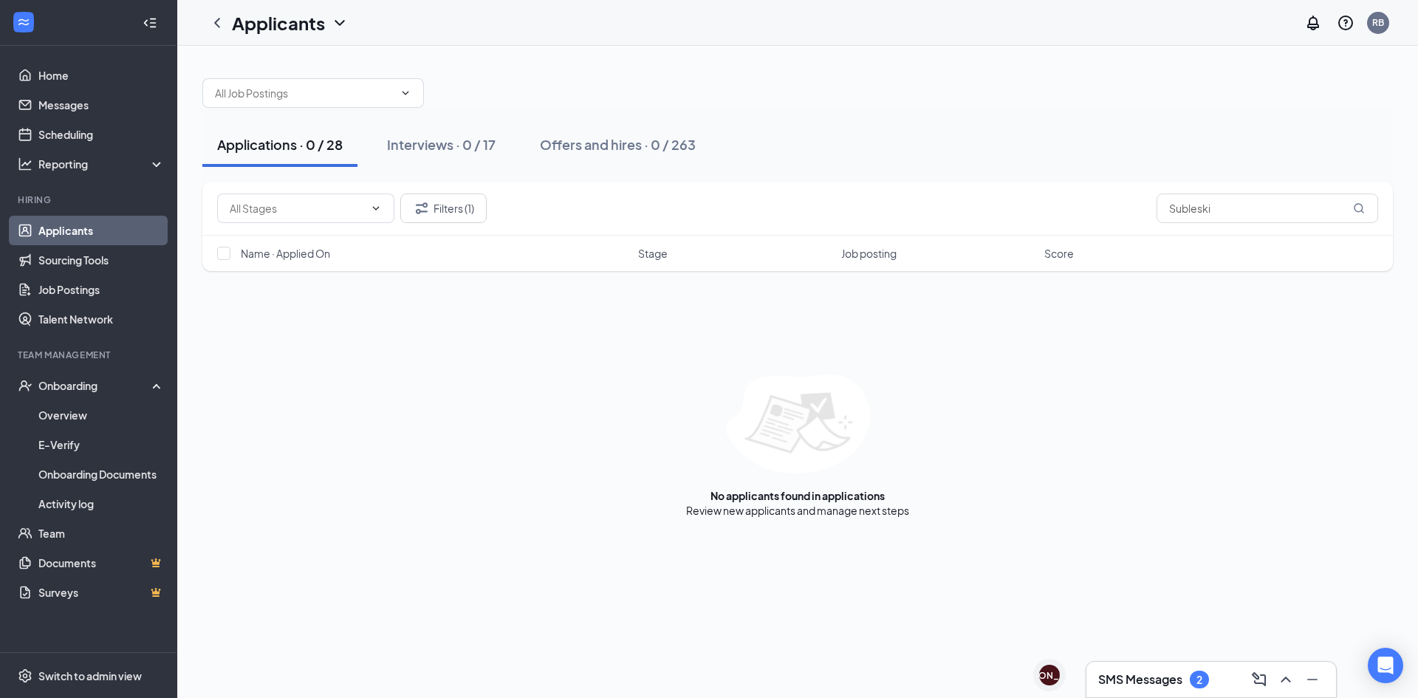
click at [1175, 672] on h3 "SMS Messages" at bounding box center [1140, 679] width 84 height 16
